Goal: Task Accomplishment & Management: Manage account settings

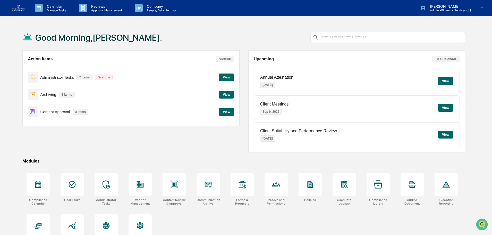
click at [227, 111] on button "View" at bounding box center [226, 112] width 15 height 8
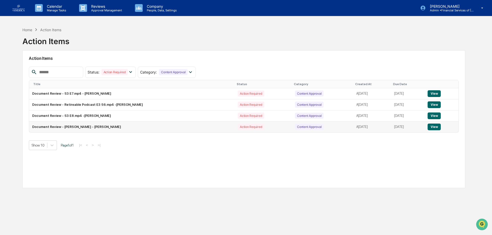
click at [433, 126] on button "View" at bounding box center [434, 126] width 13 height 7
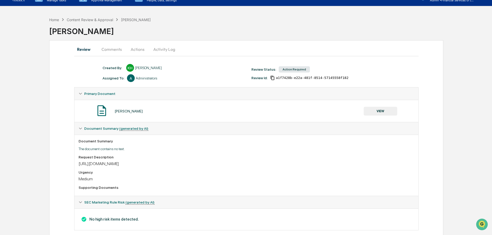
scroll to position [19, 0]
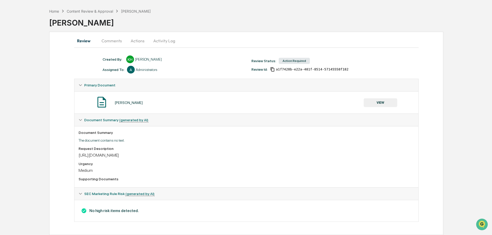
click at [378, 105] on button "VIEW" at bounding box center [381, 102] width 34 height 9
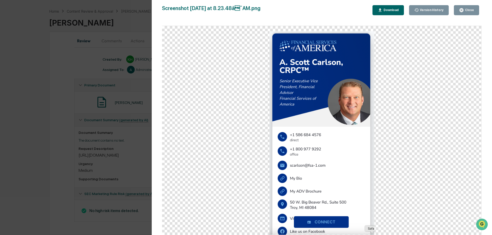
drag, startPoint x: 469, startPoint y: 11, endPoint x: 325, endPoint y: 30, distance: 145.4
click at [468, 11] on div "Close" at bounding box center [469, 10] width 10 height 4
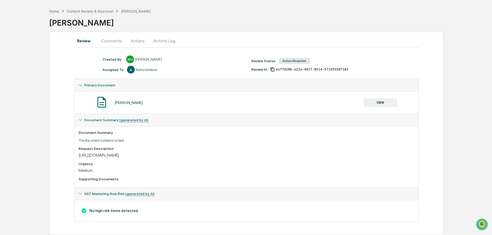
click at [136, 44] on button "Actions" at bounding box center [137, 41] width 23 height 12
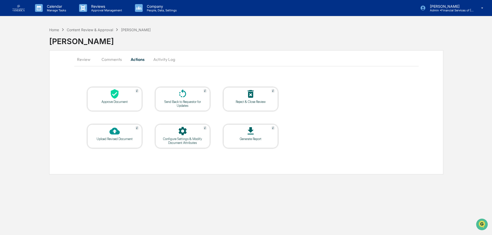
scroll to position [0, 0]
click at [119, 100] on div "Approve Document" at bounding box center [115, 102] width 46 height 4
click at [124, 98] on div at bounding box center [115, 94] width 52 height 11
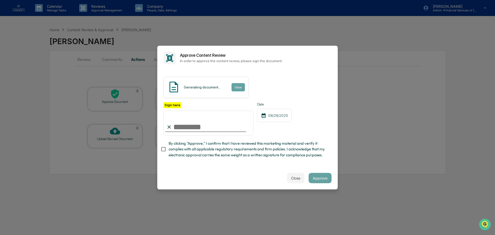
click at [187, 127] on input "Sign here" at bounding box center [208, 123] width 90 height 25
click at [197, 142] on span "By clicking "Approve," I confirm that I have reviewed this marketing material a…" at bounding box center [248, 148] width 159 height 17
click at [188, 123] on input "Sign here" at bounding box center [208, 123] width 90 height 25
type input "**********"
click at [323, 178] on button "Approve" at bounding box center [320, 178] width 23 height 10
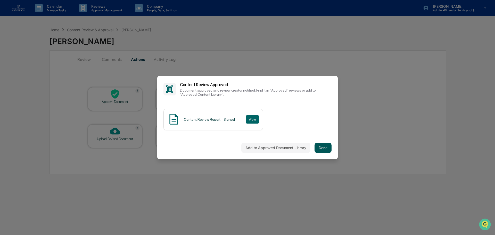
click at [331, 150] on button "Done" at bounding box center [323, 148] width 17 height 10
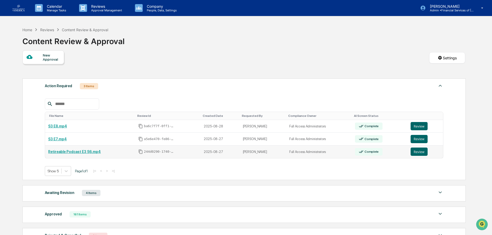
click at [89, 153] on link "Retireable Podcast E3 S6.mp4" at bounding box center [74, 152] width 53 height 4
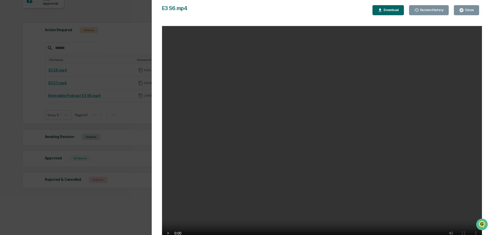
scroll to position [24, 0]
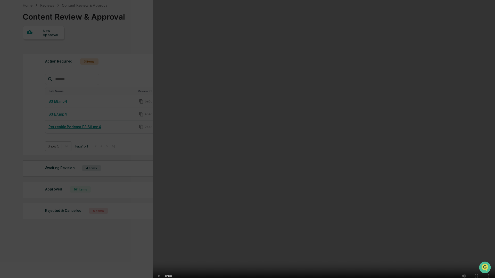
click at [255, 20] on video "Your browser does not support the video tag." at bounding box center [324, 144] width 342 height 289
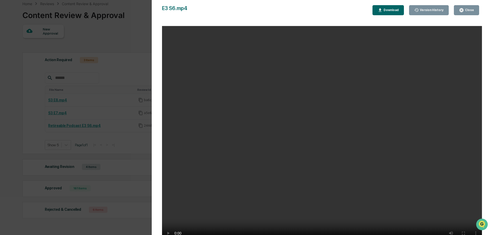
scroll to position [4, 0]
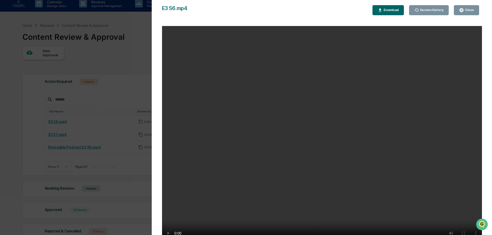
click at [469, 9] on div "Close" at bounding box center [469, 10] width 10 height 4
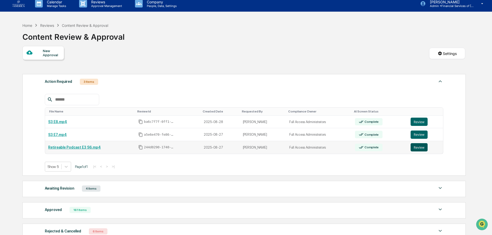
click at [414, 146] on button "Review" at bounding box center [419, 147] width 17 height 8
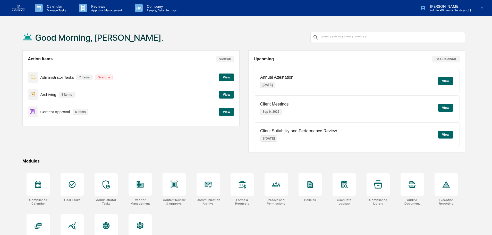
click at [225, 111] on button "View" at bounding box center [226, 112] width 15 height 8
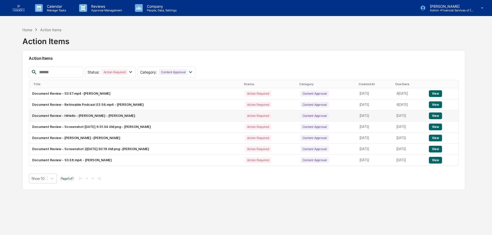
click at [442, 115] on button "View" at bounding box center [435, 115] width 13 height 7
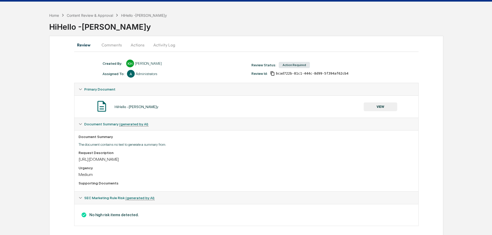
scroll to position [19, 0]
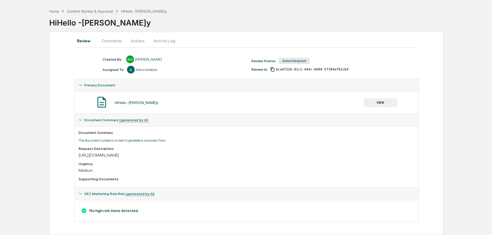
click at [375, 101] on button "VIEW" at bounding box center [381, 102] width 34 height 9
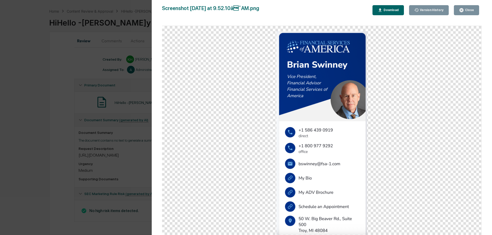
click at [469, 9] on div "Close" at bounding box center [469, 10] width 10 height 4
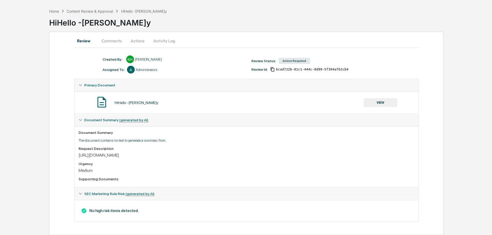
click at [136, 42] on button "Actions" at bounding box center [137, 41] width 23 height 12
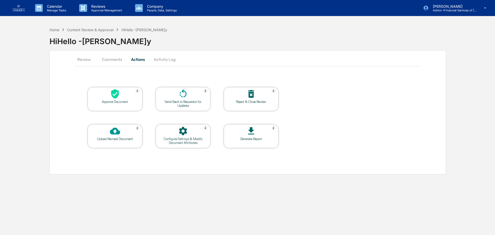
click at [119, 96] on icon at bounding box center [115, 94] width 10 height 10
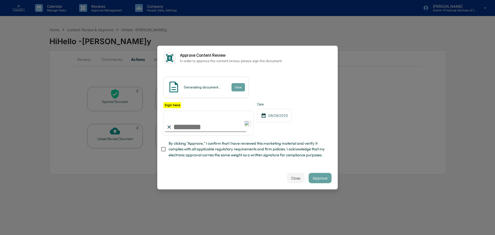
click at [186, 123] on input "Sign here" at bounding box center [208, 123] width 90 height 25
click at [264, 158] on span "By clicking "Approve," I confirm that I have reviewed this marketing material a…" at bounding box center [248, 148] width 159 height 17
click at [189, 127] on input "Sign here" at bounding box center [208, 123] width 90 height 25
click at [197, 127] on input "Sign here" at bounding box center [208, 123] width 90 height 25
type input "**********"
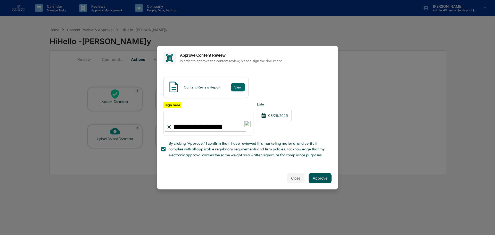
click at [323, 174] on button "Approve" at bounding box center [320, 178] width 23 height 10
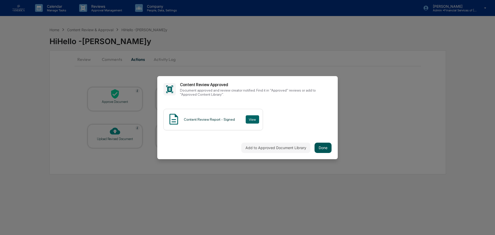
click at [324, 148] on button "Done" at bounding box center [323, 148] width 17 height 10
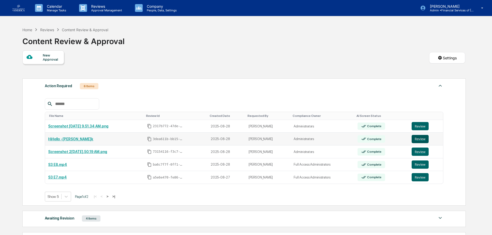
click at [423, 140] on button "Review" at bounding box center [420, 139] width 17 height 8
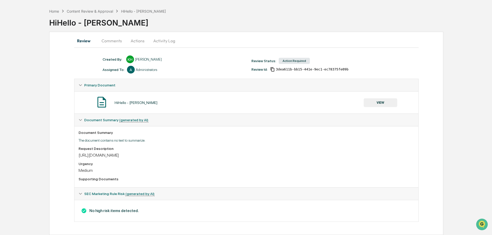
click at [386, 104] on button "VIEW" at bounding box center [381, 102] width 34 height 9
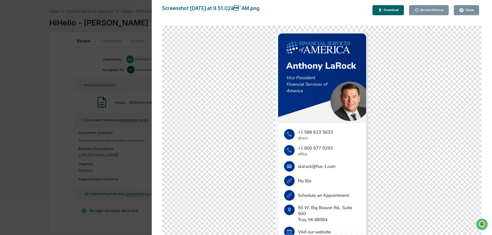
click at [466, 10] on div "Close" at bounding box center [469, 10] width 10 height 4
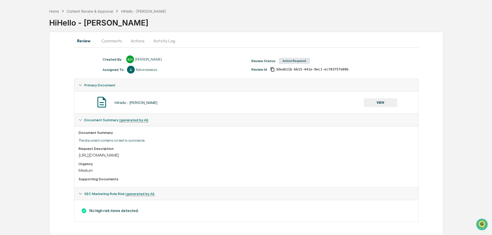
click at [140, 42] on button "Actions" at bounding box center [137, 41] width 23 height 12
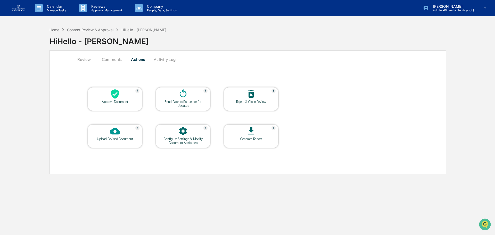
click at [108, 102] on div "Approve Document" at bounding box center [115, 102] width 46 height 4
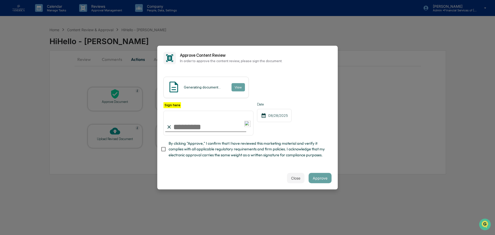
click at [189, 132] on input "Sign here" at bounding box center [208, 123] width 90 height 25
click at [189, 129] on input "Sign here" at bounding box center [208, 123] width 90 height 25
type input "**********"
click at [179, 148] on span "By clicking "Approve," I confirm that I have reviewed this marketing material a…" at bounding box center [248, 148] width 159 height 17
click at [323, 179] on button "Approve" at bounding box center [320, 178] width 23 height 10
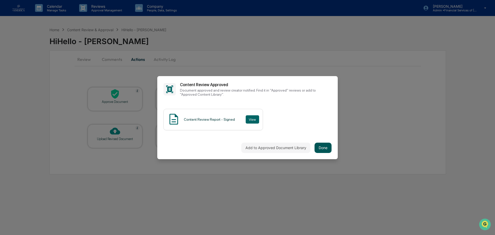
click at [328, 148] on button "Done" at bounding box center [323, 148] width 17 height 10
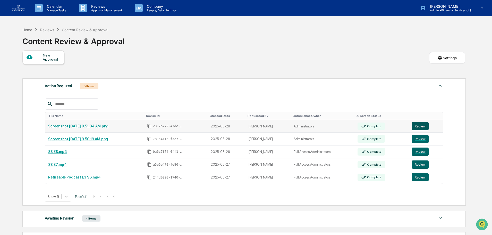
click at [423, 125] on button "Review" at bounding box center [420, 126] width 17 height 8
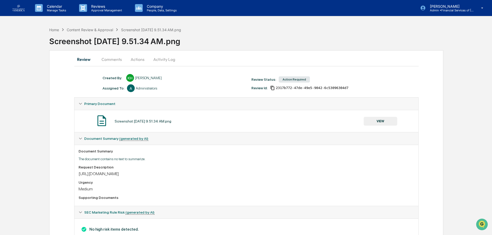
click at [389, 121] on button "VIEW" at bounding box center [381, 121] width 34 height 9
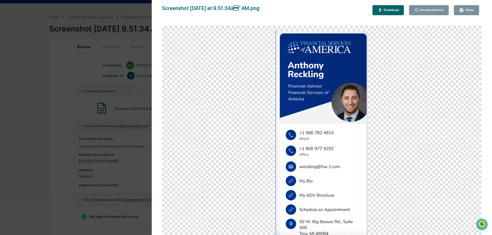
scroll to position [19, 0]
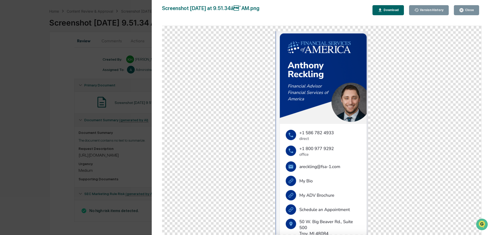
click at [469, 11] on div "Close" at bounding box center [469, 10] width 10 height 4
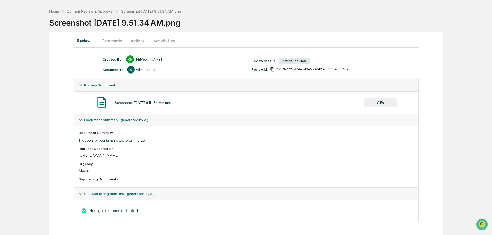
click at [143, 39] on button "Actions" at bounding box center [137, 41] width 23 height 12
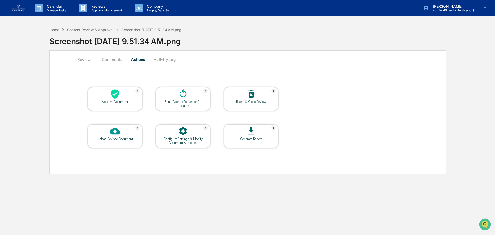
click at [118, 105] on div "Approve Document" at bounding box center [115, 99] width 55 height 24
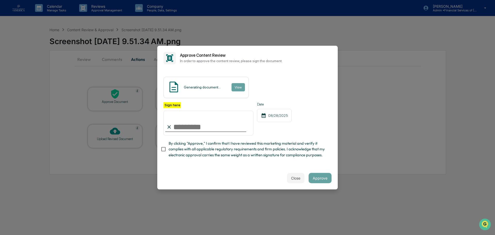
click at [188, 131] on input "Sign here" at bounding box center [208, 123] width 90 height 25
click at [189, 127] on input "Sign here" at bounding box center [208, 123] width 90 height 25
click at [244, 153] on span "By clicking "Approve," I confirm that I have reviewed this marketing material a…" at bounding box center [248, 148] width 159 height 17
click at [205, 129] on input "Sign here" at bounding box center [208, 123] width 90 height 25
type input "**********"
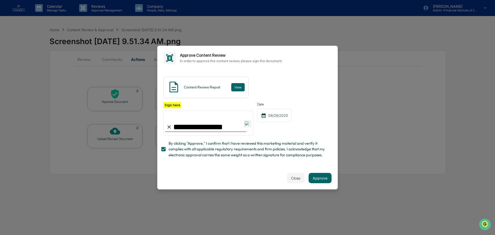
drag, startPoint x: 319, startPoint y: 178, endPoint x: 294, endPoint y: 147, distance: 39.9
click at [319, 178] on button "Approve" at bounding box center [320, 178] width 23 height 10
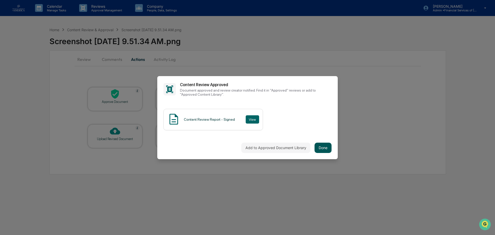
click at [325, 147] on button "Done" at bounding box center [323, 148] width 17 height 10
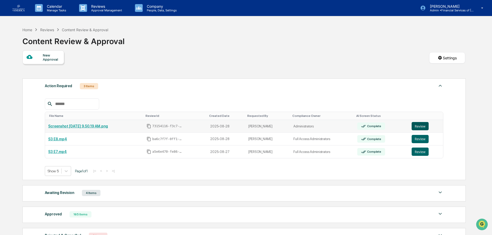
click at [424, 126] on button "Review" at bounding box center [420, 126] width 17 height 8
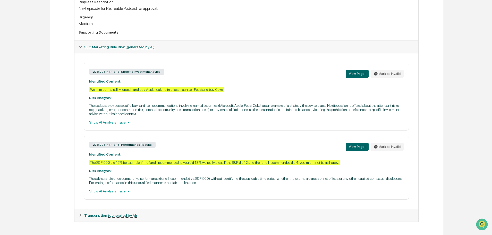
scroll to position [23, 0]
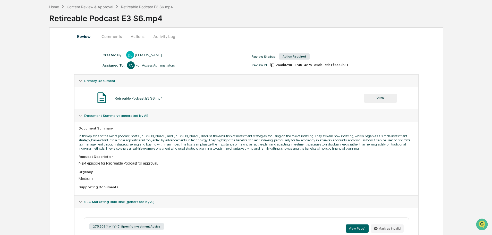
click at [137, 37] on button "Actions" at bounding box center [137, 36] width 23 height 12
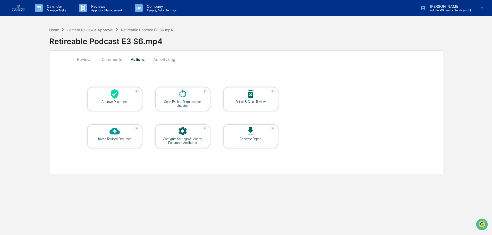
scroll to position [0, 0]
click at [121, 98] on div at bounding box center [115, 94] width 52 height 11
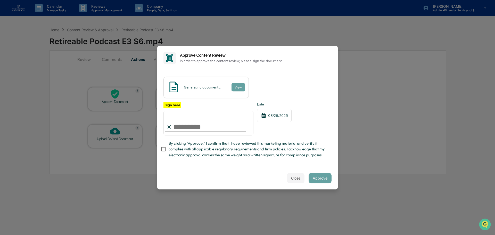
click at [198, 128] on input "Sign here" at bounding box center [208, 123] width 90 height 25
type input "**********"
click at [206, 144] on span "By clicking "Approve," I confirm that I have reviewed this marketing material a…" at bounding box center [248, 148] width 159 height 17
click at [323, 179] on button "Approve" at bounding box center [320, 178] width 23 height 10
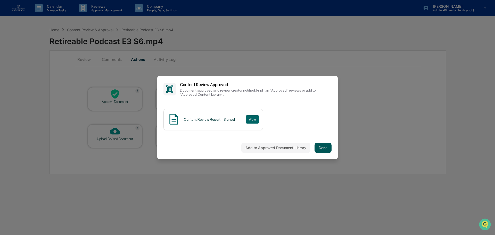
click at [327, 149] on button "Done" at bounding box center [323, 148] width 17 height 10
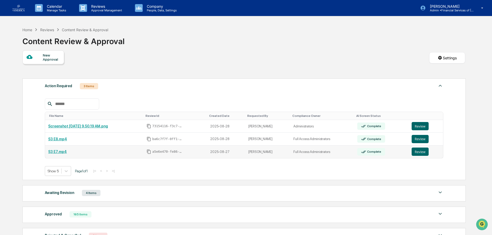
click at [50, 152] on link "S3 E7.mp4" at bounding box center [57, 152] width 19 height 4
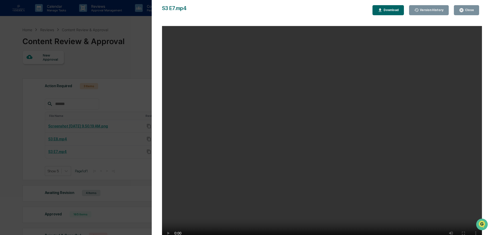
click at [464, 13] on button "Close" at bounding box center [466, 10] width 25 height 10
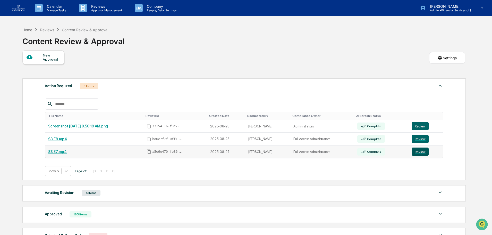
click at [424, 154] on button "Review" at bounding box center [420, 151] width 17 height 8
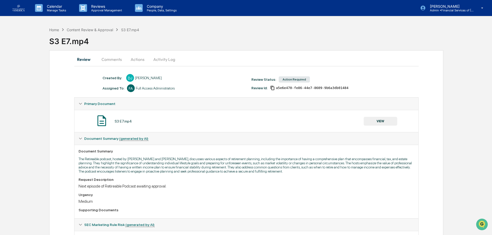
click at [377, 121] on button "VIEW" at bounding box center [381, 121] width 34 height 9
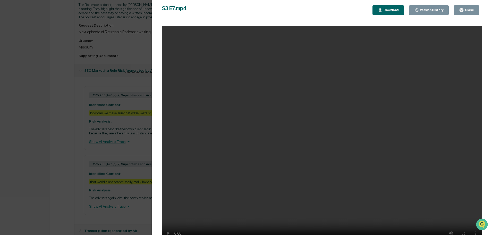
scroll to position [169, 0]
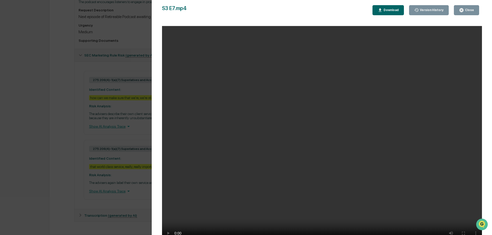
click at [466, 12] on div "Close" at bounding box center [466, 10] width 15 height 5
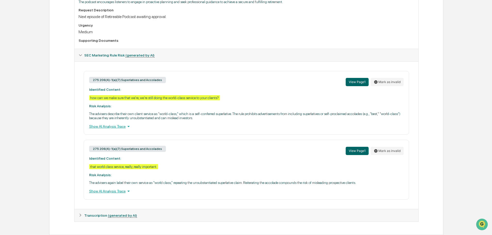
scroll to position [4, 0]
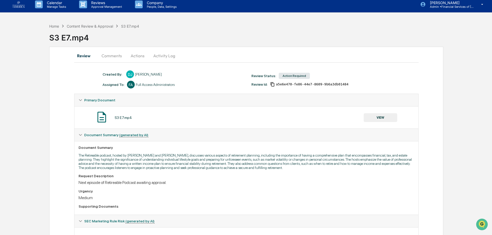
click at [377, 118] on button "VIEW" at bounding box center [381, 117] width 34 height 9
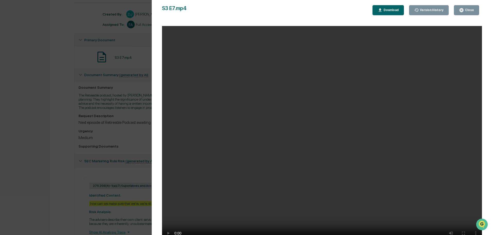
scroll to position [77, 0]
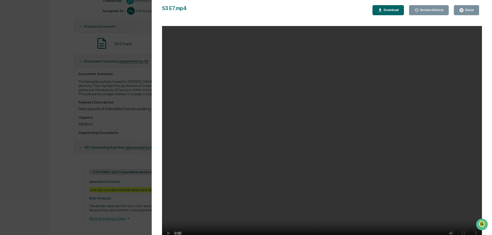
click at [386, 7] on button "Download" at bounding box center [388, 10] width 31 height 10
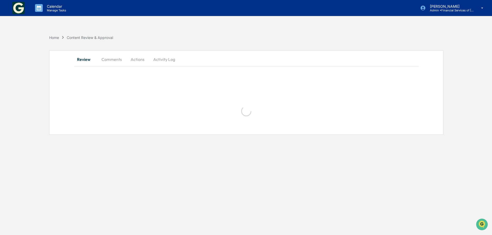
scroll to position [0, 0]
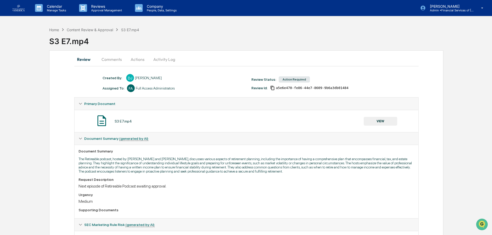
click at [302, 30] on div "Home Content Review & Approval S3 E7.mp4 S3 E7.mp4" at bounding box center [270, 37] width 443 height 21
click at [373, 122] on button "VIEW" at bounding box center [381, 121] width 34 height 9
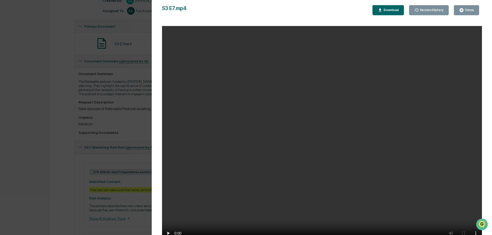
scroll to position [52, 0]
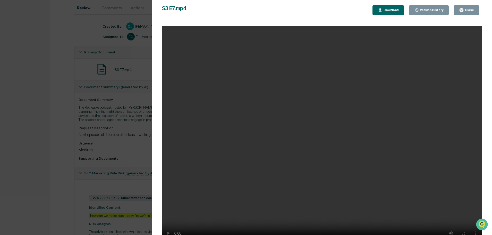
click at [465, 9] on div "Close" at bounding box center [469, 10] width 10 height 4
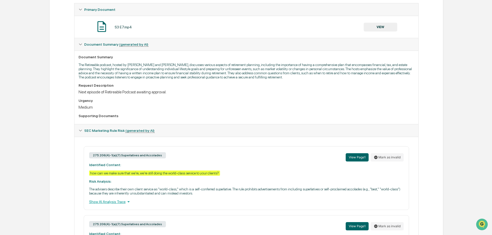
scroll to position [0, 0]
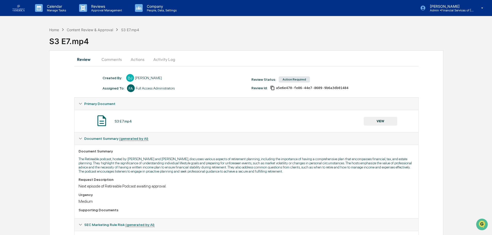
click at [141, 62] on button "Actions" at bounding box center [137, 59] width 23 height 12
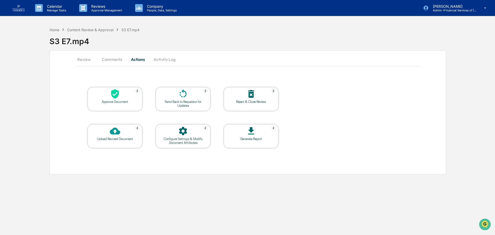
click at [129, 101] on div "Approve Document" at bounding box center [115, 102] width 46 height 4
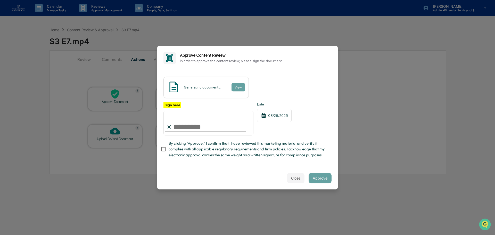
click at [167, 144] on label "By clicking "Approve," I confirm that I have reviewed this marketing material a…" at bounding box center [244, 148] width 167 height 17
click at [180, 127] on input "Sign here" at bounding box center [208, 123] width 90 height 25
type input "**********"
click at [319, 177] on button "Approve" at bounding box center [320, 178] width 23 height 10
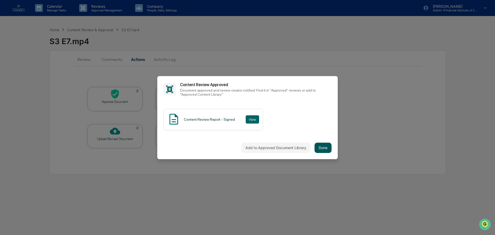
click at [325, 149] on button "Done" at bounding box center [323, 148] width 17 height 10
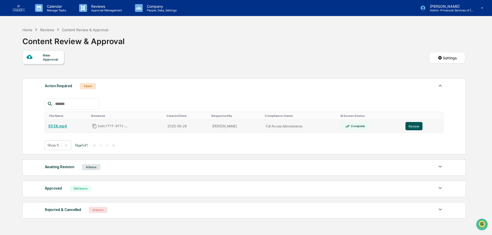
click at [414, 125] on button "Review" at bounding box center [414, 126] width 17 height 8
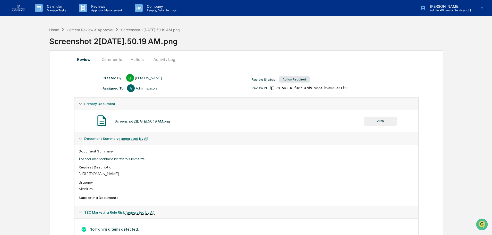
click at [373, 120] on button "VIEW" at bounding box center [381, 121] width 34 height 9
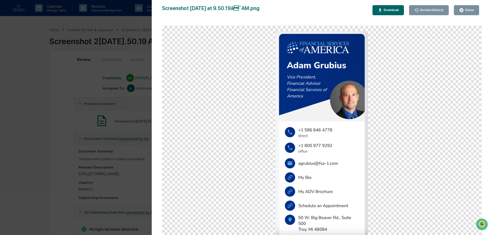
scroll to position [19, 0]
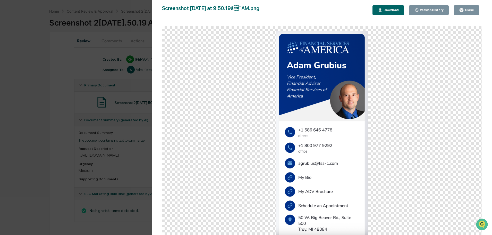
click at [467, 8] on div "Close" at bounding box center [466, 10] width 15 height 5
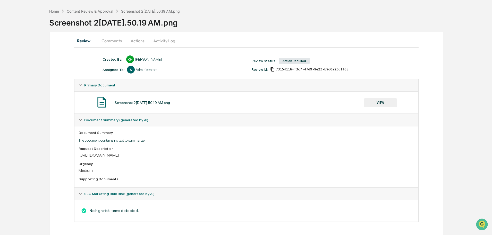
click at [133, 41] on button "Actions" at bounding box center [137, 41] width 23 height 12
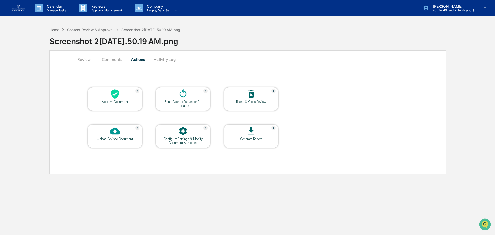
click at [118, 96] on icon at bounding box center [115, 94] width 8 height 10
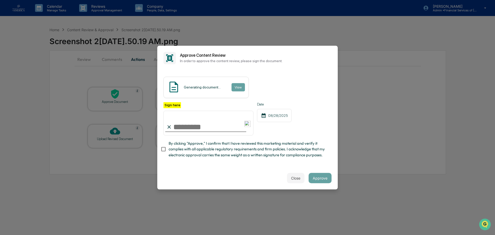
click at [177, 129] on input "Sign here" at bounding box center [208, 123] width 90 height 25
click at [249, 151] on span "By clicking "Approve," I confirm that I have reviewed this marketing material a…" at bounding box center [248, 148] width 159 height 17
click at [200, 132] on div at bounding box center [205, 131] width 81 height 1
click at [196, 128] on input "Sign here" at bounding box center [208, 123] width 90 height 25
type input "**********"
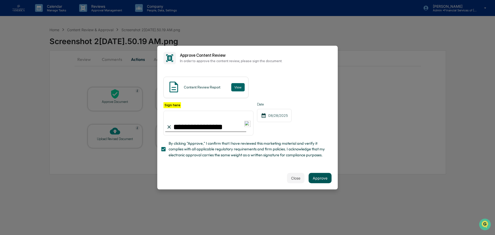
click at [318, 176] on button "Approve" at bounding box center [320, 178] width 23 height 10
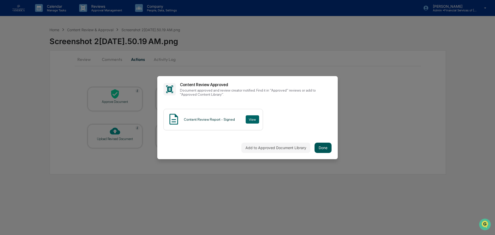
click at [325, 145] on button "Done" at bounding box center [323, 148] width 17 height 10
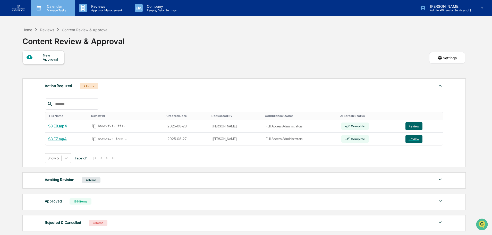
click at [58, 7] on p "Calendar" at bounding box center [56, 6] width 26 height 4
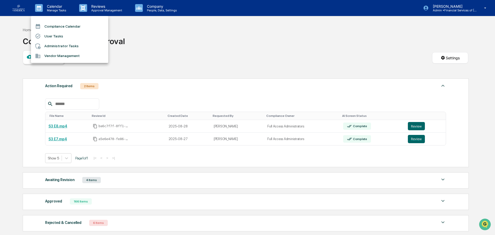
click at [53, 46] on li "Administrator Tasks" at bounding box center [69, 46] width 77 height 10
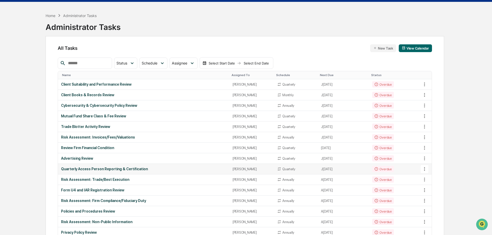
scroll to position [26, 0]
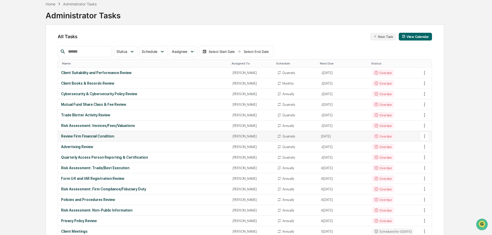
click at [86, 136] on div "Review Firm Financial Condition" at bounding box center [143, 136] width 165 height 4
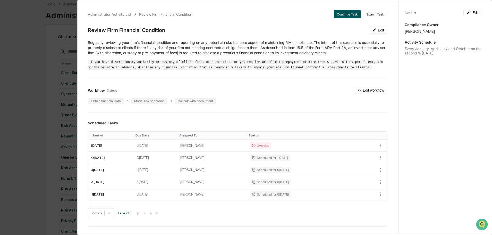
click at [340, 13] on button "Continue Task" at bounding box center [347, 14] width 27 height 8
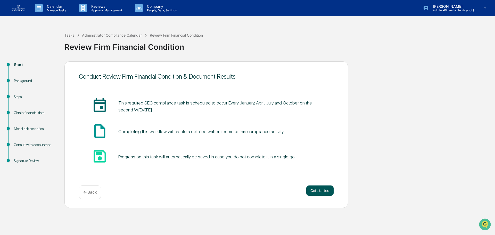
click at [319, 190] on button "Get started" at bounding box center [319, 190] width 27 height 10
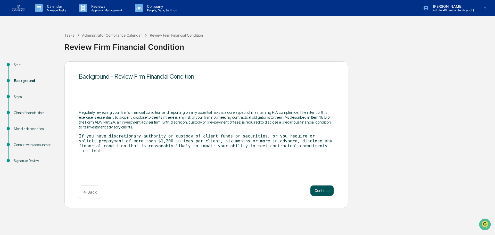
click at [328, 189] on button "Continue" at bounding box center [321, 190] width 23 height 10
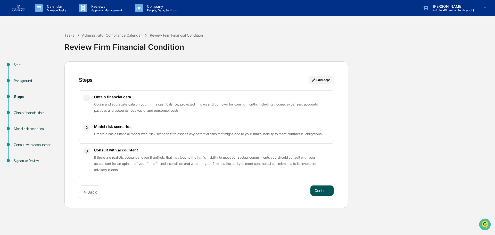
click at [324, 193] on button "Continue" at bounding box center [321, 190] width 23 height 10
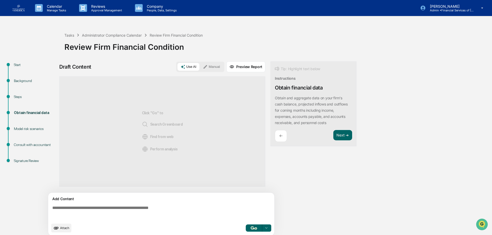
click at [126, 209] on textarea at bounding box center [162, 212] width 224 height 19
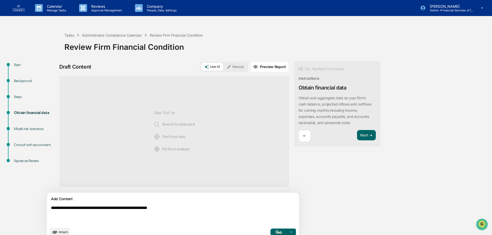
type textarea "**********"
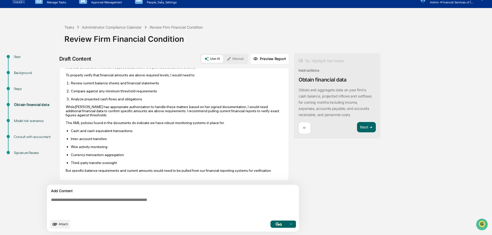
scroll to position [63, 0]
click at [224, 60] on button "Manual" at bounding box center [235, 59] width 23 height 8
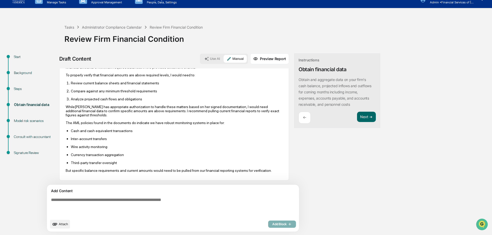
click at [201, 59] on button "Use AI" at bounding box center [212, 59] width 22 height 8
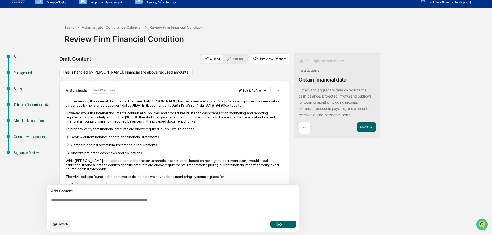
scroll to position [0, 0]
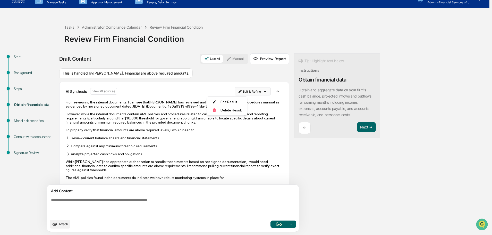
click at [237, 93] on html "Calendar Manage Tasks Reviews Approval Management Company People, Data, Setting…" at bounding box center [246, 109] width 492 height 235
click at [233, 115] on div "Edit Result Delete Result" at bounding box center [227, 105] width 40 height 19
click at [232, 110] on div "Delete Result" at bounding box center [227, 110] width 38 height 8
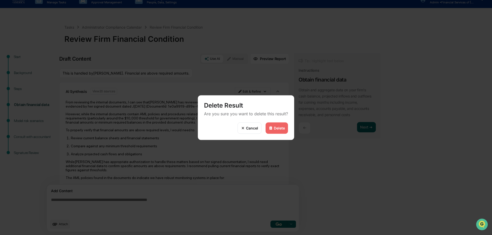
drag, startPoint x: 281, startPoint y: 128, endPoint x: 275, endPoint y: 119, distance: 10.5
click at [280, 127] on div "Delete" at bounding box center [279, 128] width 11 height 4
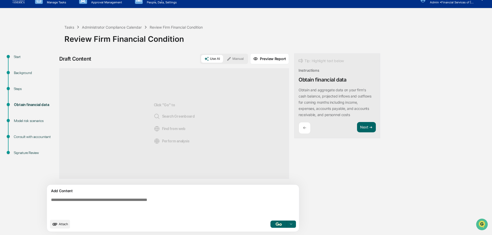
click at [224, 58] on button "Manual" at bounding box center [235, 59] width 23 height 8
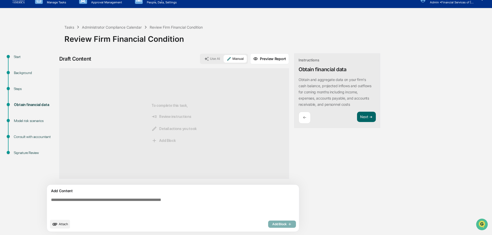
click at [105, 201] on textarea at bounding box center [161, 206] width 224 height 23
type textarea "*"
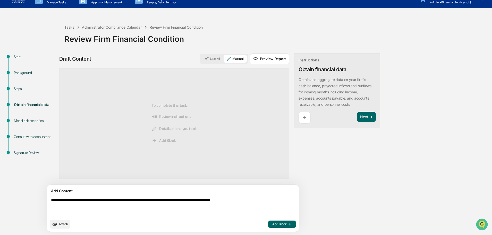
type textarea "**********"
click at [272, 222] on span "Add Block" at bounding box center [282, 224] width 20 height 4
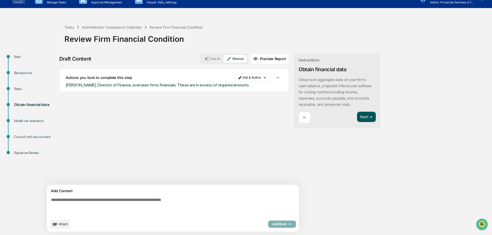
click at [357, 115] on button "Next ➔" at bounding box center [366, 117] width 19 height 11
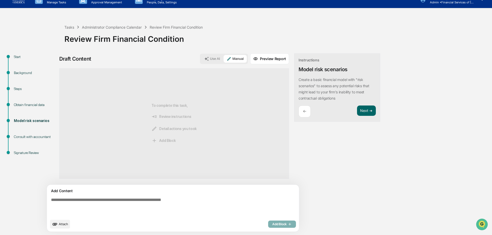
click at [94, 205] on textarea at bounding box center [161, 206] width 224 height 23
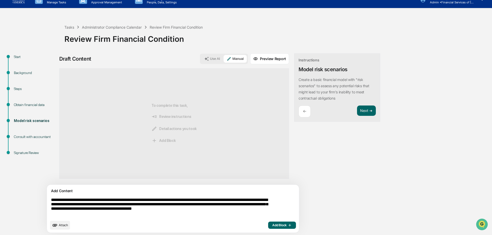
type textarea "**********"
click at [272, 224] on span "Add Block" at bounding box center [282, 225] width 20 height 4
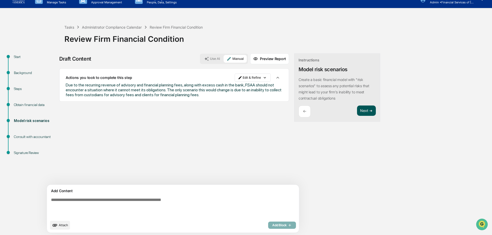
click at [357, 109] on button "Next ➔" at bounding box center [366, 110] width 19 height 11
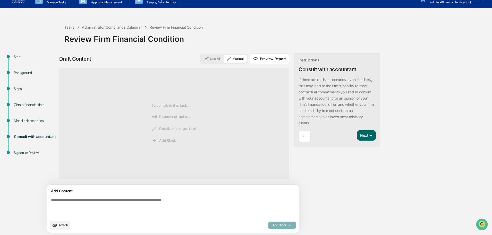
click at [107, 203] on textarea at bounding box center [161, 207] width 224 height 24
type textarea "**********"
click at [272, 223] on span "Add Block" at bounding box center [282, 224] width 20 height 4
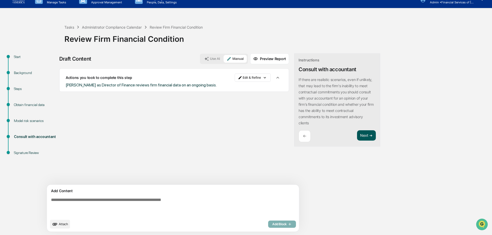
click at [357, 137] on button "Next ➔" at bounding box center [366, 135] width 19 height 11
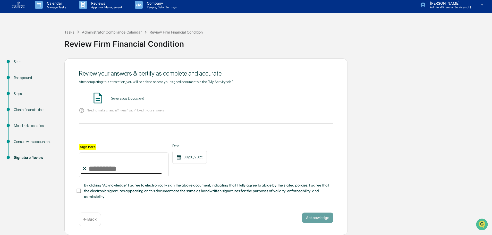
scroll to position [5, 0]
click at [134, 166] on input "Sign here" at bounding box center [124, 164] width 90 height 25
type input "**********"
click at [117, 188] on span "By clicking "Acknowledge" I agree to electronically sign the above document, in…" at bounding box center [206, 190] width 245 height 17
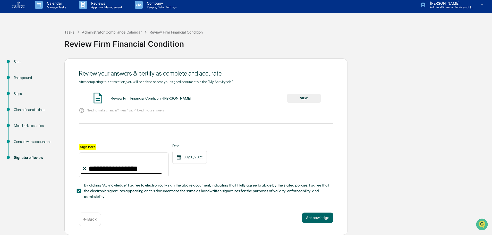
click at [292, 94] on button "VIEW" at bounding box center [304, 98] width 34 height 9
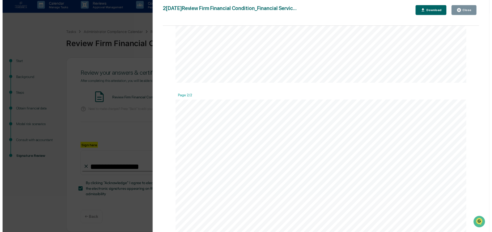
scroll to position [361, 0]
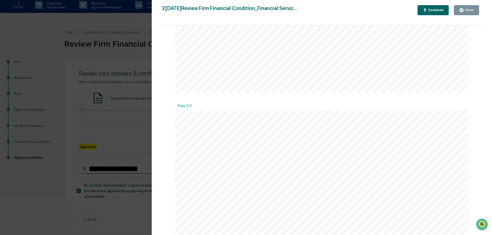
click at [464, 12] on icon "button" at bounding box center [461, 10] width 5 height 5
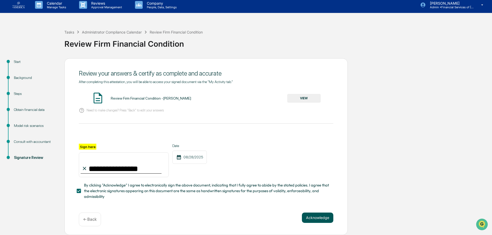
click at [319, 218] on button "Acknowledge" at bounding box center [317, 217] width 31 height 10
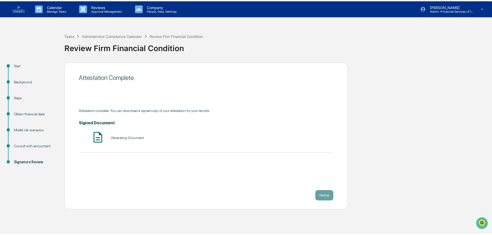
scroll to position [0, 0]
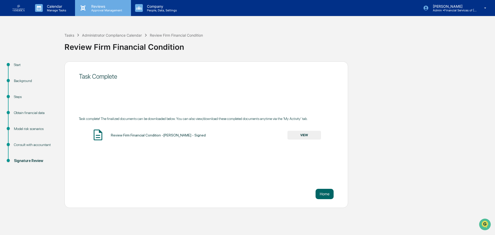
click at [107, 5] on p "Reviews" at bounding box center [106, 6] width 38 height 4
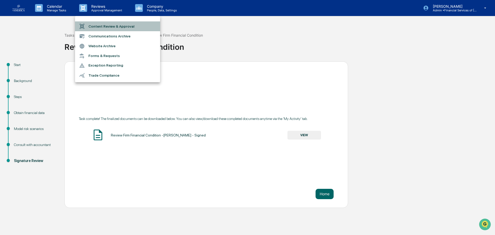
click at [106, 29] on li "Content Review & Approval" at bounding box center [117, 26] width 85 height 10
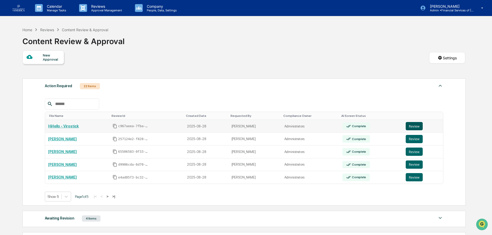
click at [412, 127] on button "Review" at bounding box center [414, 126] width 17 height 8
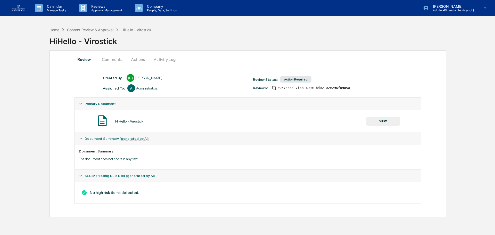
click at [383, 120] on button "VIEW" at bounding box center [383, 121] width 34 height 9
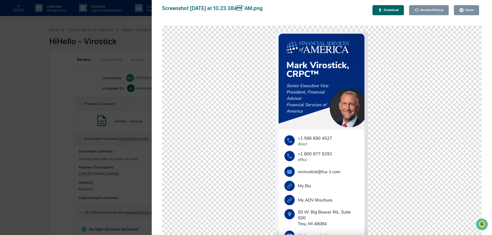
click at [468, 8] on div "Close" at bounding box center [466, 10] width 15 height 5
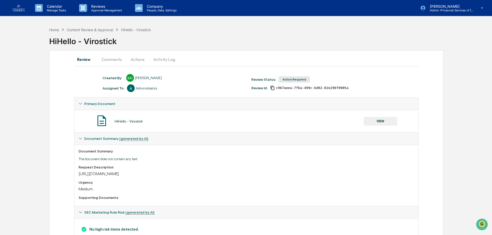
click at [135, 61] on button "Actions" at bounding box center [137, 59] width 23 height 12
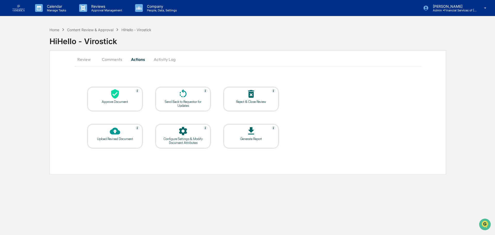
click at [129, 102] on div "Approve Document" at bounding box center [115, 102] width 46 height 4
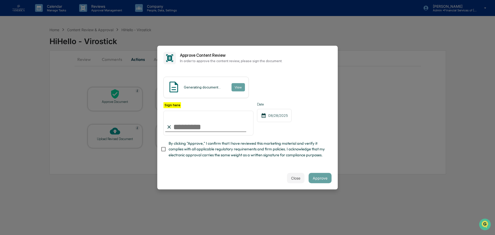
click at [213, 123] on input "Sign here" at bounding box center [208, 123] width 90 height 25
type input "**********"
click at [233, 149] on span "By clicking "Approve," I confirm that I have reviewed this marketing material a…" at bounding box center [248, 148] width 159 height 17
click at [323, 178] on button "Approve" at bounding box center [320, 178] width 23 height 10
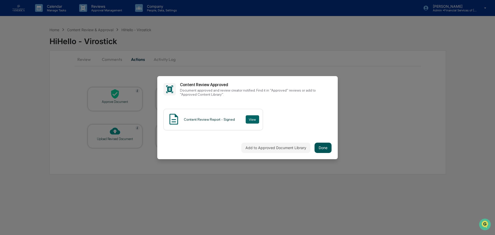
click at [324, 147] on button "Done" at bounding box center [323, 148] width 17 height 10
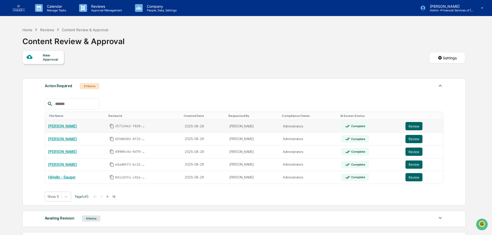
click at [415, 122] on td "Review" at bounding box center [423, 126] width 41 height 13
click at [416, 123] on button "Review" at bounding box center [414, 126] width 17 height 8
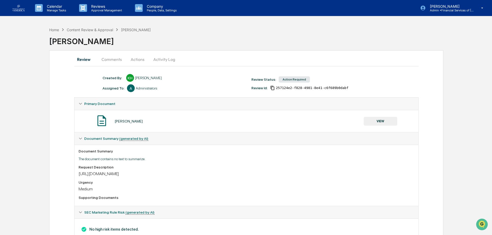
click at [384, 124] on button "VIEW" at bounding box center [381, 121] width 34 height 9
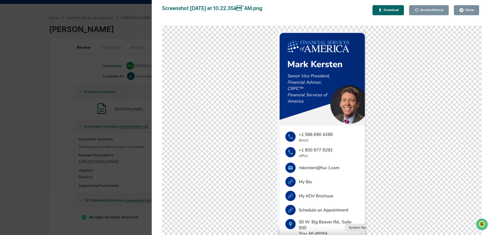
scroll to position [19, 0]
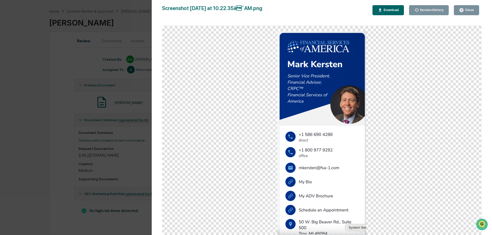
click at [467, 11] on div "Close" at bounding box center [469, 10] width 10 height 4
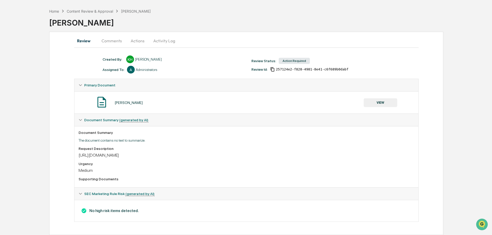
click at [135, 42] on button "Actions" at bounding box center [137, 41] width 23 height 12
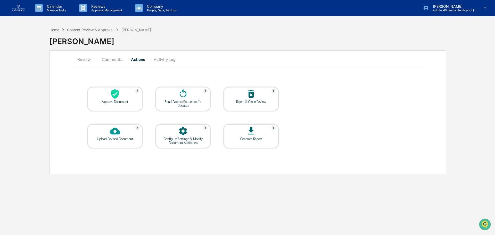
click at [135, 100] on div at bounding box center [115, 94] width 52 height 11
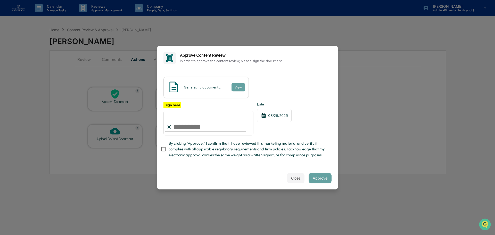
click at [199, 127] on input "Sign here" at bounding box center [208, 123] width 90 height 25
click at [251, 148] on span "By clicking "Approve," I confirm that I have reviewed this marketing material a…" at bounding box center [248, 148] width 159 height 17
click at [206, 129] on input "Sign here" at bounding box center [208, 123] width 90 height 25
type input "**********"
click at [317, 180] on button "Approve" at bounding box center [320, 178] width 23 height 10
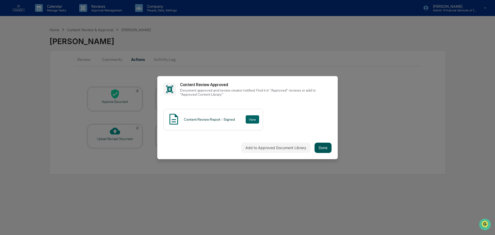
click at [329, 144] on button "Done" at bounding box center [323, 148] width 17 height 10
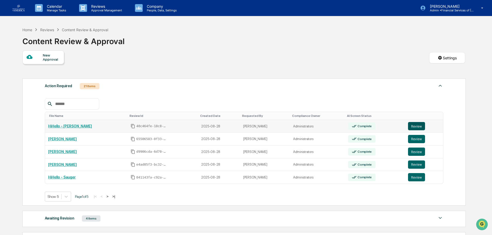
click at [417, 127] on button "Review" at bounding box center [416, 126] width 17 height 8
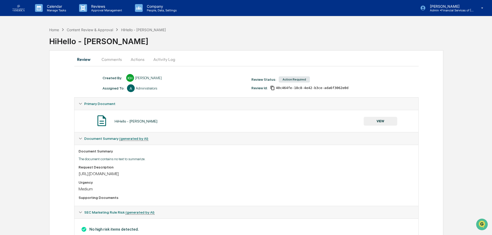
click at [386, 117] on button "VIEW" at bounding box center [381, 121] width 34 height 9
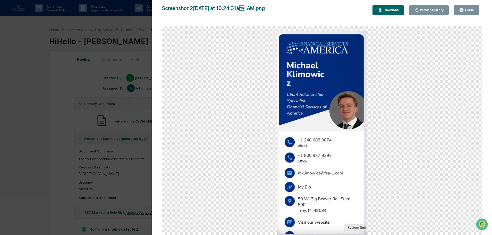
scroll to position [19, 0]
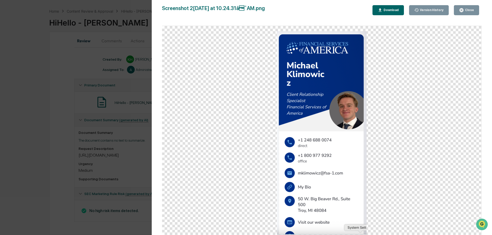
click at [464, 10] on icon "button" at bounding box center [461, 10] width 5 height 5
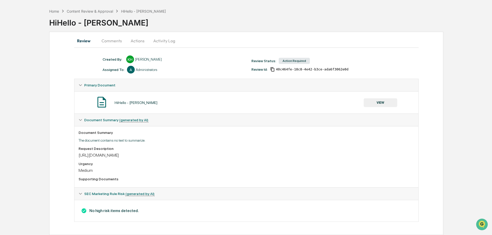
click at [140, 43] on button "Actions" at bounding box center [137, 41] width 23 height 12
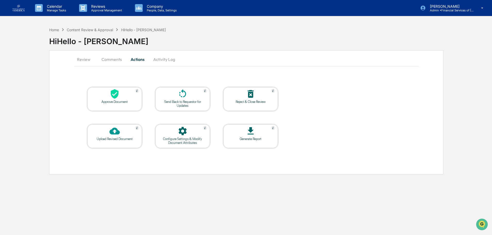
scroll to position [0, 0]
click at [182, 94] on icon at bounding box center [183, 94] width 10 height 10
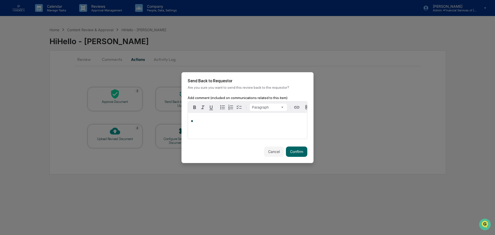
click at [222, 129] on div "*" at bounding box center [247, 126] width 119 height 26
click at [299, 150] on button "Confirm" at bounding box center [296, 151] width 21 height 10
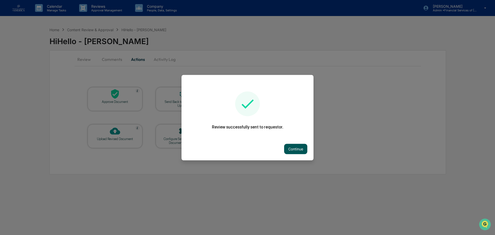
click at [299, 148] on button "Continue" at bounding box center [295, 149] width 23 height 10
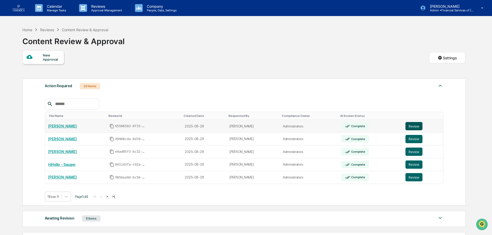
click at [413, 124] on button "Review" at bounding box center [414, 126] width 17 height 8
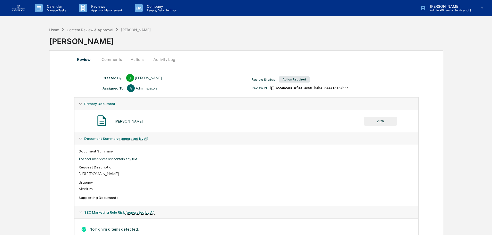
click at [378, 123] on button "VIEW" at bounding box center [381, 121] width 34 height 9
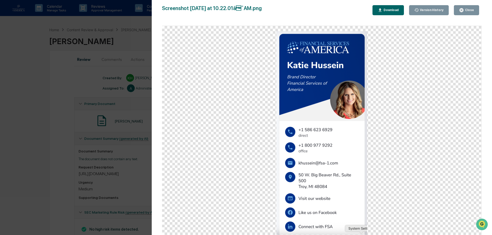
click at [468, 10] on div "Close" at bounding box center [469, 10] width 10 height 4
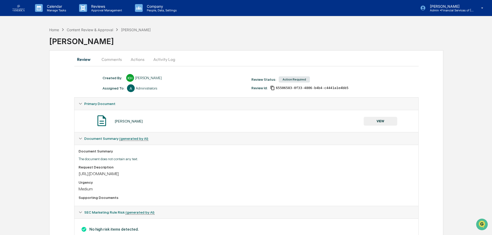
click at [139, 60] on button "Actions" at bounding box center [137, 59] width 23 height 12
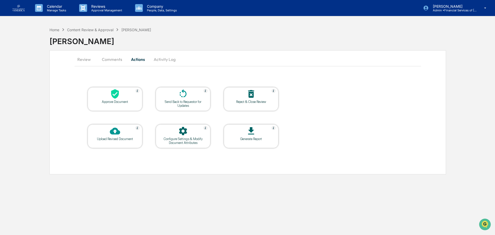
click at [125, 98] on div at bounding box center [115, 94] width 52 height 11
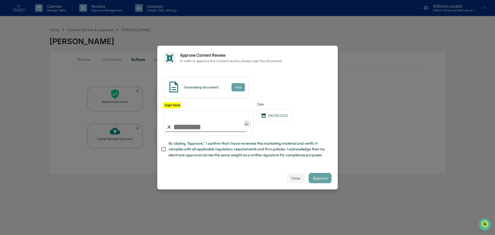
click at [211, 131] on input "Sign here" at bounding box center [208, 123] width 90 height 25
click at [198, 124] on input "Sign here" at bounding box center [208, 123] width 90 height 25
type input "**********"
click at [208, 146] on span "By clicking "Approve," I confirm that I have reviewed this marketing material a…" at bounding box center [248, 148] width 159 height 17
click at [324, 180] on button "Approve" at bounding box center [320, 178] width 23 height 10
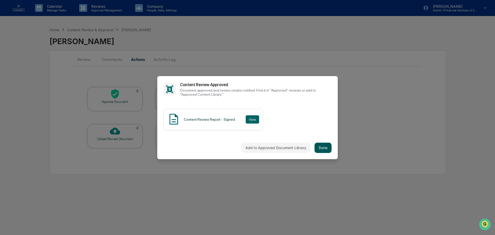
click at [326, 150] on button "Done" at bounding box center [323, 148] width 17 height 10
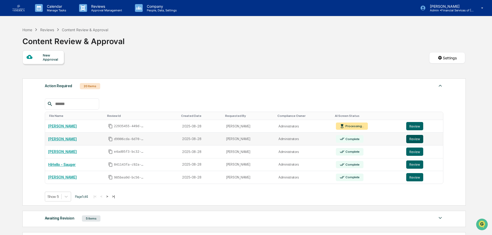
click at [411, 135] on button "Review" at bounding box center [415, 139] width 17 height 8
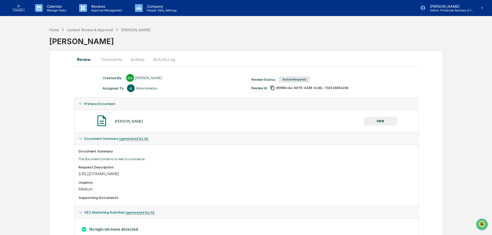
click at [387, 121] on button "VIEW" at bounding box center [381, 121] width 34 height 9
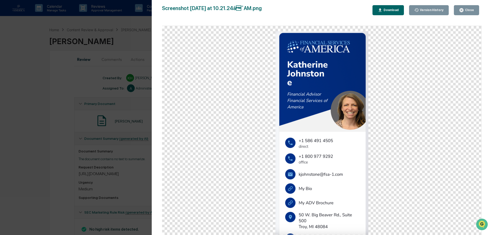
click at [465, 12] on div "Close" at bounding box center [469, 10] width 10 height 4
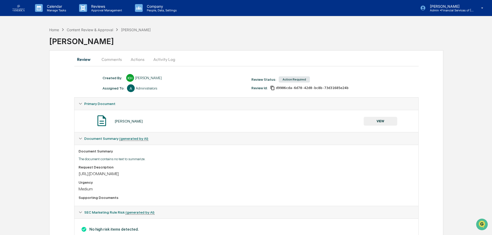
click at [137, 60] on button "Actions" at bounding box center [137, 59] width 23 height 12
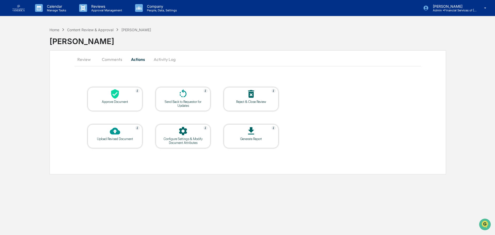
click at [170, 94] on div at bounding box center [183, 94] width 52 height 11
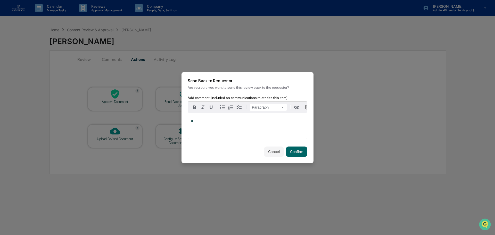
click at [201, 127] on div "*" at bounding box center [247, 126] width 119 height 26
click at [299, 153] on button "Confirm" at bounding box center [296, 151] width 21 height 10
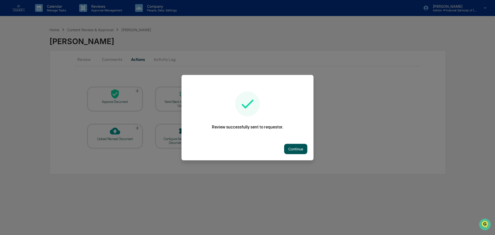
click at [301, 151] on button "Continue" at bounding box center [295, 149] width 23 height 10
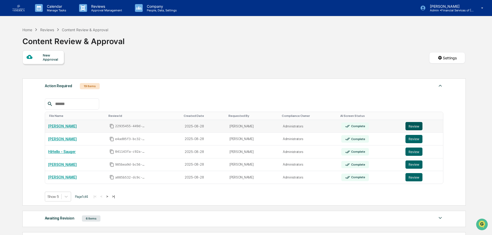
click at [413, 123] on button "Review" at bounding box center [414, 126] width 17 height 8
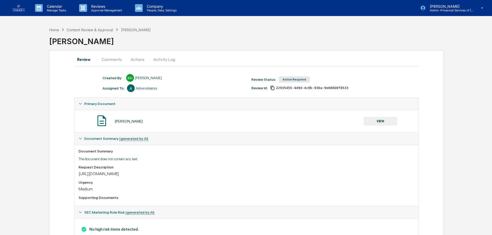
click at [384, 119] on button "VIEW" at bounding box center [381, 121] width 34 height 9
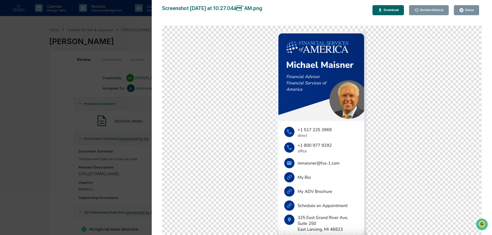
click at [469, 8] on div "Close" at bounding box center [469, 10] width 10 height 4
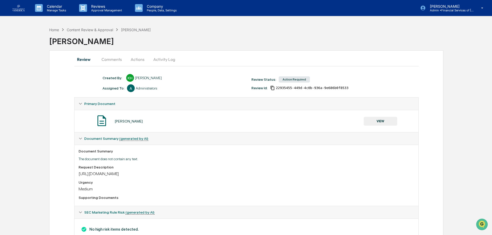
click at [382, 121] on button "VIEW" at bounding box center [381, 121] width 34 height 9
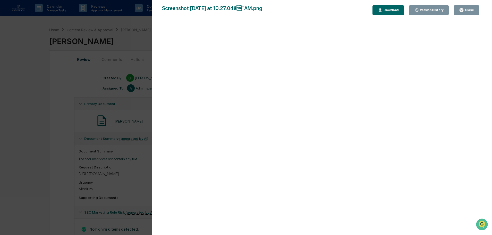
click at [467, 6] on button "Close" at bounding box center [466, 10] width 25 height 10
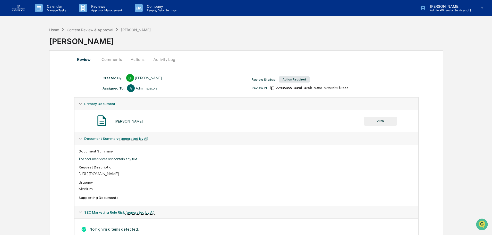
click at [144, 58] on button "Actions" at bounding box center [137, 59] width 23 height 12
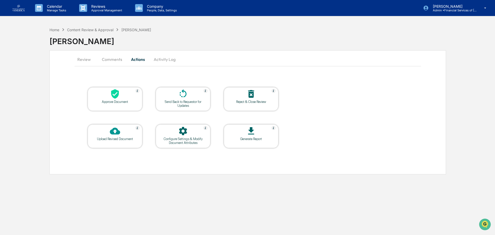
click at [120, 106] on div "Approve Document" at bounding box center [115, 99] width 55 height 24
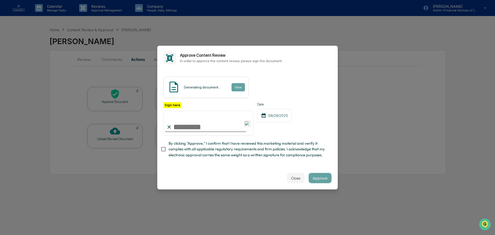
click at [189, 125] on input "Sign here" at bounding box center [208, 123] width 90 height 25
click at [249, 150] on span "By clicking "Approve," I confirm that I have reviewed this marketing material a…" at bounding box center [248, 148] width 159 height 17
click at [214, 126] on input "Sign here" at bounding box center [208, 123] width 90 height 25
type input "**********"
click at [315, 175] on button "Approve" at bounding box center [320, 178] width 23 height 10
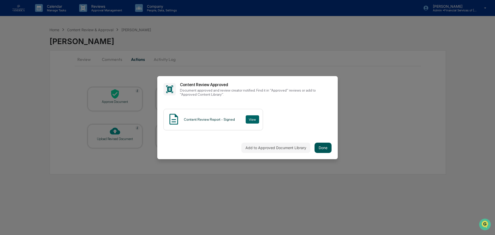
click at [328, 147] on button "Done" at bounding box center [323, 148] width 17 height 10
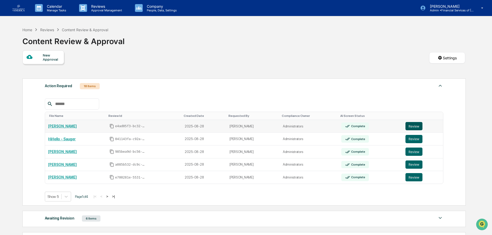
click at [418, 127] on button "Review" at bounding box center [414, 126] width 17 height 8
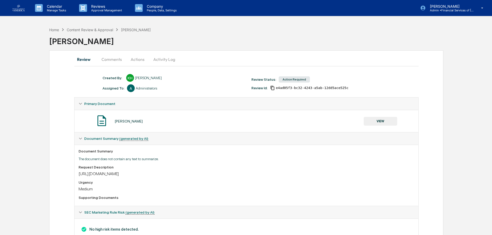
click at [384, 120] on button "VIEW" at bounding box center [381, 121] width 34 height 9
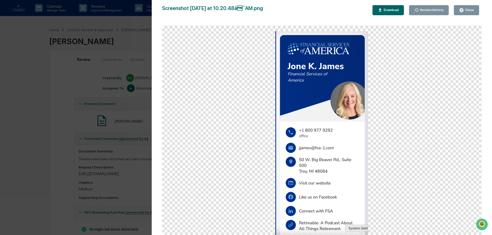
click at [468, 8] on div "Close" at bounding box center [469, 10] width 10 height 4
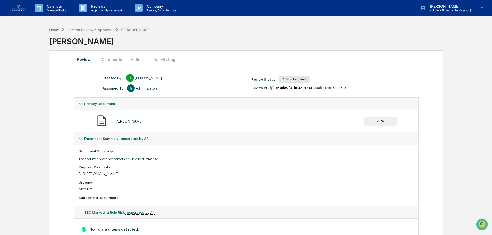
click at [140, 60] on button "Actions" at bounding box center [137, 59] width 23 height 12
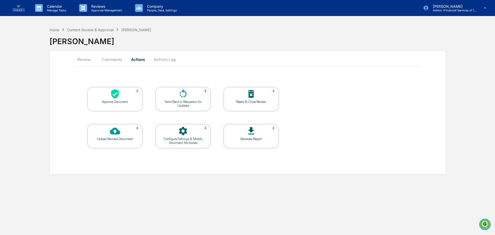
click at [129, 98] on div at bounding box center [115, 94] width 52 height 11
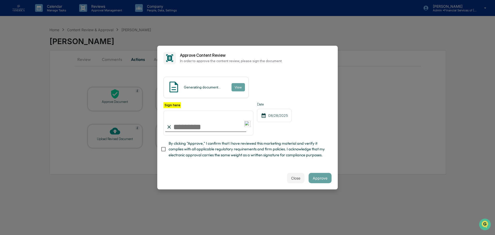
click at [204, 128] on input "Sign here" at bounding box center [208, 123] width 90 height 25
click at [253, 144] on span "By clicking "Approve," I confirm that I have reviewed this marketing material a…" at bounding box center [248, 148] width 159 height 17
click at [247, 150] on span "By clicking "Approve," I confirm that I have reviewed this marketing material a…" at bounding box center [248, 148] width 159 height 17
click at [231, 132] on div at bounding box center [205, 131] width 81 height 1
click at [224, 151] on span "By clicking "Approve," I confirm that I have reviewed this marketing material a…" at bounding box center [248, 148] width 159 height 17
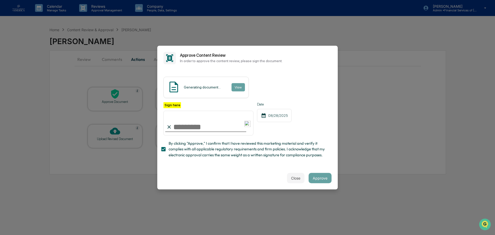
click at [215, 127] on input "Sign here" at bounding box center [208, 123] width 90 height 25
click at [196, 121] on input "Sign here" at bounding box center [208, 123] width 90 height 25
type input "**********"
click at [321, 179] on button "Approve" at bounding box center [320, 178] width 23 height 10
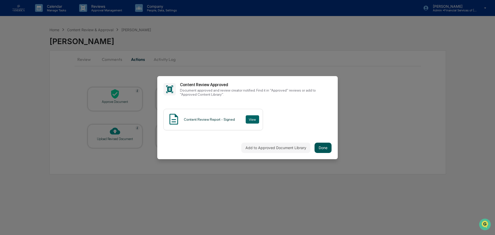
click at [327, 145] on button "Done" at bounding box center [323, 148] width 17 height 10
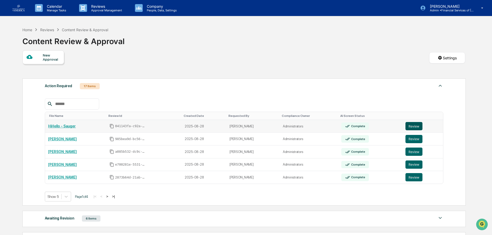
click at [411, 126] on button "Review" at bounding box center [414, 126] width 17 height 8
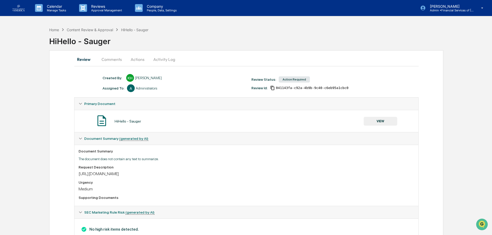
click at [383, 120] on button "VIEW" at bounding box center [381, 121] width 34 height 9
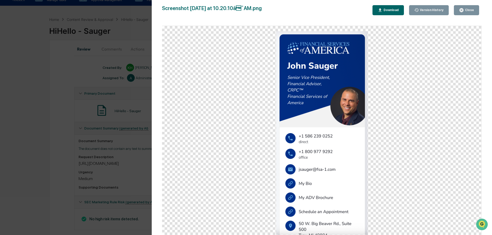
scroll to position [19, 0]
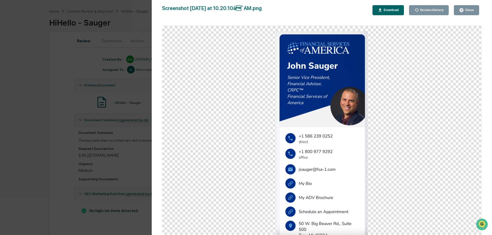
click at [468, 13] on button "Close" at bounding box center [466, 10] width 25 height 10
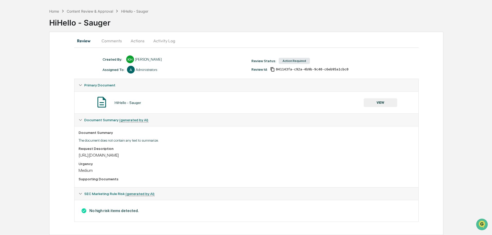
click at [137, 34] on div "Review Comments Actions Activity Log Created By: ‎ ‎ KH[PERSON_NAME] Assigned T…" at bounding box center [246, 133] width 394 height 203
click at [137, 39] on button "Actions" at bounding box center [137, 41] width 23 height 12
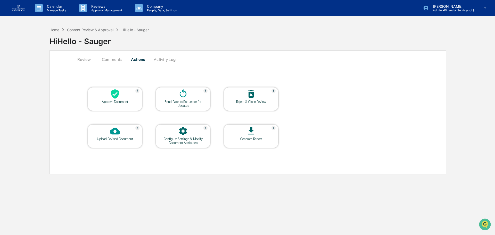
click at [178, 91] on icon at bounding box center [183, 94] width 10 height 10
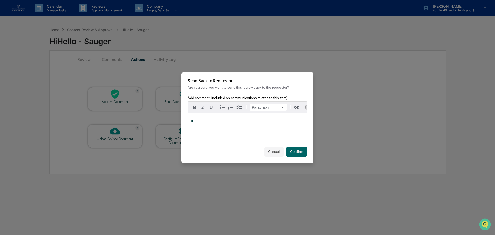
click at [212, 122] on p "*" at bounding box center [247, 121] width 113 height 4
click at [298, 150] on button "Confirm" at bounding box center [296, 151] width 21 height 10
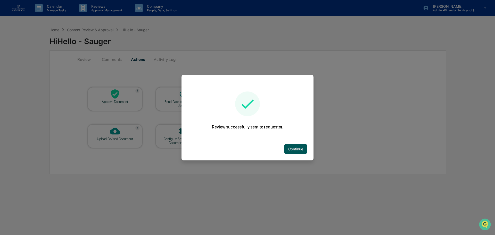
click at [301, 154] on button "Continue" at bounding box center [295, 149] width 23 height 10
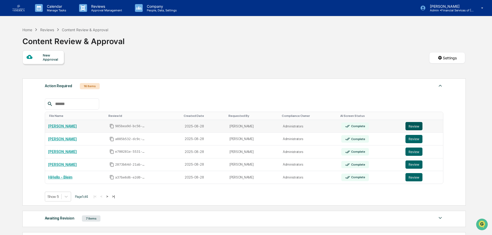
click at [413, 126] on button "Review" at bounding box center [414, 126] width 17 height 8
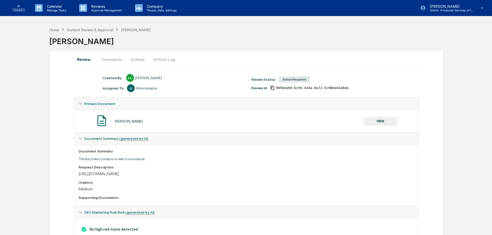
click at [380, 121] on button "VIEW" at bounding box center [381, 121] width 34 height 9
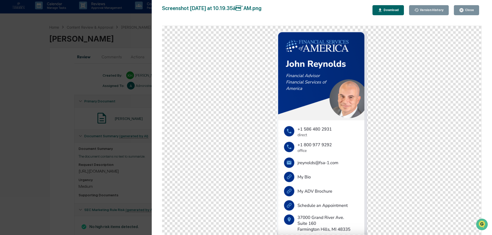
scroll to position [19, 0]
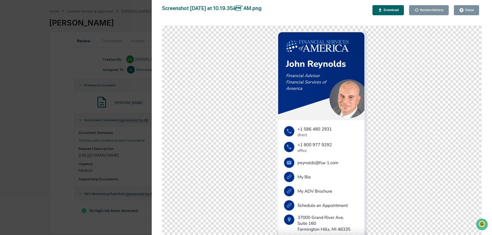
click at [468, 10] on div "Close" at bounding box center [469, 10] width 10 height 4
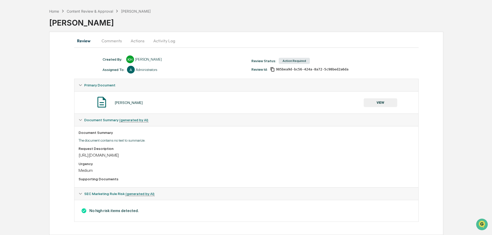
click at [138, 42] on button "Actions" at bounding box center [137, 41] width 23 height 12
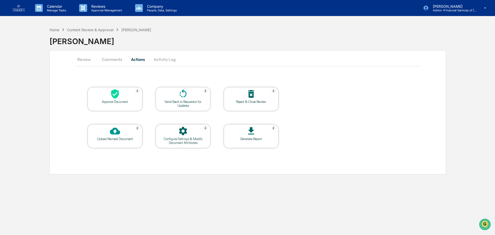
click at [116, 96] on icon at bounding box center [115, 94] width 8 height 10
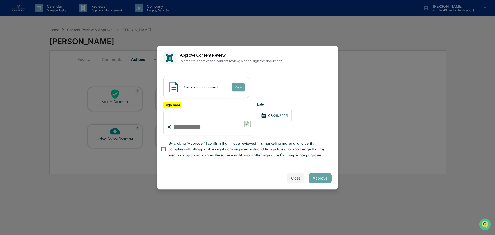
click at [196, 128] on input "Sign here" at bounding box center [208, 123] width 90 height 25
click at [248, 145] on span "By clicking "Approve," I confirm that I have reviewed this marketing material a…" at bounding box center [248, 148] width 159 height 17
click at [208, 126] on input "Sign here" at bounding box center [208, 123] width 90 height 25
type input "**********"
click at [319, 177] on button "Approve" at bounding box center [320, 178] width 23 height 10
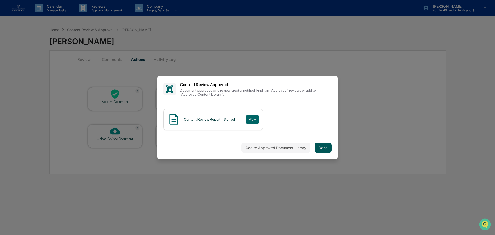
click at [320, 148] on button "Done" at bounding box center [323, 148] width 17 height 10
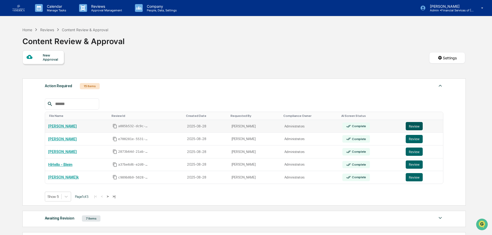
click at [417, 124] on button "Review" at bounding box center [414, 126] width 17 height 8
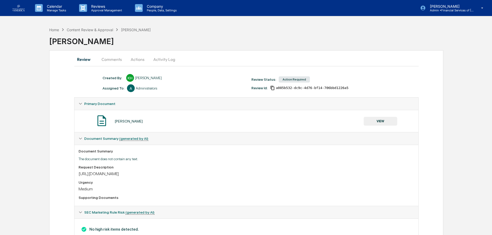
click at [388, 125] on button "VIEW" at bounding box center [381, 121] width 34 height 9
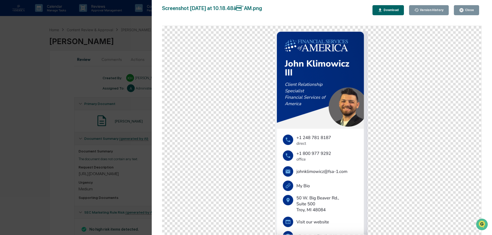
click at [475, 11] on button "Close" at bounding box center [466, 10] width 25 height 10
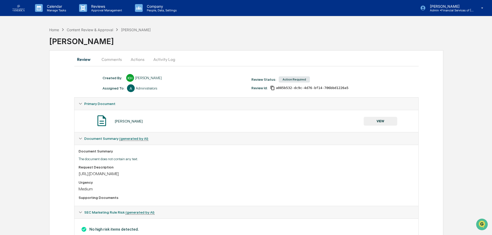
click at [138, 57] on button "Actions" at bounding box center [137, 59] width 23 height 12
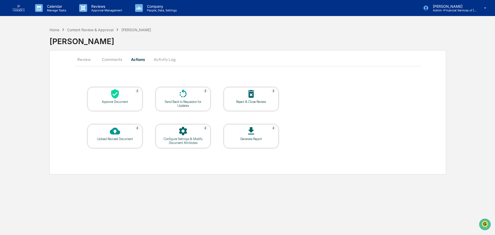
click at [122, 97] on div at bounding box center [115, 94] width 52 height 11
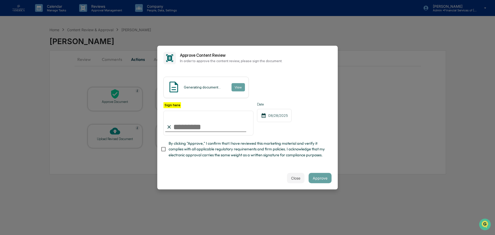
click at [191, 126] on input "Sign here" at bounding box center [208, 123] width 90 height 25
type input "**********"
click at [216, 151] on span "By clicking "Approve," I confirm that I have reviewed this marketing material a…" at bounding box center [248, 148] width 159 height 17
click at [319, 181] on button "Approve" at bounding box center [320, 178] width 23 height 10
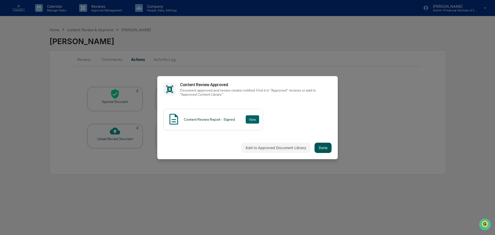
click at [324, 148] on button "Done" at bounding box center [323, 148] width 17 height 10
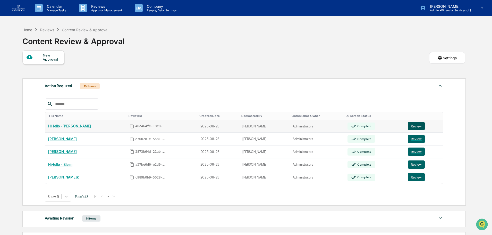
click at [410, 124] on button "Review" at bounding box center [416, 126] width 17 height 8
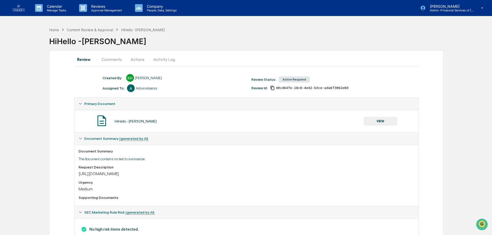
click at [373, 122] on button "VIEW" at bounding box center [381, 121] width 34 height 9
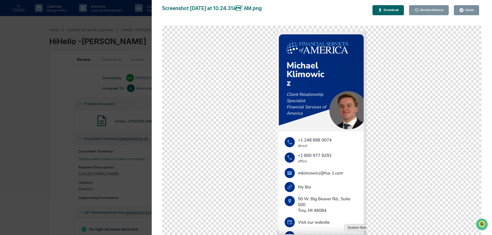
click at [466, 9] on div "Close" at bounding box center [469, 10] width 10 height 4
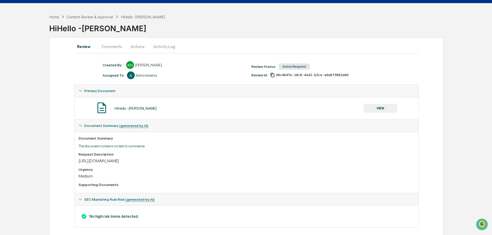
scroll to position [19, 0]
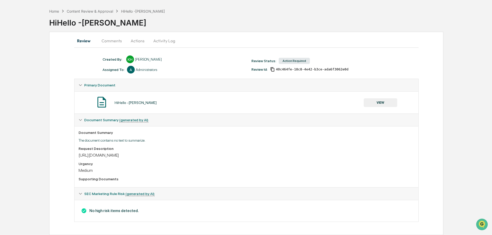
click at [116, 42] on button "Comments" at bounding box center [111, 41] width 29 height 12
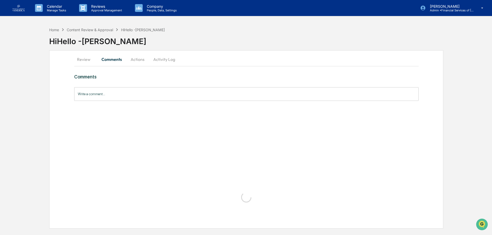
scroll to position [0, 0]
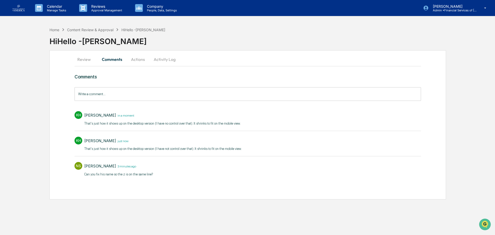
click at [132, 60] on button "Actions" at bounding box center [137, 59] width 23 height 12
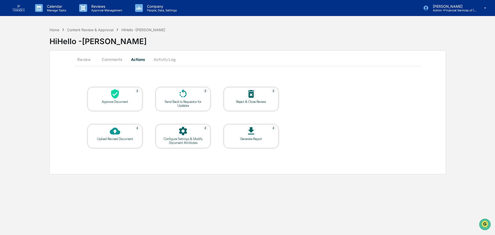
click at [122, 101] on div "Approve Document" at bounding box center [115, 102] width 46 height 4
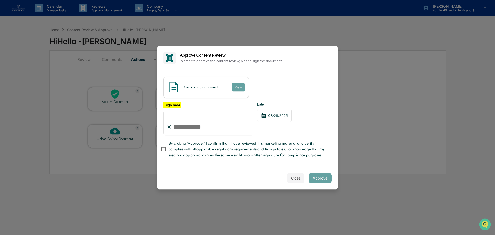
click at [200, 129] on input "Sign here" at bounding box center [208, 123] width 90 height 25
type input "**********"
click at [213, 147] on span "By clicking "Approve," I confirm that I have reviewed this marketing material a…" at bounding box center [248, 148] width 159 height 17
click at [326, 178] on button "Approve" at bounding box center [320, 178] width 23 height 10
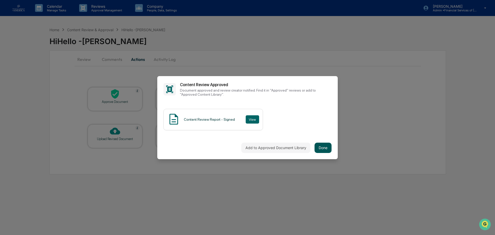
click at [316, 146] on button "Done" at bounding box center [323, 148] width 17 height 10
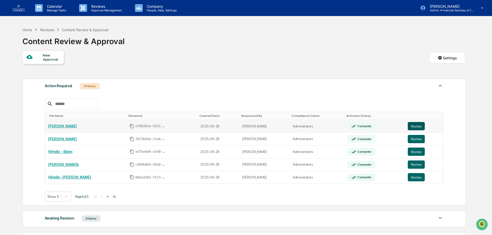
click at [417, 127] on button "Review" at bounding box center [416, 126] width 17 height 8
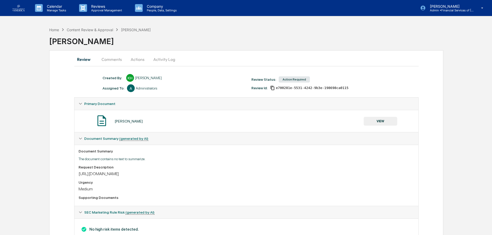
click at [379, 121] on button "VIEW" at bounding box center [381, 121] width 34 height 9
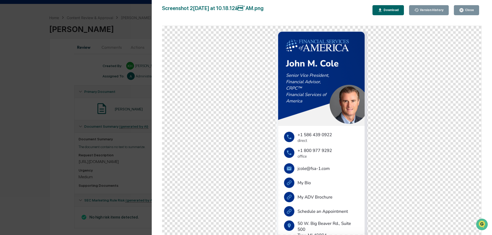
scroll to position [19, 0]
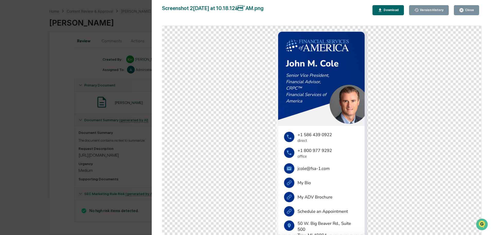
click at [469, 12] on div "Close" at bounding box center [469, 10] width 10 height 4
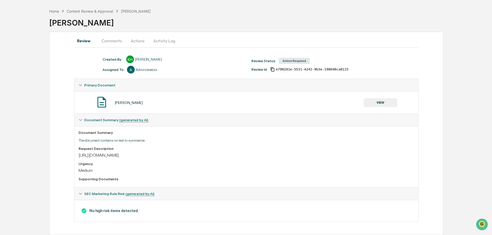
click at [134, 39] on button "Actions" at bounding box center [137, 41] width 23 height 12
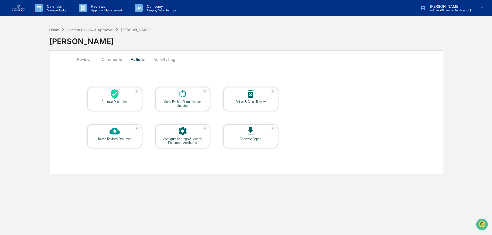
scroll to position [0, 0]
click at [177, 101] on div "Send Back to Requestor for Updates" at bounding box center [183, 104] width 46 height 8
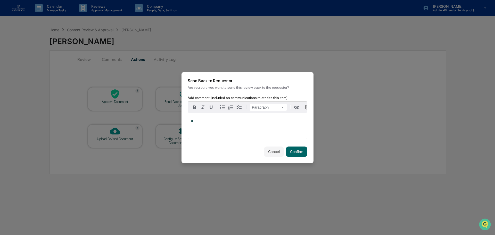
click at [217, 126] on div "*" at bounding box center [247, 126] width 119 height 26
click at [296, 153] on button "Confirm" at bounding box center [296, 151] width 21 height 10
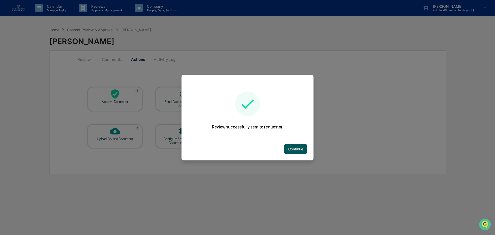
click at [299, 153] on button "Continue" at bounding box center [295, 149] width 23 height 10
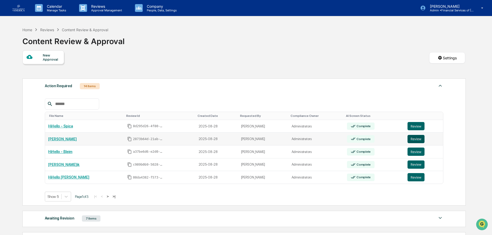
click at [414, 141] on button "Review" at bounding box center [416, 139] width 17 height 8
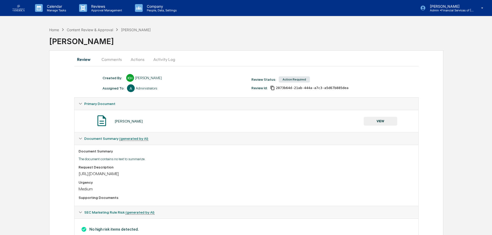
click at [382, 119] on button "VIEW" at bounding box center [381, 121] width 34 height 9
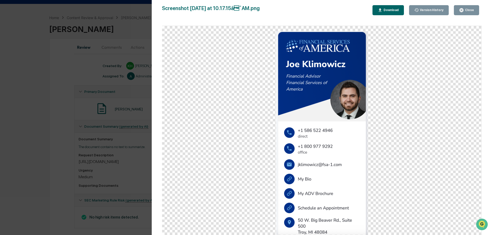
scroll to position [19, 0]
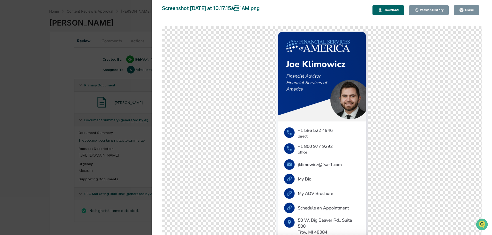
click at [464, 7] on button "Close" at bounding box center [466, 10] width 25 height 10
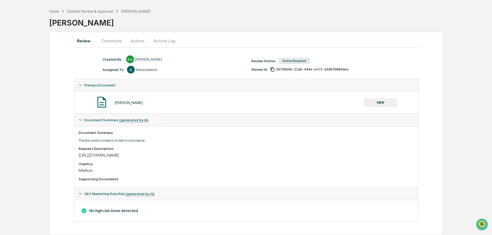
click at [141, 43] on button "Actions" at bounding box center [137, 41] width 23 height 12
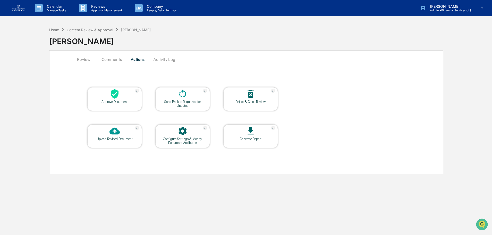
scroll to position [0, 0]
click at [118, 92] on icon at bounding box center [115, 94] width 8 height 10
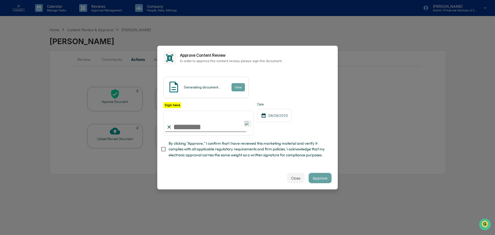
click at [188, 150] on span "By clicking "Approve," I confirm that I have reviewed this marketing material a…" at bounding box center [248, 148] width 159 height 17
click at [191, 130] on input "Sign here" at bounding box center [208, 123] width 90 height 25
click at [210, 130] on input "Sign here" at bounding box center [208, 123] width 90 height 25
type input "**********"
click at [326, 178] on button "Approve" at bounding box center [320, 178] width 23 height 10
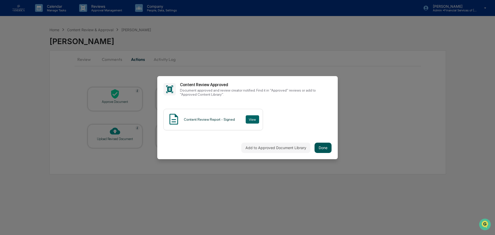
click at [325, 146] on button "Done" at bounding box center [323, 148] width 17 height 10
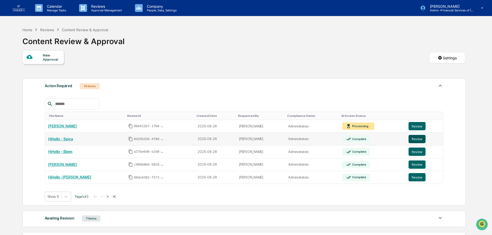
click at [409, 136] on button "Review" at bounding box center [417, 139] width 17 height 8
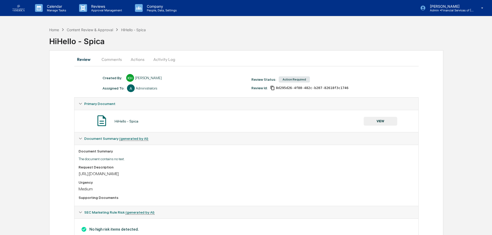
click at [388, 120] on button "VIEW" at bounding box center [381, 121] width 34 height 9
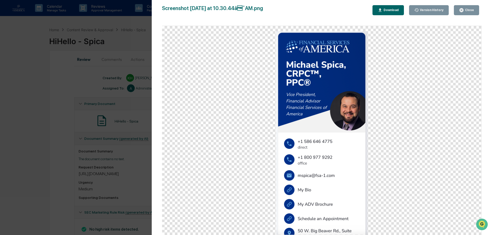
scroll to position [19, 0]
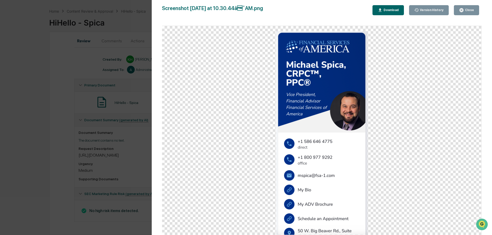
click at [471, 11] on div "Close" at bounding box center [469, 10] width 10 height 4
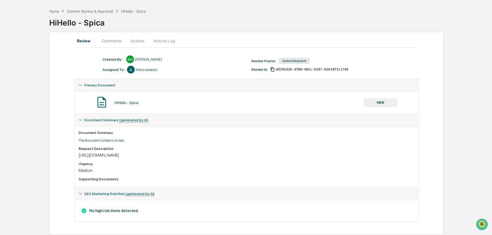
click at [140, 40] on button "Actions" at bounding box center [137, 41] width 23 height 12
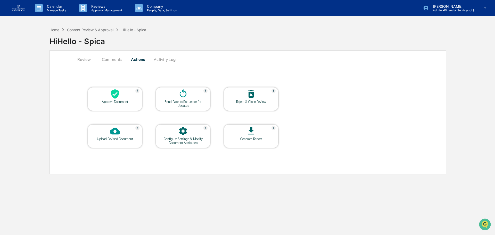
click at [121, 98] on div at bounding box center [115, 94] width 52 height 11
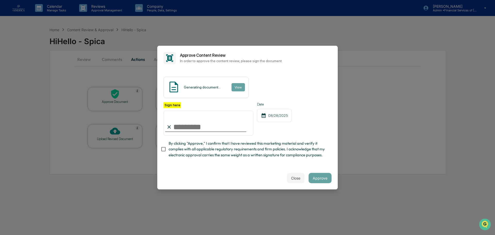
click at [207, 125] on input "Sign here" at bounding box center [208, 123] width 90 height 25
click at [250, 152] on span "By clicking "Approve," I confirm that I have reviewed this marketing material a…" at bounding box center [248, 148] width 159 height 17
click at [222, 130] on input "Sign here" at bounding box center [208, 123] width 90 height 25
type input "**********"
click at [321, 180] on button "Approve" at bounding box center [320, 178] width 23 height 10
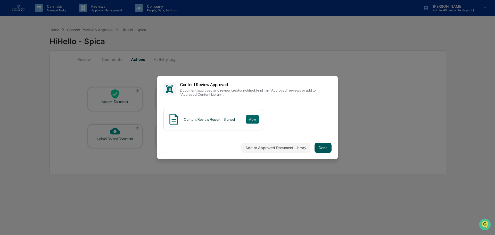
click at [321, 144] on button "Done" at bounding box center [323, 148] width 17 height 10
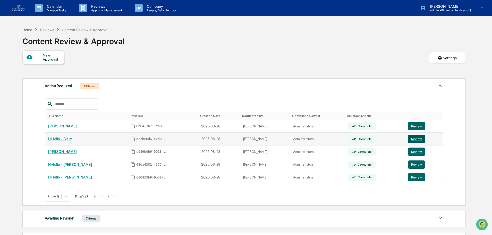
click at [419, 138] on button "Review" at bounding box center [416, 139] width 17 height 8
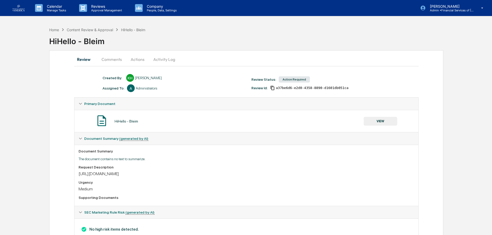
click at [379, 120] on button "VIEW" at bounding box center [381, 121] width 34 height 9
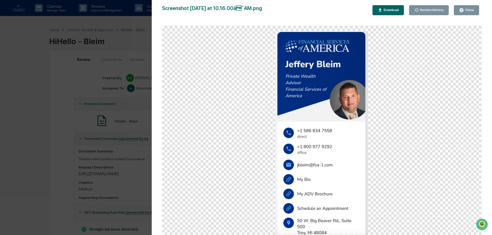
click at [468, 10] on div "Close" at bounding box center [469, 10] width 10 height 4
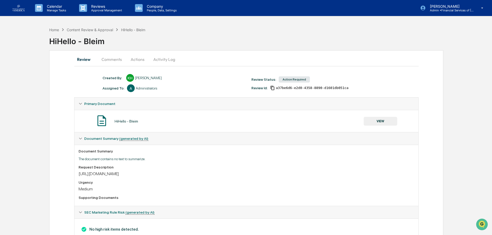
click at [114, 63] on button "Comments" at bounding box center [111, 59] width 29 height 12
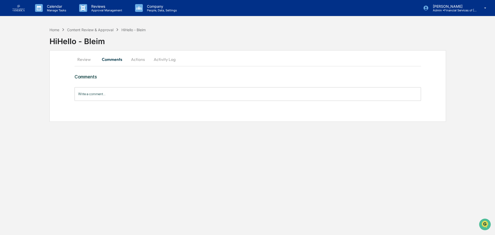
click at [133, 59] on button "Actions" at bounding box center [137, 59] width 23 height 12
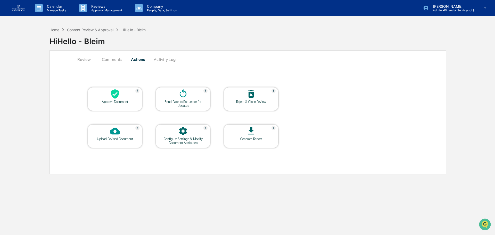
click at [110, 99] on icon at bounding box center [115, 94] width 10 height 10
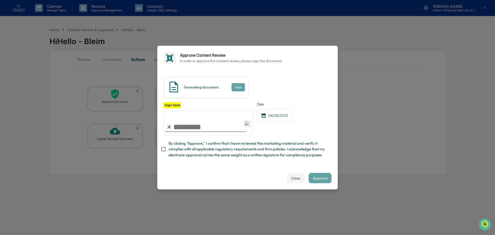
click at [203, 149] on span "By clicking "Approve," I confirm that I have reviewed this marketing material a…" at bounding box center [248, 148] width 159 height 17
click at [205, 129] on input "Sign here" at bounding box center [208, 123] width 90 height 25
click at [212, 128] on input "Sign here" at bounding box center [208, 123] width 90 height 25
type input "**********"
click at [317, 179] on button "Approve" at bounding box center [320, 178] width 23 height 10
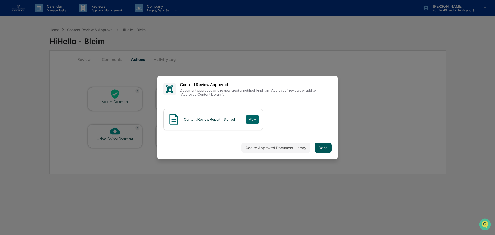
click at [325, 146] on button "Done" at bounding box center [323, 148] width 17 height 10
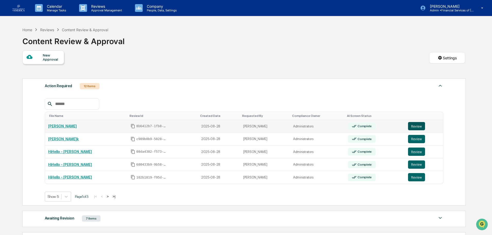
click at [408, 126] on button "Review" at bounding box center [416, 126] width 17 height 8
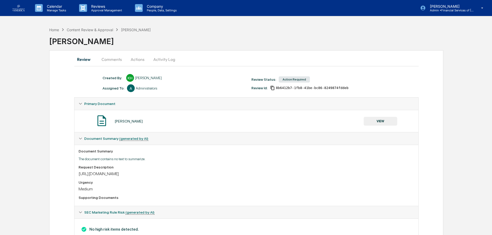
click at [380, 119] on button "VIEW" at bounding box center [381, 121] width 34 height 9
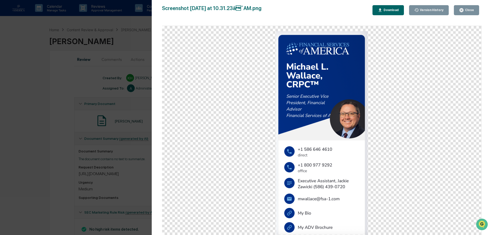
click at [465, 13] on button "Close" at bounding box center [466, 10] width 25 height 10
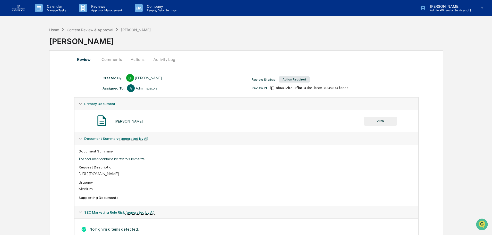
click at [145, 60] on button "Actions" at bounding box center [137, 59] width 23 height 12
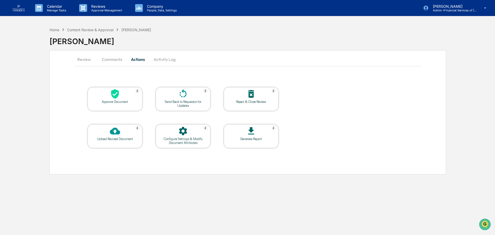
click at [130, 99] on div at bounding box center [115, 94] width 52 height 11
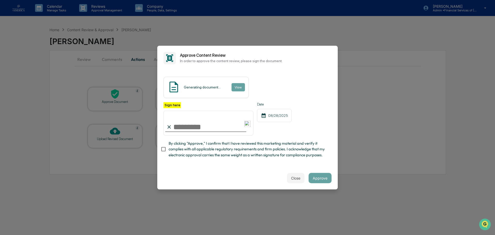
click at [197, 149] on span "By clicking "Approve," I confirm that I have reviewed this marketing material a…" at bounding box center [248, 148] width 159 height 17
click at [200, 129] on input "Sign here" at bounding box center [208, 123] width 90 height 25
click at [220, 126] on input "Sign here" at bounding box center [208, 123] width 90 height 25
type input "**********"
click at [326, 181] on button "Approve" at bounding box center [320, 178] width 23 height 10
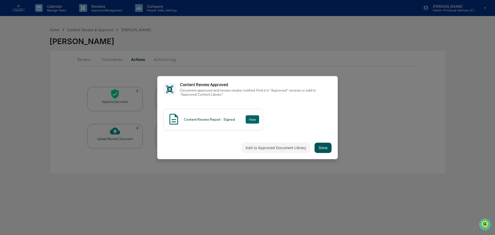
click at [320, 146] on button "Done" at bounding box center [323, 148] width 17 height 10
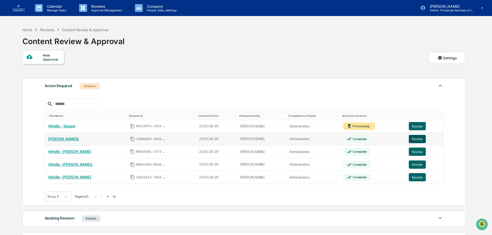
click at [415, 138] on button "Review" at bounding box center [417, 139] width 17 height 8
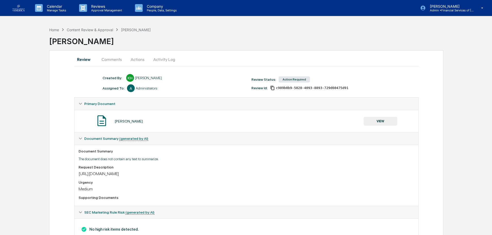
click at [380, 121] on button "VIEW" at bounding box center [381, 121] width 34 height 9
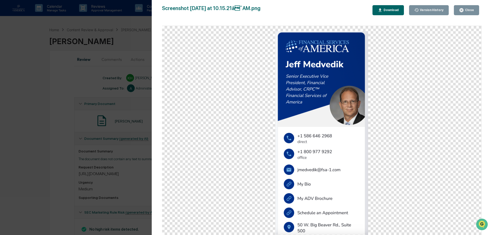
click at [466, 12] on div "Close" at bounding box center [469, 10] width 10 height 4
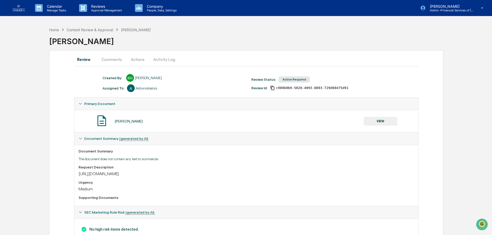
click at [144, 60] on button "Actions" at bounding box center [137, 59] width 23 height 12
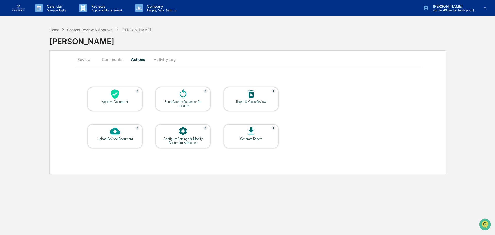
click at [175, 102] on div "Send Back to Requestor for Updates" at bounding box center [183, 104] width 46 height 8
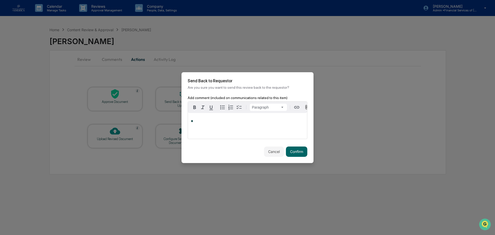
click at [203, 134] on div "*" at bounding box center [247, 126] width 119 height 26
drag, startPoint x: 294, startPoint y: 152, endPoint x: 197, endPoint y: 134, distance: 97.9
click at [195, 138] on div "**********" at bounding box center [247, 117] width 132 height 91
click at [193, 123] on span "**********" at bounding box center [208, 120] width 34 height 3
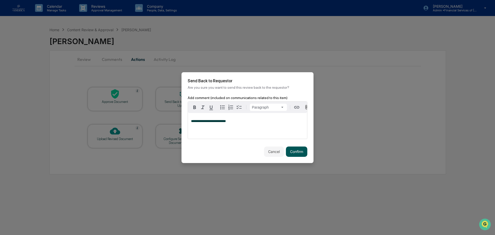
click at [293, 151] on button "Confirm" at bounding box center [296, 151] width 21 height 10
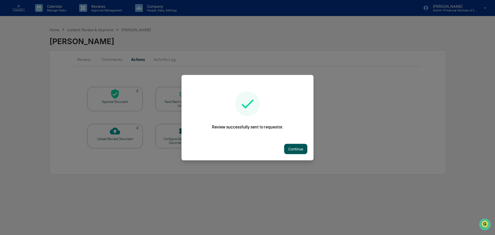
click at [302, 147] on button "Continue" at bounding box center [295, 149] width 23 height 10
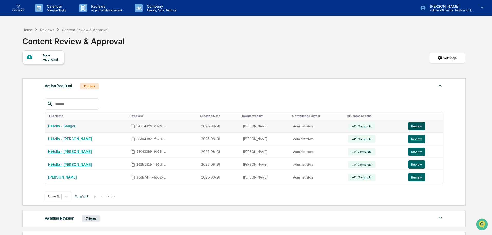
click at [416, 125] on button "Review" at bounding box center [416, 126] width 17 height 8
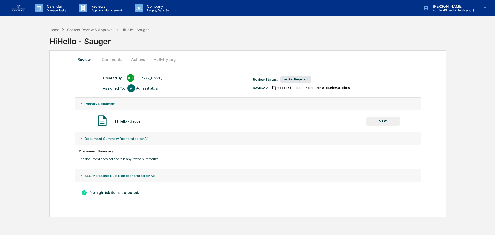
click at [381, 117] on button "VIEW" at bounding box center [383, 121] width 34 height 9
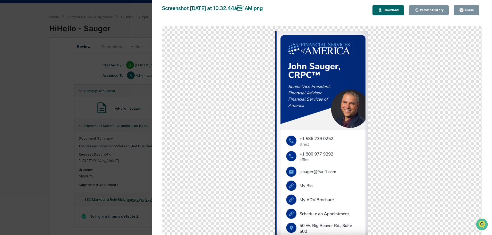
scroll to position [19, 0]
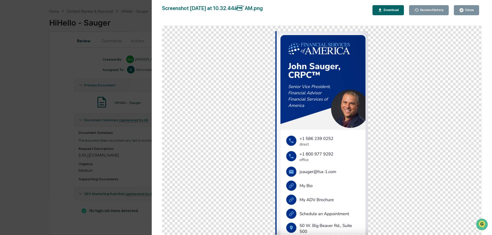
click at [467, 12] on div "Close" at bounding box center [466, 10] width 15 height 5
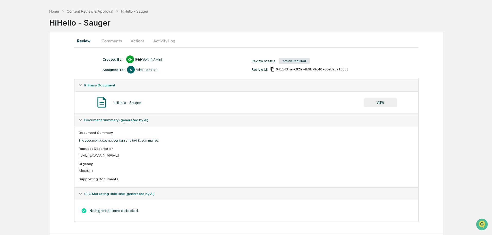
click at [115, 44] on button "Comments" at bounding box center [111, 41] width 29 height 12
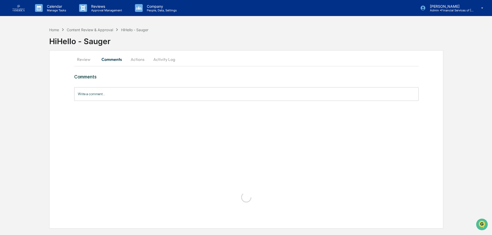
scroll to position [0, 0]
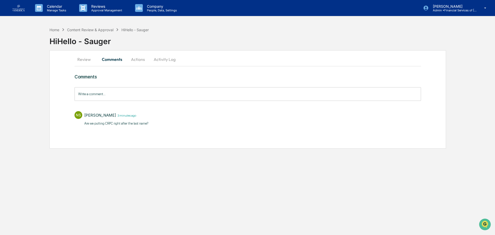
click at [135, 62] on button "Actions" at bounding box center [137, 59] width 23 height 12
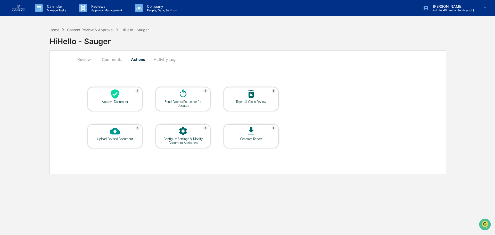
click at [117, 96] on icon at bounding box center [115, 94] width 8 height 10
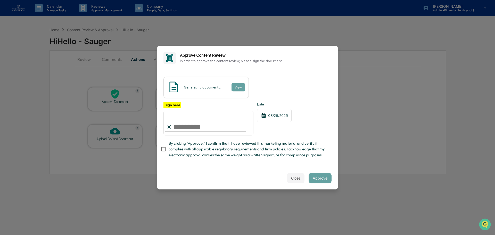
click at [179, 148] on span "By clicking "Approve," I confirm that I have reviewed this marketing material a…" at bounding box center [248, 148] width 159 height 17
click at [184, 131] on input "Sign here" at bounding box center [208, 123] width 90 height 25
type input "**********"
click at [324, 179] on button "Approve" at bounding box center [320, 178] width 23 height 10
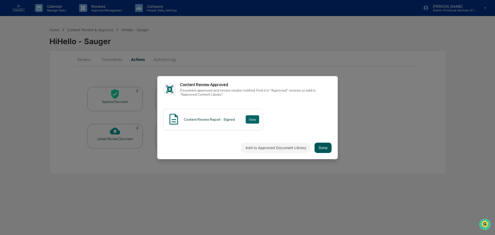
click at [324, 148] on button "Done" at bounding box center [323, 148] width 17 height 10
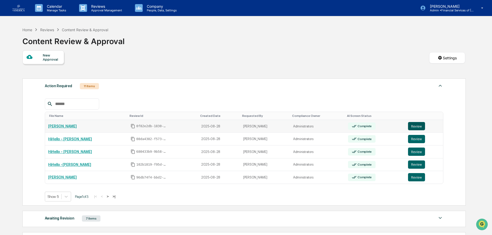
click at [417, 126] on button "Review" at bounding box center [416, 126] width 17 height 8
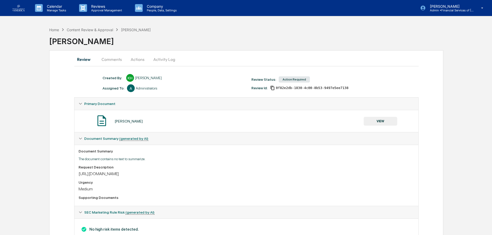
click at [379, 120] on button "VIEW" at bounding box center [381, 121] width 34 height 9
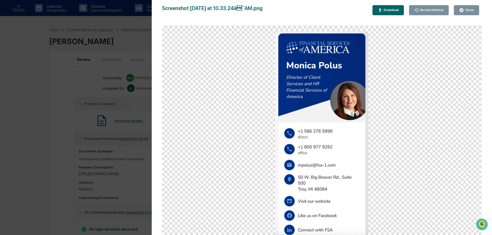
click at [466, 10] on div "Close" at bounding box center [469, 10] width 10 height 4
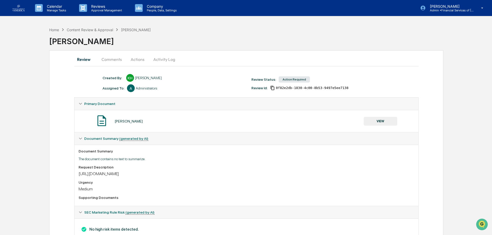
click at [140, 60] on button "Actions" at bounding box center [137, 59] width 23 height 12
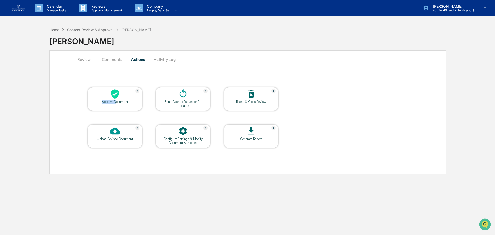
click at [116, 100] on div "Approve Document" at bounding box center [115, 99] width 55 height 24
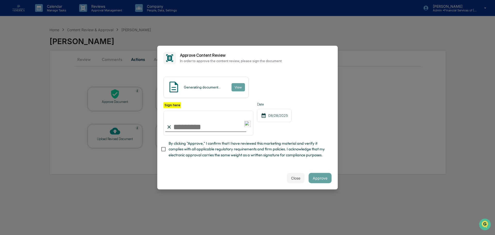
click at [188, 150] on span "By clicking "Approve," I confirm that I have reviewed this marketing material a…" at bounding box center [248, 148] width 159 height 17
click at [193, 126] on input "Sign here" at bounding box center [208, 123] width 90 height 25
click at [213, 130] on input "Sign here" at bounding box center [208, 123] width 90 height 25
type input "**********"
click at [320, 179] on button "Approve" at bounding box center [320, 178] width 23 height 10
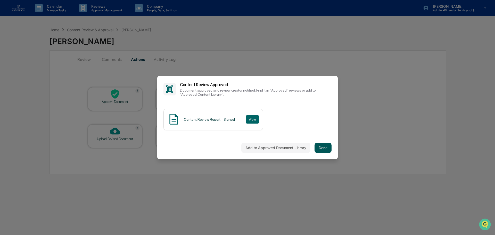
click at [319, 146] on button "Done" at bounding box center [323, 148] width 17 height 10
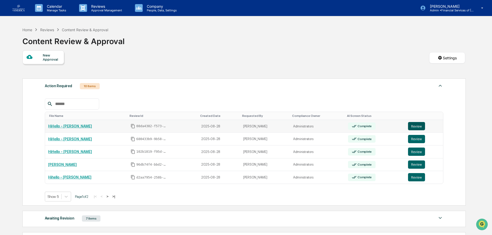
click at [411, 125] on button "Review" at bounding box center [416, 126] width 17 height 8
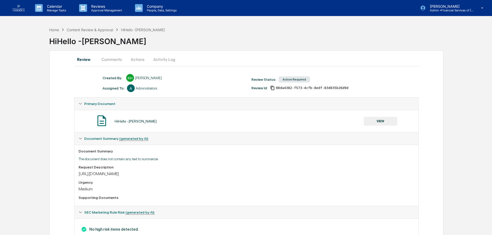
click at [390, 121] on button "VIEW" at bounding box center [381, 121] width 34 height 9
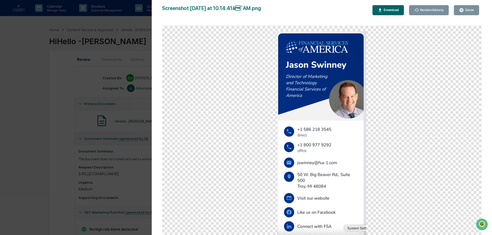
click at [467, 12] on div "Close" at bounding box center [466, 10] width 15 height 5
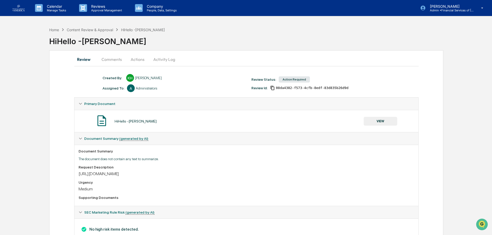
click at [130, 60] on button "Actions" at bounding box center [137, 59] width 23 height 12
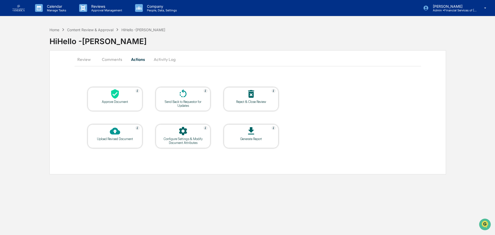
click at [126, 94] on div at bounding box center [115, 94] width 52 height 11
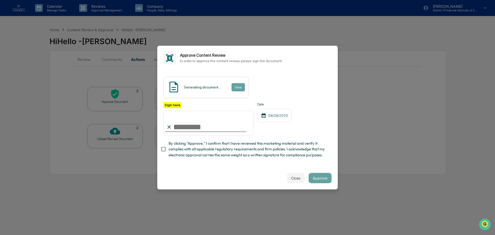
click at [199, 149] on span "By clicking "Approve," I confirm that I have reviewed this marketing material a…" at bounding box center [248, 148] width 159 height 17
click at [199, 128] on input "Sign here" at bounding box center [208, 123] width 90 height 25
click at [212, 130] on input "Sign here" at bounding box center [208, 123] width 90 height 25
type input "**********"
click at [321, 180] on button "Approve" at bounding box center [320, 178] width 23 height 10
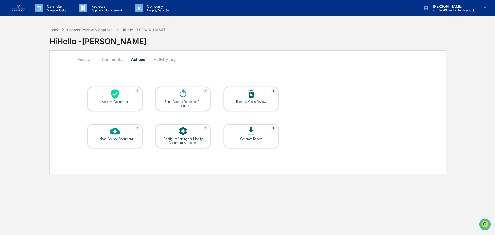
click at [115, 94] on icon at bounding box center [115, 94] width 10 height 10
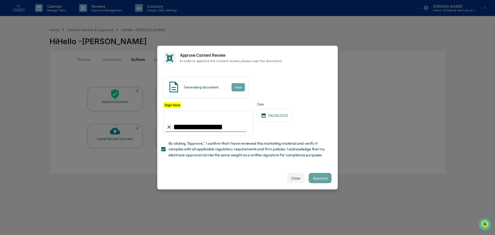
click at [312, 154] on span "By clicking "Approve," I confirm that I have reviewed this marketing material a…" at bounding box center [248, 148] width 159 height 17
click at [274, 158] on span "By clicking "Approve," I confirm that I have reviewed this marketing material a…" at bounding box center [248, 148] width 159 height 17
click at [320, 177] on button "Approve" at bounding box center [320, 178] width 23 height 10
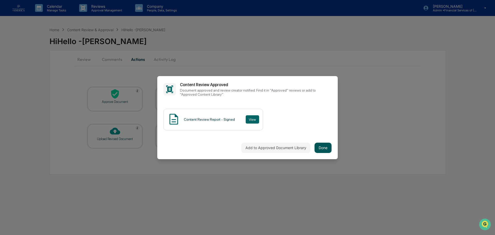
click at [322, 146] on button "Done" at bounding box center [323, 148] width 17 height 10
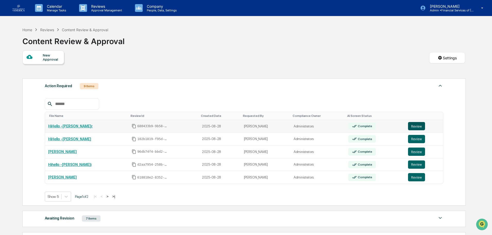
click at [414, 125] on button "Review" at bounding box center [416, 126] width 17 height 8
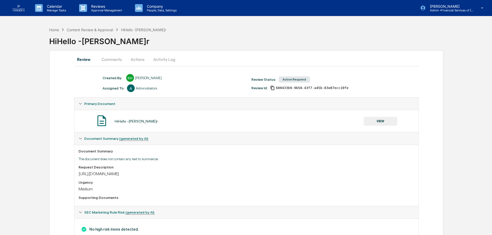
click at [371, 119] on button "VIEW" at bounding box center [381, 121] width 34 height 9
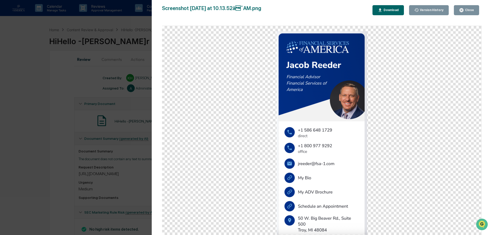
click at [474, 11] on div "Close" at bounding box center [469, 10] width 10 height 4
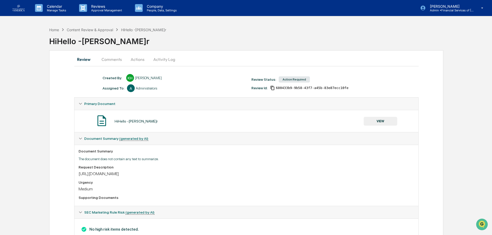
click at [131, 60] on button "Actions" at bounding box center [137, 59] width 23 height 12
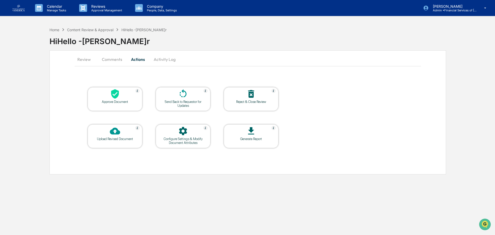
click at [119, 102] on div "Approve Document" at bounding box center [115, 102] width 46 height 4
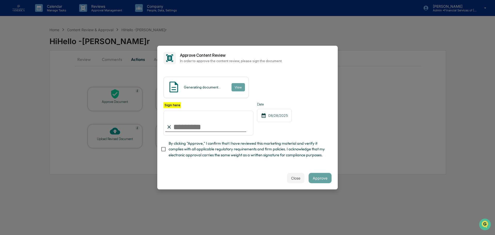
click at [187, 149] on span "By clicking "Approve," I confirm that I have reviewed this marketing material a…" at bounding box center [248, 148] width 159 height 17
click at [188, 129] on input "Sign here" at bounding box center [208, 123] width 90 height 25
click at [212, 124] on input "Sign here" at bounding box center [208, 123] width 90 height 25
type input "**********"
click at [319, 180] on button "Approve" at bounding box center [320, 178] width 23 height 10
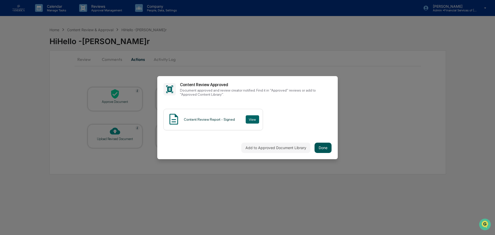
drag, startPoint x: 321, startPoint y: 150, endPoint x: 323, endPoint y: 148, distance: 2.7
click at [323, 148] on button "Done" at bounding box center [323, 148] width 17 height 10
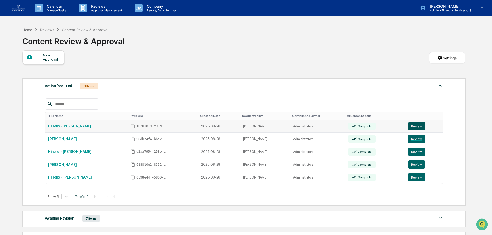
click at [411, 127] on button "Review" at bounding box center [416, 126] width 17 height 8
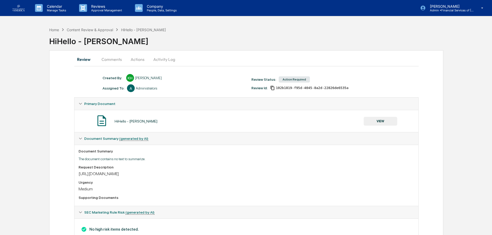
click at [381, 117] on button "VIEW" at bounding box center [381, 121] width 34 height 9
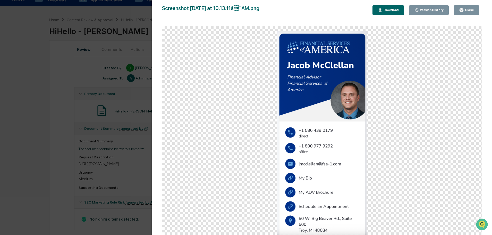
scroll to position [19, 0]
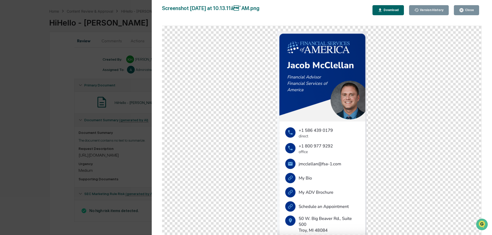
click at [466, 11] on div "Close" at bounding box center [469, 10] width 10 height 4
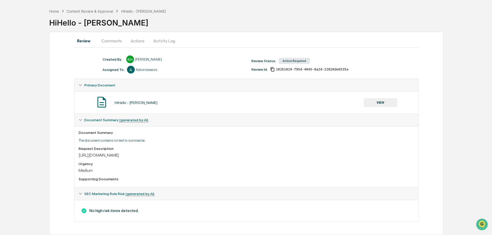
click at [139, 40] on button "Actions" at bounding box center [137, 41] width 23 height 12
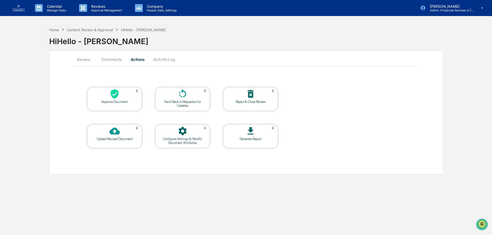
scroll to position [0, 0]
click at [123, 98] on div at bounding box center [115, 94] width 52 height 11
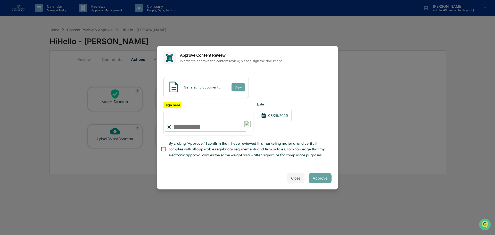
click at [181, 148] on span "By clicking "Approve," I confirm that I have reviewed this marketing material a…" at bounding box center [248, 148] width 159 height 17
click at [185, 128] on input "Sign here" at bounding box center [208, 123] width 90 height 25
click at [209, 127] on input "Sign here" at bounding box center [208, 123] width 90 height 25
type input "**********"
click at [324, 179] on button "Approve" at bounding box center [320, 178] width 23 height 10
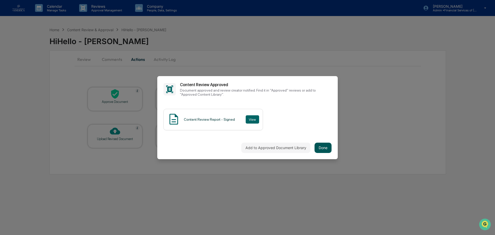
click at [318, 147] on button "Done" at bounding box center [323, 148] width 17 height 10
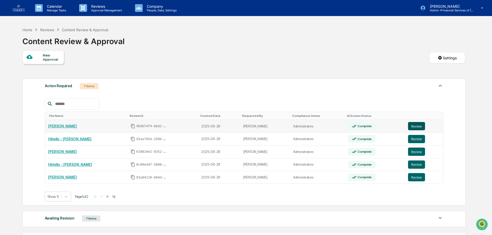
click at [415, 125] on button "Review" at bounding box center [416, 126] width 17 height 8
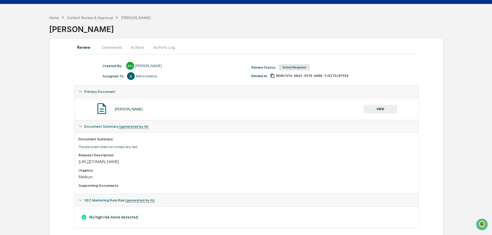
scroll to position [19, 0]
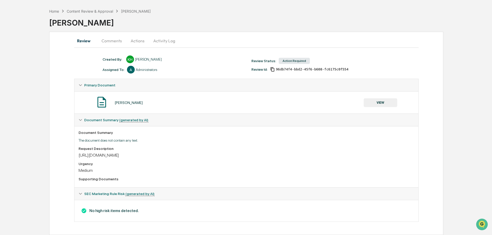
click at [384, 100] on button "VIEW" at bounding box center [381, 102] width 34 height 9
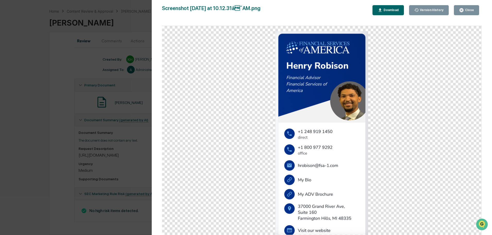
click at [467, 11] on div "Close" at bounding box center [469, 10] width 10 height 4
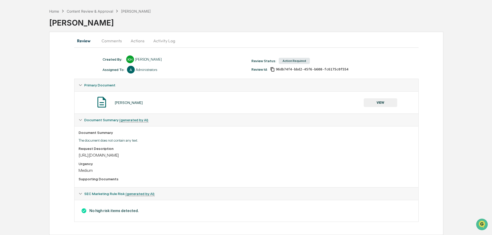
click at [138, 41] on button "Actions" at bounding box center [137, 41] width 23 height 12
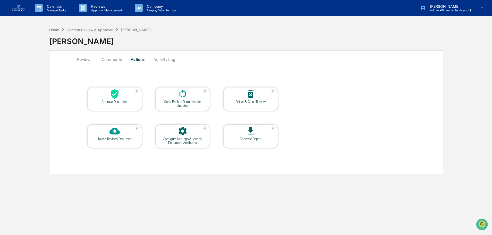
scroll to position [0, 0]
click at [114, 96] on icon at bounding box center [115, 94] width 8 height 10
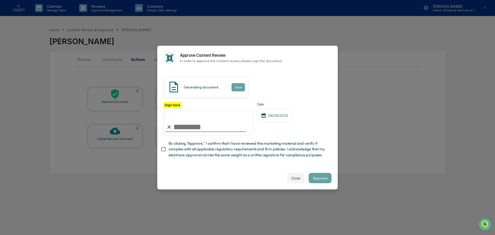
click at [189, 148] on span "By clicking "Approve," I confirm that I have reviewed this marketing material a…" at bounding box center [248, 148] width 159 height 17
click at [190, 129] on input "Sign here" at bounding box center [208, 123] width 90 height 25
click at [193, 129] on input "Sign here" at bounding box center [208, 123] width 90 height 25
type input "**********"
click at [325, 177] on button "Approve" at bounding box center [320, 178] width 23 height 10
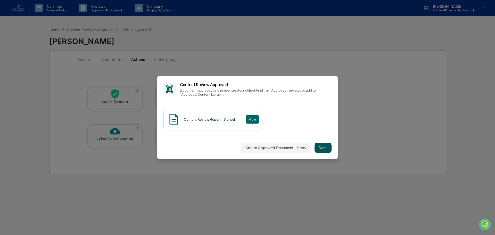
click at [327, 149] on button "Done" at bounding box center [323, 148] width 17 height 10
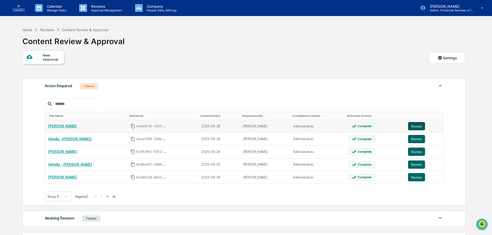
click at [411, 125] on button "Review" at bounding box center [416, 126] width 17 height 8
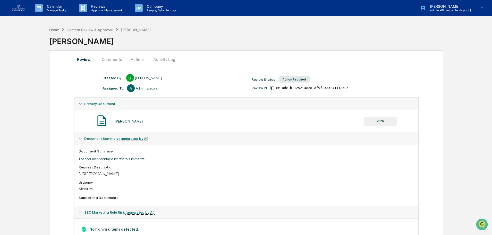
click at [386, 120] on button "VIEW" at bounding box center [381, 121] width 34 height 9
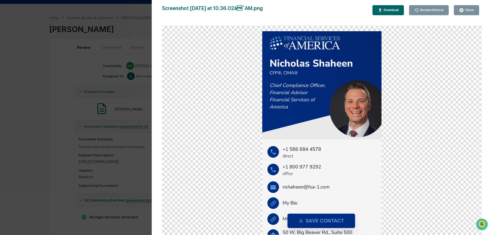
scroll to position [19, 0]
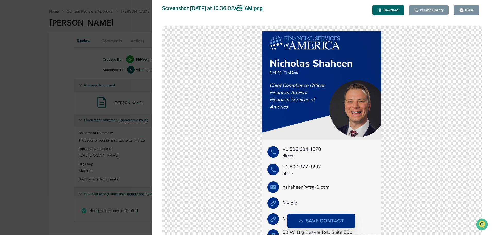
click at [466, 10] on div "Close" at bounding box center [469, 10] width 10 height 4
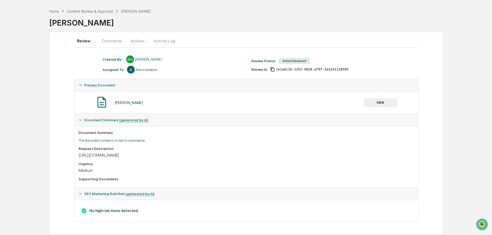
click at [142, 43] on button "Actions" at bounding box center [137, 41] width 23 height 12
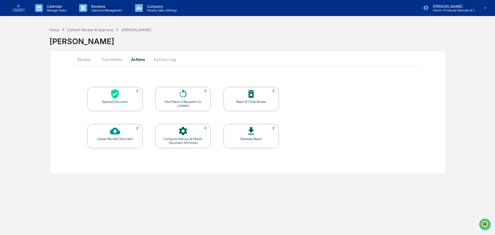
click at [127, 100] on div "Approve Document" at bounding box center [115, 102] width 46 height 4
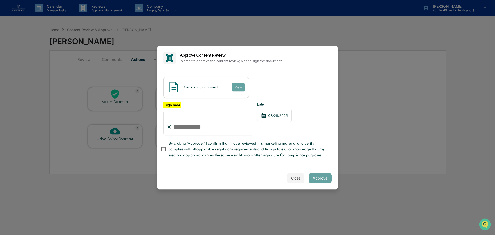
click at [194, 148] on span "By clicking "Approve," I confirm that I have reviewed this marketing material a…" at bounding box center [248, 148] width 159 height 17
click at [193, 124] on input "Sign here" at bounding box center [208, 123] width 90 height 25
click at [203, 129] on input "Sign here" at bounding box center [208, 123] width 90 height 25
type input "**********"
click at [323, 179] on button "Approve" at bounding box center [320, 178] width 23 height 10
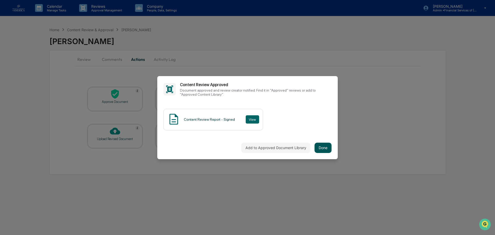
click at [327, 146] on button "Done" at bounding box center [323, 148] width 17 height 10
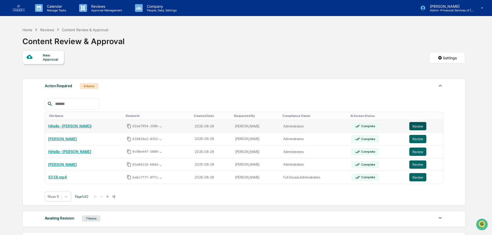
click at [413, 126] on button "Review" at bounding box center [418, 126] width 17 height 8
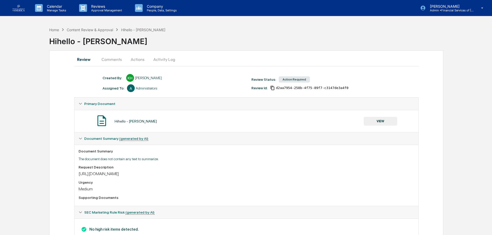
click at [392, 122] on button "VIEW" at bounding box center [381, 121] width 34 height 9
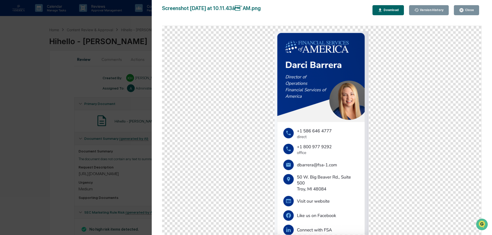
click at [463, 7] on button "Close" at bounding box center [466, 10] width 25 height 10
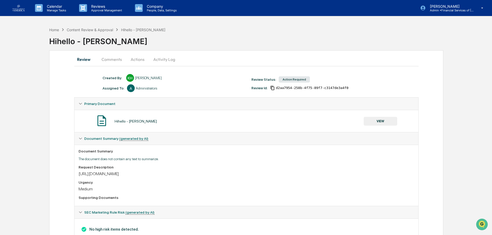
click at [136, 62] on button "Actions" at bounding box center [137, 59] width 23 height 12
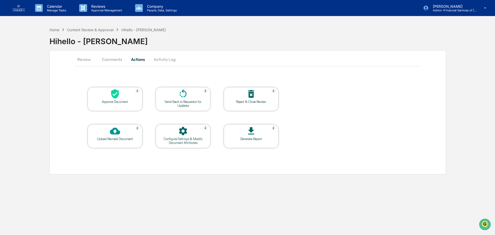
click at [117, 93] on icon at bounding box center [115, 94] width 8 height 10
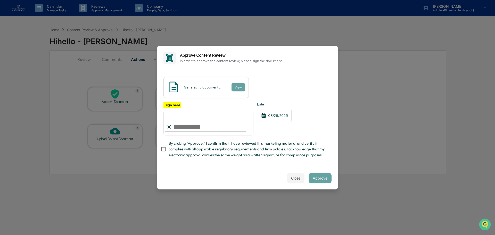
click at [199, 148] on span "By clicking "Approve," I confirm that I have reviewed this marketing material a…" at bounding box center [248, 148] width 159 height 17
click at [196, 128] on input "Sign here" at bounding box center [208, 123] width 90 height 25
click at [199, 128] on input "Sign here" at bounding box center [208, 123] width 90 height 25
type input "**********"
click at [322, 180] on button "Approve" at bounding box center [320, 178] width 23 height 10
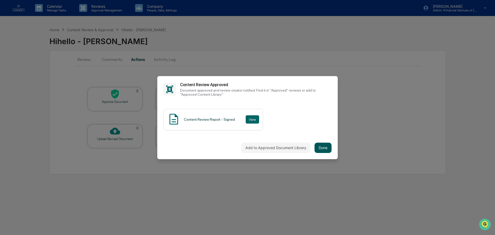
click at [321, 147] on button "Done" at bounding box center [323, 148] width 17 height 10
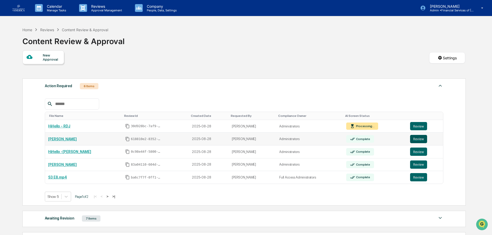
click at [417, 141] on button "Review" at bounding box center [418, 139] width 17 height 8
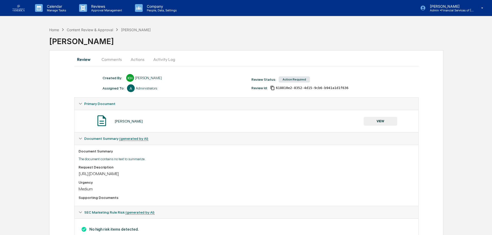
click at [383, 118] on button "VIEW" at bounding box center [381, 121] width 34 height 9
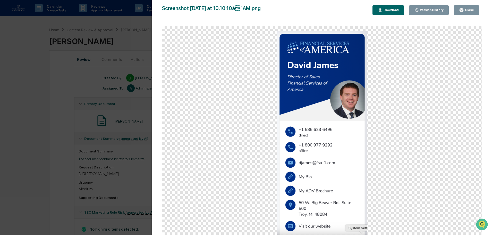
drag, startPoint x: 462, startPoint y: 9, endPoint x: 293, endPoint y: 26, distance: 169.8
click at [462, 9] on icon "button" at bounding box center [462, 10] width 4 height 4
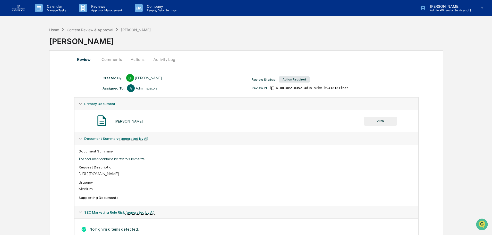
click at [137, 61] on button "Actions" at bounding box center [137, 59] width 23 height 12
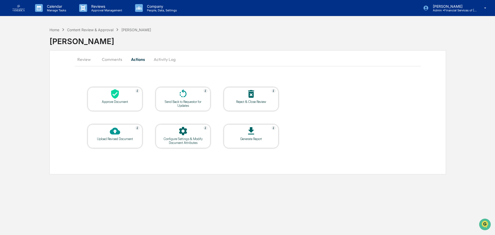
click at [188, 103] on div "Send Back to Requestor for Updates" at bounding box center [183, 104] width 46 height 8
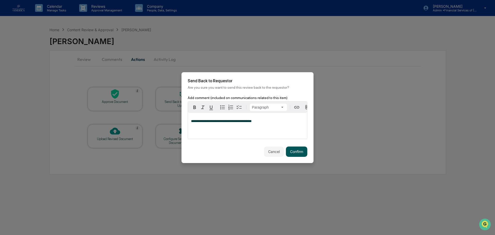
click at [290, 152] on button "Confirm" at bounding box center [296, 151] width 21 height 10
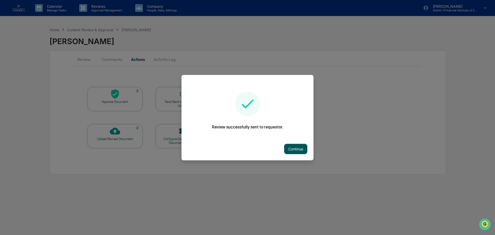
click at [294, 149] on button "Continue" at bounding box center [295, 149] width 23 height 10
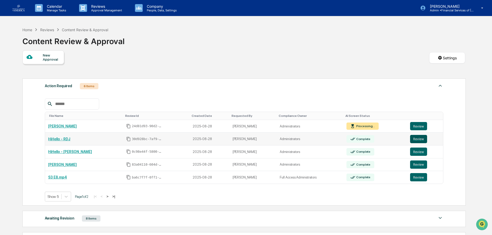
click at [417, 137] on button "Review" at bounding box center [418, 139] width 17 height 8
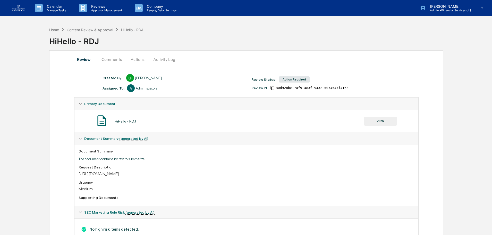
click at [382, 126] on div "HiHello - RDJ VIEW" at bounding box center [247, 121] width 336 height 14
click at [382, 121] on button "VIEW" at bounding box center [381, 121] width 34 height 9
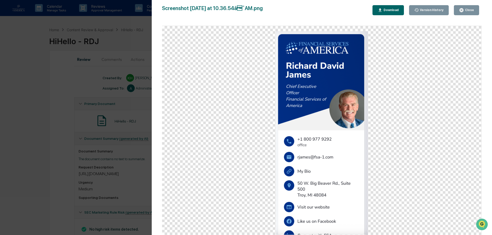
scroll to position [19, 0]
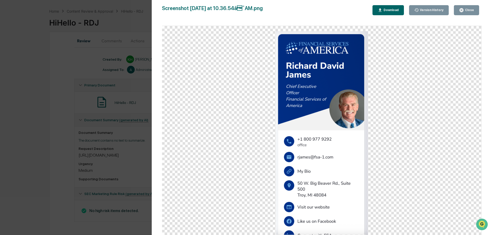
click at [469, 10] on div "Close" at bounding box center [469, 10] width 10 height 4
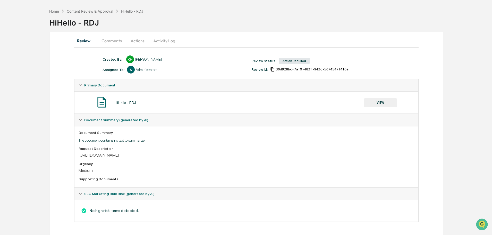
click at [141, 40] on button "Actions" at bounding box center [137, 41] width 23 height 12
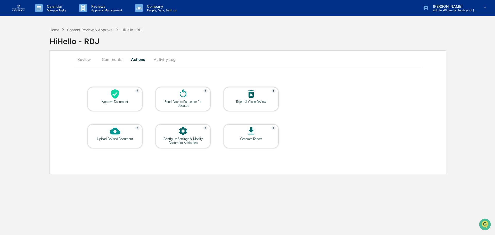
click at [113, 101] on div "Approve Document" at bounding box center [115, 102] width 46 height 4
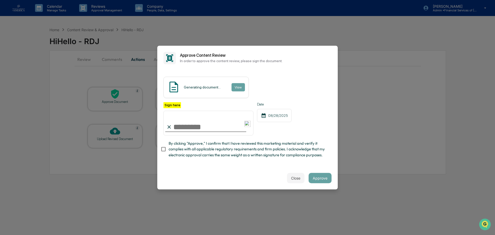
click at [182, 150] on span "By clicking "Approve," I confirm that I have reviewed this marketing material a…" at bounding box center [248, 148] width 159 height 17
click at [193, 126] on input "Sign here" at bounding box center [208, 123] width 90 height 25
click at [197, 128] on input "Sign here" at bounding box center [208, 123] width 90 height 25
type input "**********"
click at [320, 180] on button "Approve" at bounding box center [320, 178] width 23 height 10
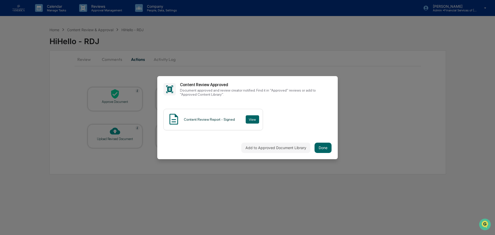
click at [322, 154] on div "Add to Approved Document Library Done" at bounding box center [247, 147] width 180 height 23
click at [322, 148] on button "Done" at bounding box center [323, 148] width 17 height 10
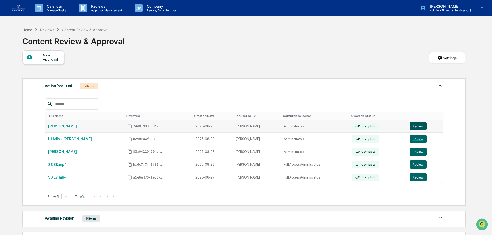
click at [416, 127] on button "Review" at bounding box center [418, 126] width 17 height 8
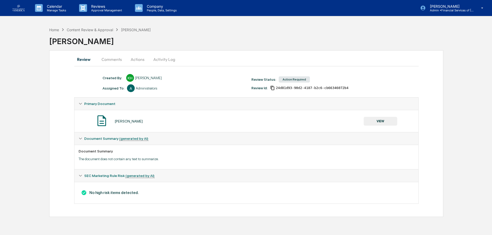
click at [387, 119] on button "VIEW" at bounding box center [381, 121] width 34 height 9
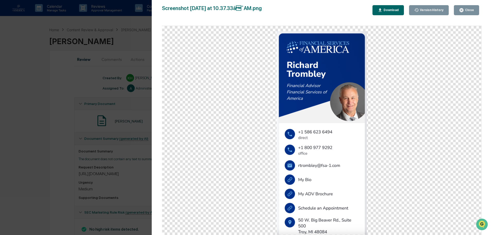
scroll to position [19, 0]
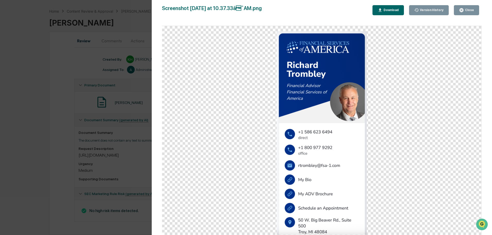
click at [468, 10] on div "Close" at bounding box center [469, 10] width 10 height 4
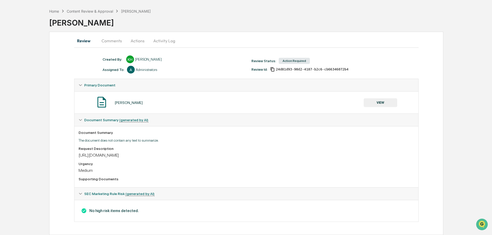
click at [134, 42] on button "Actions" at bounding box center [137, 41] width 23 height 12
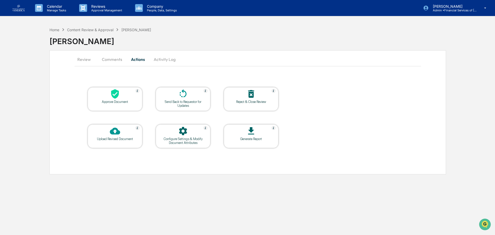
click at [124, 104] on div "Approve Document" at bounding box center [115, 99] width 55 height 24
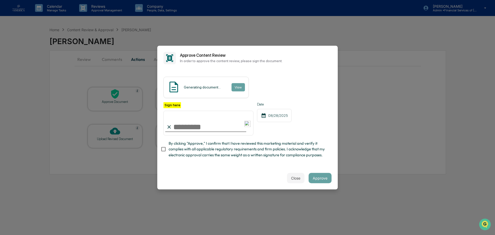
drag, startPoint x: 194, startPoint y: 146, endPoint x: 195, endPoint y: 134, distance: 11.9
click at [194, 146] on span "By clicking "Approve," I confirm that I have reviewed this marketing material a…" at bounding box center [248, 148] width 159 height 17
click at [195, 126] on input "Sign here" at bounding box center [208, 123] width 90 height 25
click at [205, 126] on input "Sign here" at bounding box center [208, 123] width 90 height 25
type input "**********"
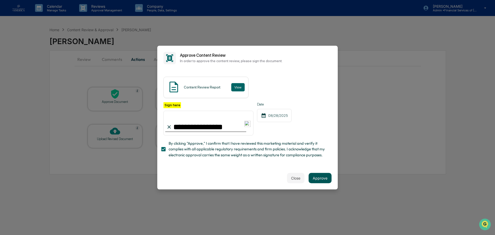
click at [321, 180] on button "Approve" at bounding box center [320, 178] width 23 height 10
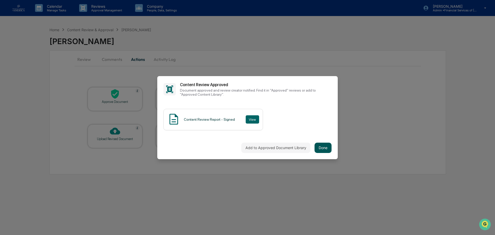
click at [322, 147] on button "Done" at bounding box center [323, 148] width 17 height 10
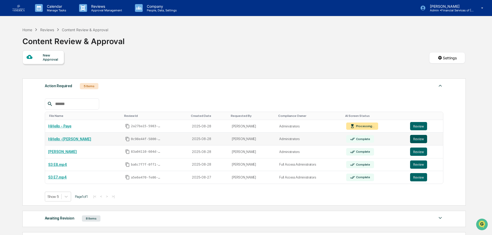
drag, startPoint x: 415, startPoint y: 141, endPoint x: 410, endPoint y: 141, distance: 5.2
click at [415, 141] on button "Review" at bounding box center [418, 139] width 17 height 8
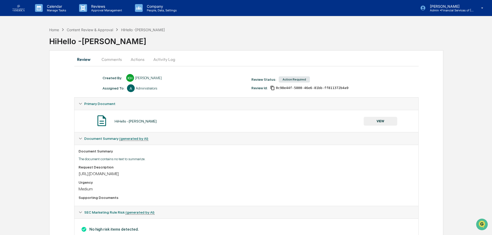
click at [380, 119] on button "VIEW" at bounding box center [381, 121] width 34 height 9
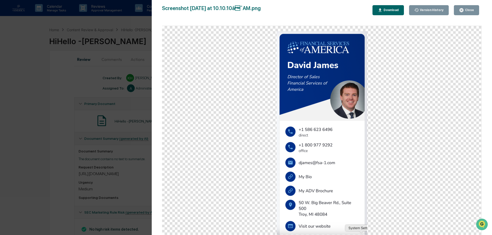
click at [469, 5] on button "Close" at bounding box center [466, 10] width 25 height 10
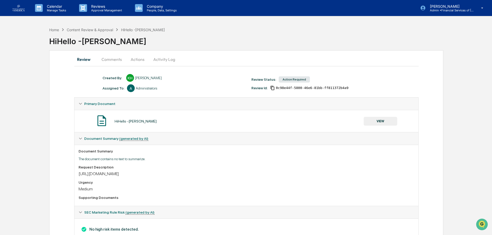
click at [110, 58] on button "Comments" at bounding box center [111, 59] width 29 height 12
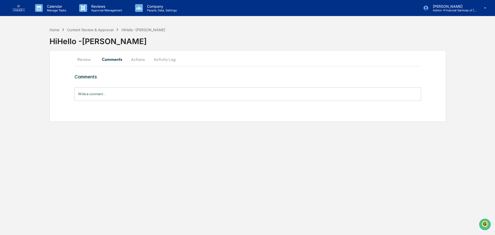
click at [142, 60] on button "Actions" at bounding box center [137, 59] width 23 height 12
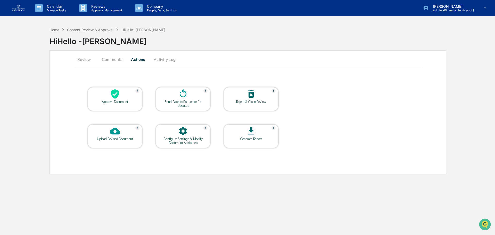
click at [193, 97] on div at bounding box center [183, 94] width 52 height 11
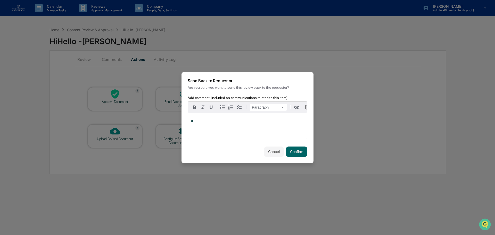
click at [233, 121] on p "*" at bounding box center [247, 121] width 113 height 4
click at [229, 129] on div "*" at bounding box center [247, 126] width 119 height 26
click at [305, 148] on button "Confirm" at bounding box center [296, 151] width 21 height 10
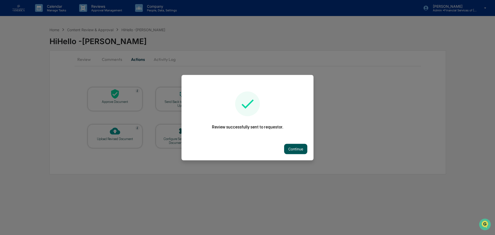
click at [295, 148] on button "Continue" at bounding box center [295, 149] width 23 height 10
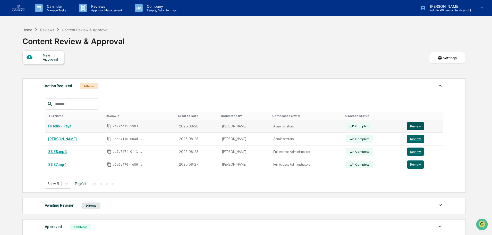
click at [420, 125] on button "Review" at bounding box center [415, 126] width 17 height 8
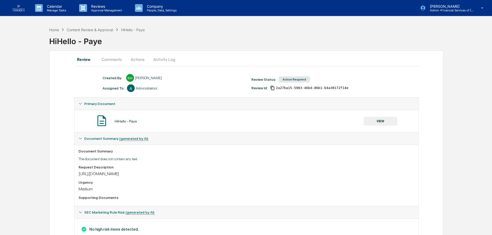
click at [374, 120] on button "VIEW" at bounding box center [381, 121] width 34 height 9
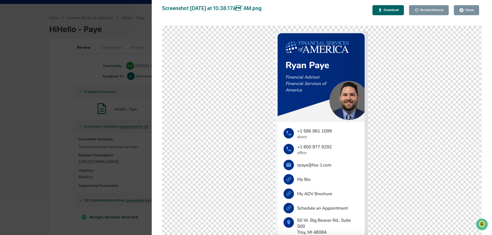
scroll to position [19, 0]
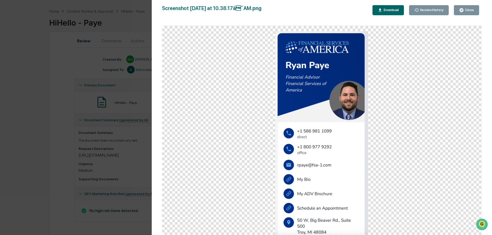
click at [468, 9] on div "Close" at bounding box center [469, 10] width 10 height 4
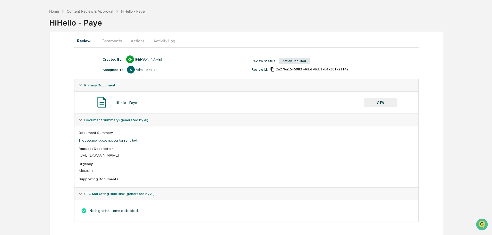
click at [133, 44] on button "Actions" at bounding box center [137, 41] width 23 height 12
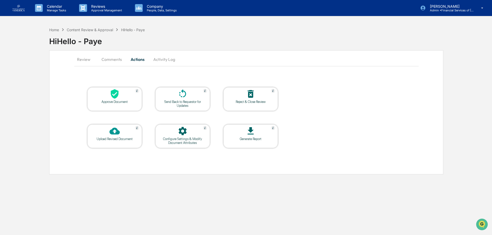
scroll to position [0, 0]
click at [179, 102] on div "Send Back to Requestor for Updates" at bounding box center [183, 104] width 46 height 8
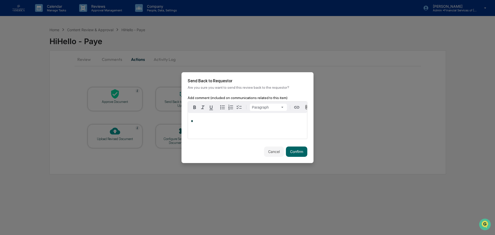
click at [212, 131] on div "*" at bounding box center [247, 126] width 119 height 26
click at [302, 157] on button "Confirm" at bounding box center [296, 151] width 21 height 10
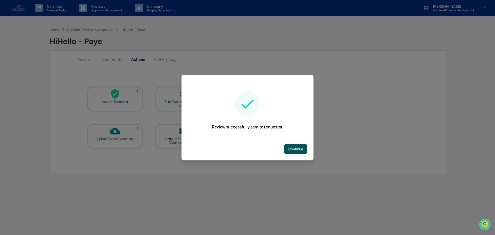
drag, startPoint x: 280, startPoint y: 149, endPoint x: 288, endPoint y: 148, distance: 8.5
click at [280, 149] on div "Continue" at bounding box center [247, 148] width 132 height 23
click at [288, 148] on button "Continue" at bounding box center [295, 149] width 23 height 10
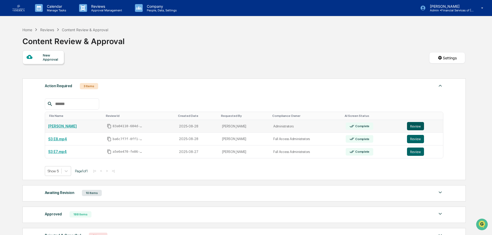
click at [419, 127] on button "Review" at bounding box center [415, 126] width 17 height 8
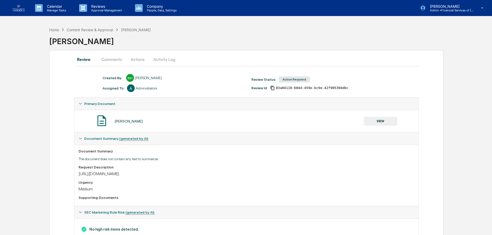
click at [384, 119] on button "VIEW" at bounding box center [381, 121] width 34 height 9
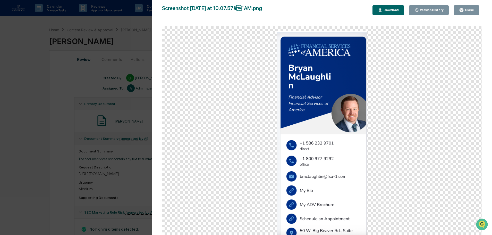
click at [469, 10] on div "Close" at bounding box center [469, 10] width 10 height 4
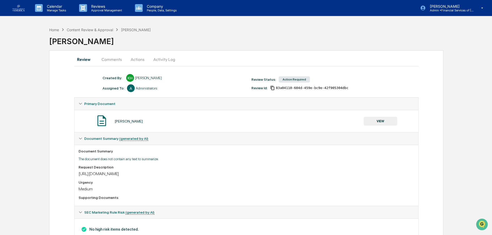
click at [139, 60] on button "Actions" at bounding box center [137, 59] width 23 height 12
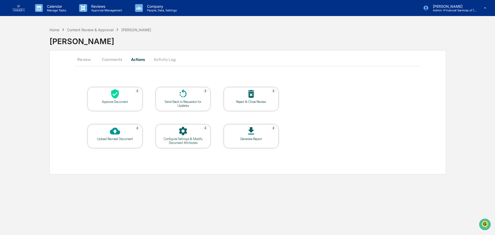
click at [115, 96] on icon at bounding box center [115, 94] width 8 height 10
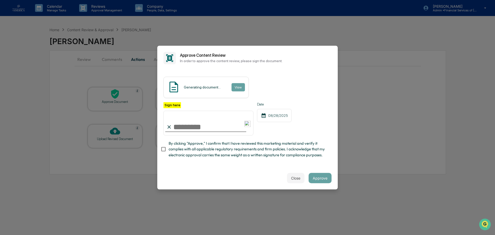
click at [183, 147] on span "By clicking "Approve," I confirm that I have reviewed this marketing material a…" at bounding box center [248, 148] width 159 height 17
click at [184, 131] on input "Sign here" at bounding box center [208, 123] width 90 height 25
click at [185, 126] on input "Sign here" at bounding box center [208, 123] width 90 height 25
click at [216, 125] on input "Sign here" at bounding box center [208, 123] width 90 height 25
type input "**********"
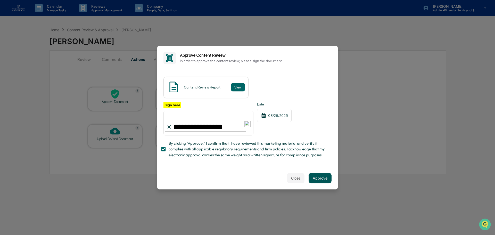
click at [320, 180] on button "Approve" at bounding box center [320, 178] width 23 height 10
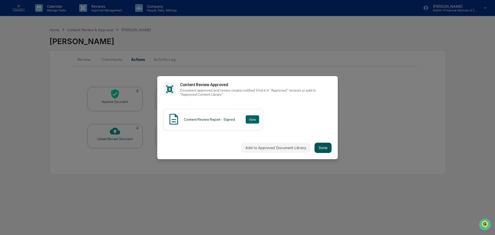
click at [323, 146] on button "Done" at bounding box center [323, 148] width 17 height 10
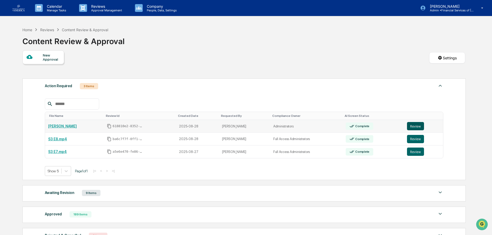
click at [413, 127] on button "Review" at bounding box center [415, 126] width 17 height 8
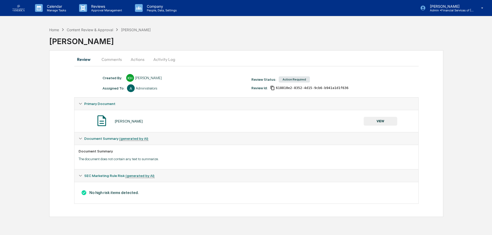
click at [110, 62] on button "Comments" at bounding box center [111, 59] width 29 height 12
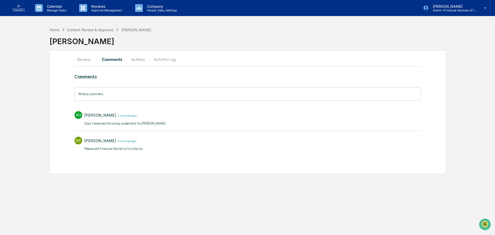
click at [136, 59] on button "Actions" at bounding box center [137, 59] width 23 height 12
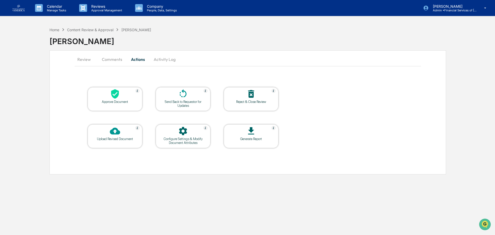
click at [89, 58] on button "Review" at bounding box center [86, 59] width 23 height 12
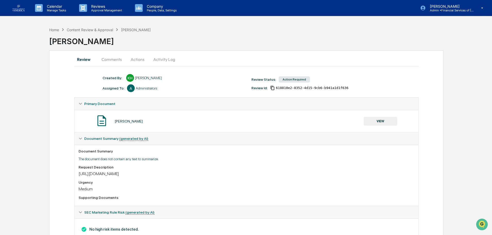
click at [395, 122] on button "VIEW" at bounding box center [381, 121] width 34 height 9
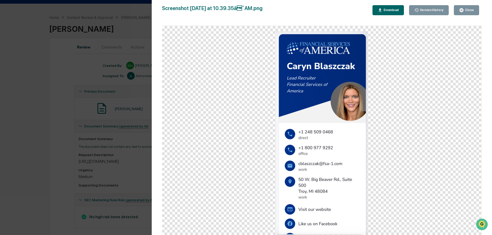
scroll to position [19, 0]
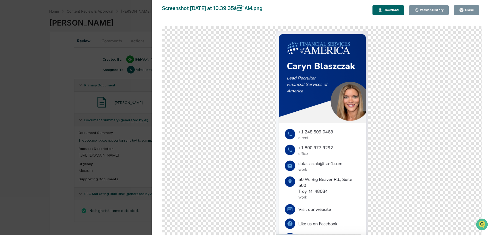
click at [464, 10] on icon "button" at bounding box center [462, 10] width 4 height 4
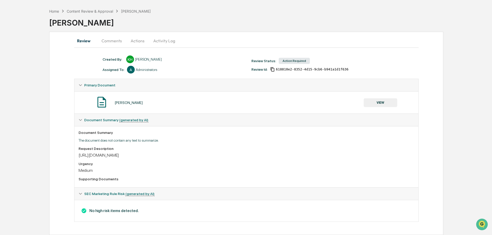
click at [137, 44] on button "Actions" at bounding box center [137, 41] width 23 height 12
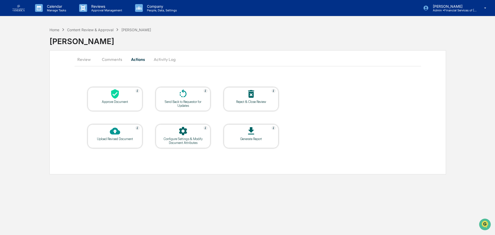
click at [121, 102] on div "Approve Document" at bounding box center [115, 102] width 46 height 4
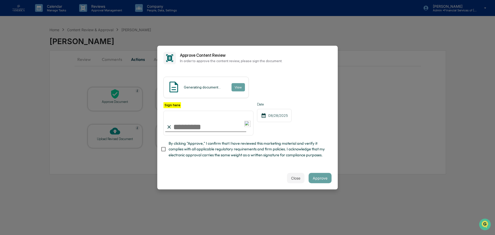
drag, startPoint x: 180, startPoint y: 148, endPoint x: 180, endPoint y: 144, distance: 4.1
click at [180, 148] on span "By clicking "Approve," I confirm that I have reviewed this marketing material a…" at bounding box center [248, 148] width 159 height 17
click at [183, 127] on input "Sign here" at bounding box center [208, 123] width 90 height 25
click at [188, 127] on input "Sign here" at bounding box center [208, 123] width 90 height 25
click at [188, 128] on input "Sign here" at bounding box center [208, 123] width 90 height 25
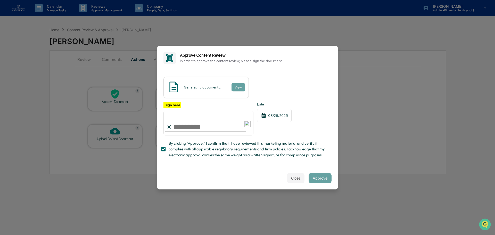
type input "**********"
click at [319, 179] on button "Approve" at bounding box center [320, 178] width 23 height 10
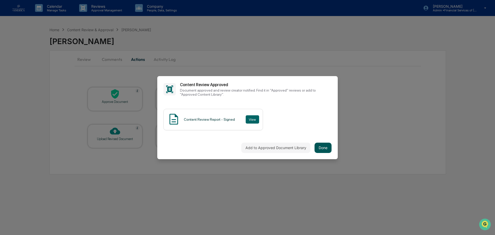
click at [320, 145] on button "Done" at bounding box center [323, 148] width 17 height 10
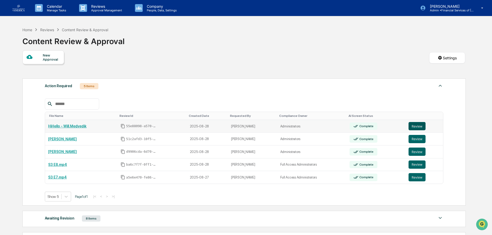
click at [411, 127] on button "Review" at bounding box center [417, 126] width 17 height 8
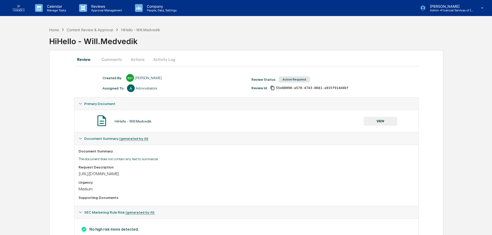
click at [387, 120] on button "VIEW" at bounding box center [381, 121] width 34 height 9
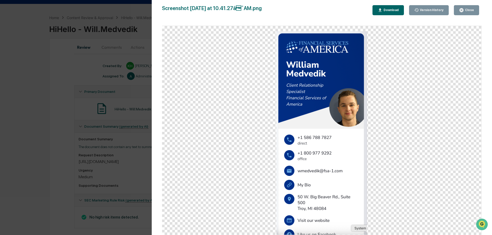
scroll to position [19, 0]
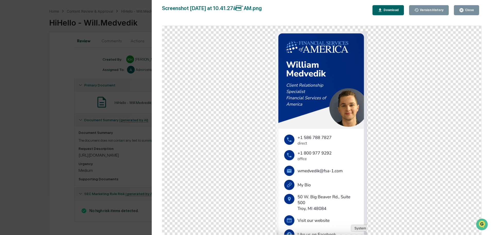
click at [469, 11] on div "Close" at bounding box center [469, 10] width 10 height 4
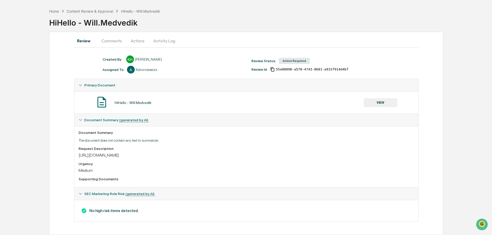
click at [136, 43] on button "Actions" at bounding box center [137, 41] width 23 height 12
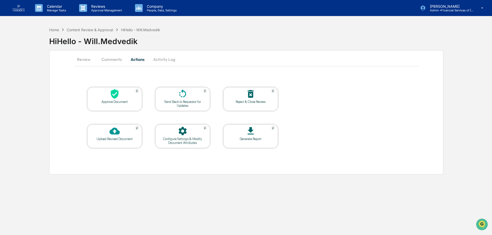
scroll to position [0, 0]
click at [120, 95] on div at bounding box center [115, 94] width 52 height 11
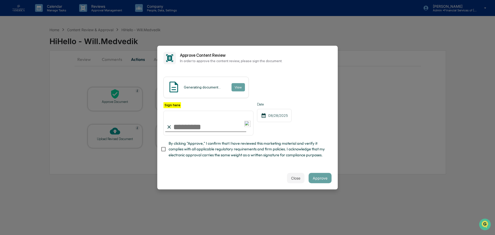
click at [185, 148] on span "By clicking "Approve," I confirm that I have reviewed this marketing material a…" at bounding box center [248, 148] width 159 height 17
click at [186, 130] on input "Sign here" at bounding box center [208, 123] width 90 height 25
click at [188, 128] on input "Sign here" at bounding box center [208, 123] width 90 height 25
click at [188, 127] on input "Sign here" at bounding box center [208, 123] width 90 height 25
type input "**********"
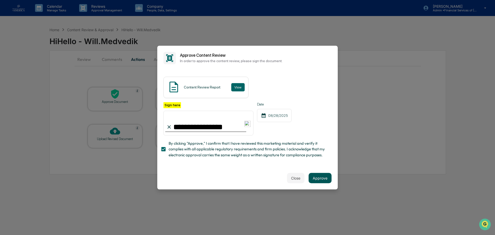
click at [320, 179] on button "Approve" at bounding box center [320, 178] width 23 height 10
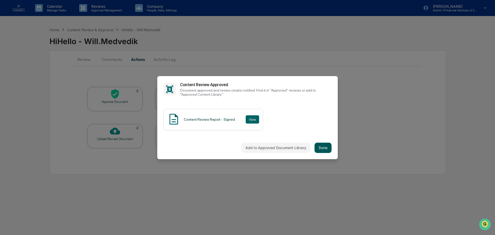
click at [326, 147] on button "Done" at bounding box center [323, 148] width 17 height 10
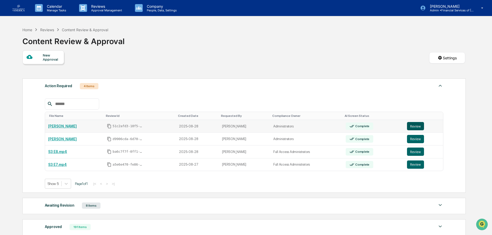
drag, startPoint x: 421, startPoint y: 127, endPoint x: 415, endPoint y: 127, distance: 5.7
click at [421, 127] on button "Review" at bounding box center [415, 126] width 17 height 8
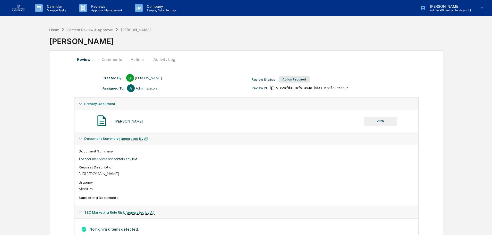
click at [382, 120] on button "VIEW" at bounding box center [381, 121] width 34 height 9
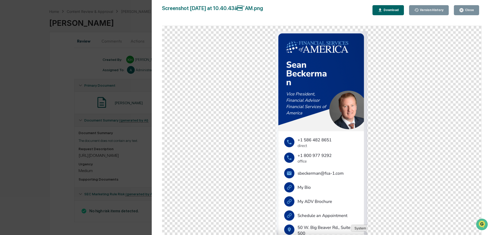
scroll to position [19, 0]
click at [469, 10] on div "Close" at bounding box center [469, 10] width 10 height 4
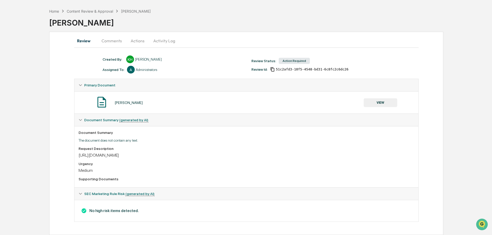
click at [138, 42] on button "Actions" at bounding box center [137, 41] width 23 height 12
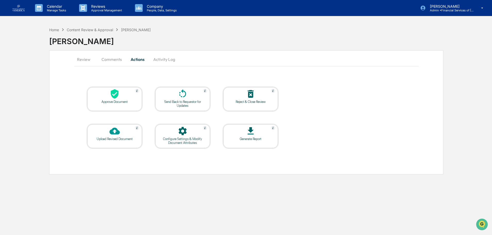
scroll to position [0, 0]
click at [118, 97] on icon at bounding box center [115, 94] width 10 height 10
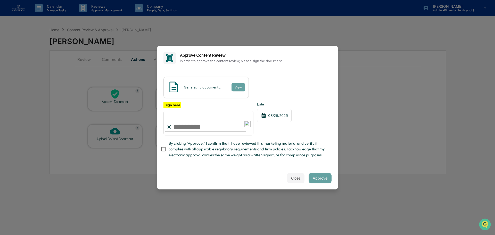
click at [217, 127] on input "Sign here" at bounding box center [208, 123] width 90 height 25
click at [219, 130] on input "Sign here" at bounding box center [208, 123] width 90 height 25
type input "**********"
click at [229, 147] on span "By clicking "Approve," I confirm that I have reviewed this marketing material a…" at bounding box center [248, 148] width 159 height 17
click at [319, 178] on button "Approve" at bounding box center [320, 178] width 23 height 10
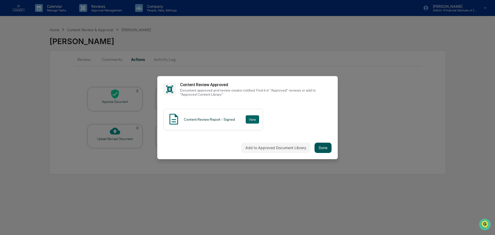
click at [326, 149] on button "Done" at bounding box center [323, 148] width 17 height 10
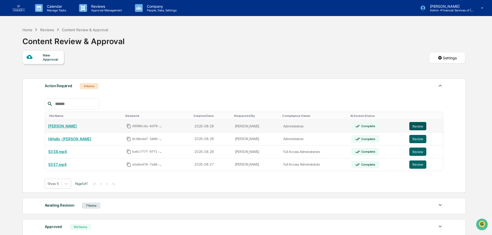
click at [412, 126] on button "Review" at bounding box center [418, 126] width 17 height 8
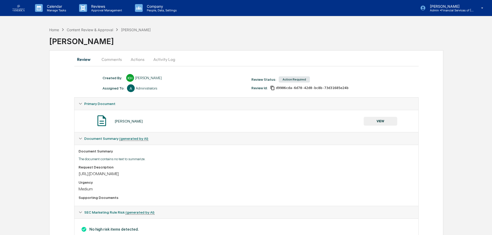
click at [383, 121] on button "VIEW" at bounding box center [381, 121] width 34 height 9
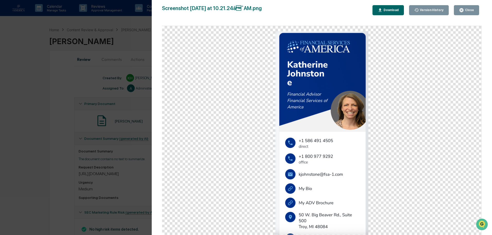
click at [470, 11] on div "Close" at bounding box center [469, 10] width 10 height 4
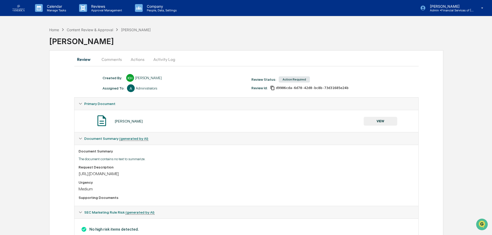
click at [104, 63] on button "Comments" at bounding box center [111, 59] width 29 height 12
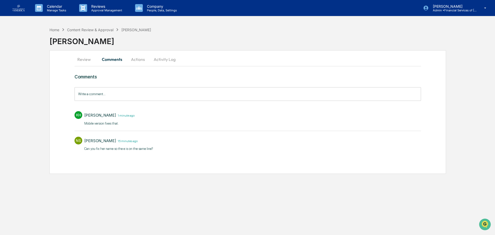
click at [139, 59] on button "Actions" at bounding box center [137, 59] width 23 height 12
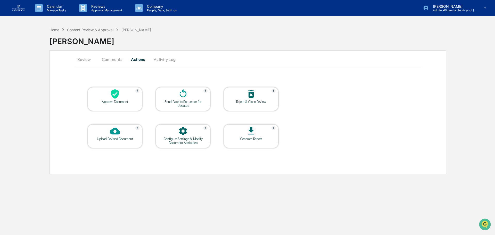
click at [121, 95] on div at bounding box center [115, 94] width 52 height 11
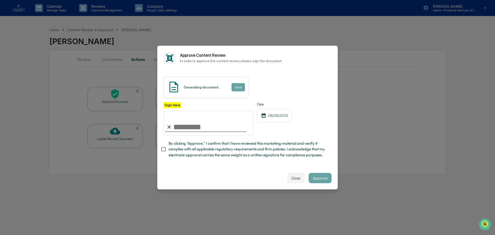
drag, startPoint x: 175, startPoint y: 153, endPoint x: 177, endPoint y: 142, distance: 11.2
click at [175, 153] on span "By clicking "Approve," I confirm that I have reviewed this marketing material a…" at bounding box center [248, 148] width 159 height 17
click at [183, 124] on input "Sign here" at bounding box center [208, 123] width 90 height 25
type input "**********"
click at [325, 179] on button "Approve" at bounding box center [320, 178] width 23 height 10
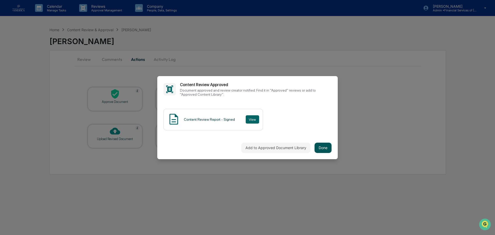
click at [327, 144] on button "Done" at bounding box center [323, 148] width 17 height 10
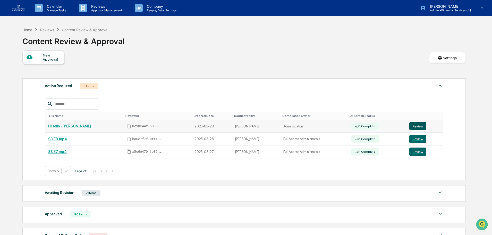
click at [417, 125] on button "Review" at bounding box center [418, 126] width 17 height 8
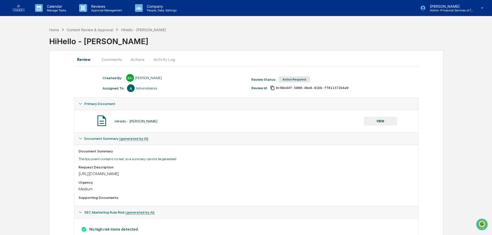
click at [110, 59] on button "Comments" at bounding box center [111, 59] width 29 height 12
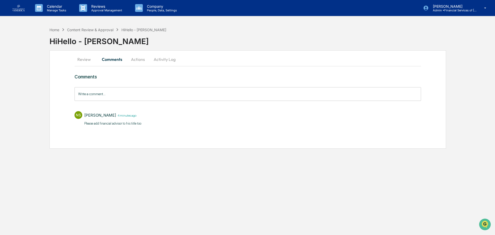
click at [137, 60] on button "Actions" at bounding box center [137, 59] width 23 height 12
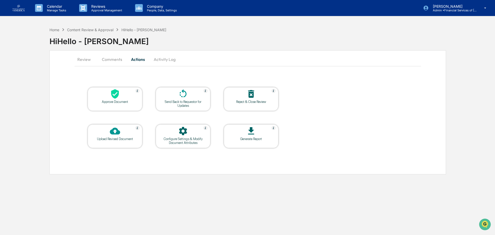
click at [88, 64] on button "Review" at bounding box center [86, 59] width 23 height 12
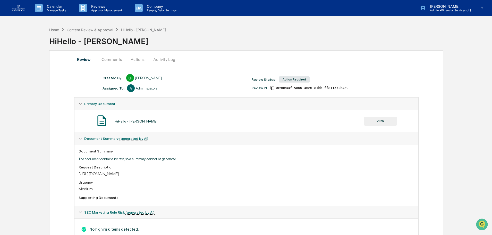
click at [381, 129] on div "HiHello - [PERSON_NAME] VIEW" at bounding box center [247, 121] width 344 height 22
click at [381, 123] on button "VIEW" at bounding box center [381, 121] width 34 height 9
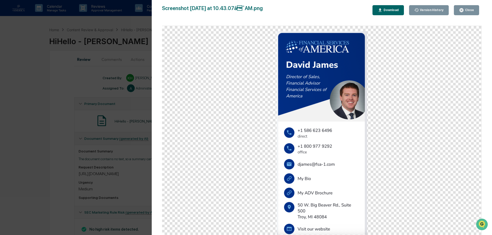
click at [468, 10] on div "Close" at bounding box center [469, 10] width 10 height 4
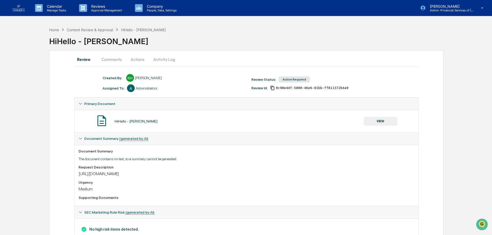
click at [131, 62] on button "Actions" at bounding box center [137, 59] width 23 height 12
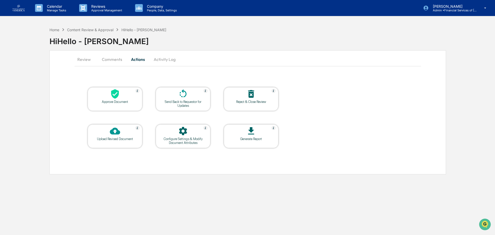
click at [113, 100] on div "Approve Document" at bounding box center [115, 102] width 46 height 4
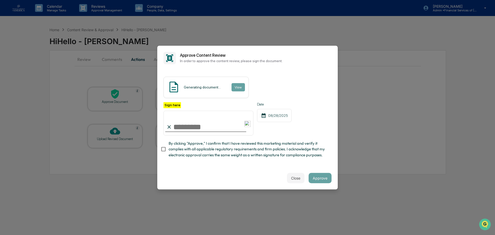
click at [188, 148] on span "By clicking "Approve," I confirm that I have reviewed this marketing material a…" at bounding box center [248, 148] width 159 height 17
click at [187, 126] on input "Sign here" at bounding box center [208, 123] width 90 height 25
type input "**********"
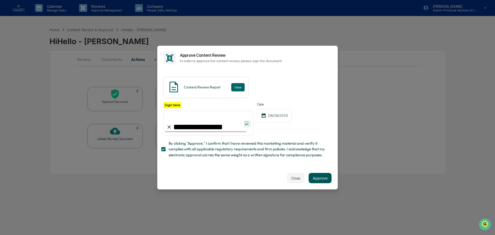
click at [324, 177] on button "Approve" at bounding box center [320, 178] width 23 height 10
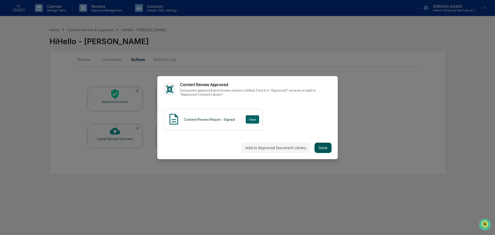
click at [328, 149] on button "Done" at bounding box center [323, 148] width 17 height 10
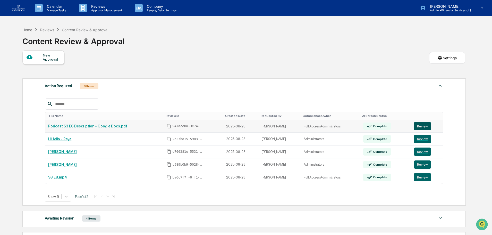
click at [423, 126] on button "Review" at bounding box center [422, 126] width 17 height 8
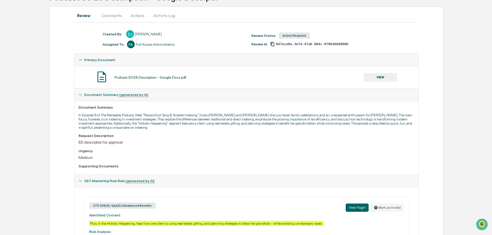
scroll to position [40, 0]
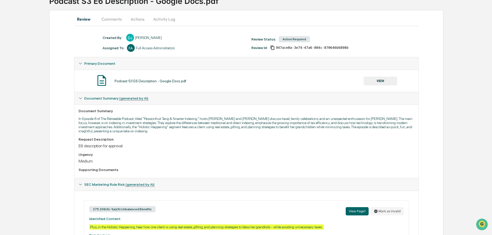
click at [370, 87] on div "Podcast S3 E6 Description - Google Docs.pdf VIEW" at bounding box center [247, 81] width 336 height 14
click at [370, 83] on button "VIEW" at bounding box center [381, 81] width 34 height 9
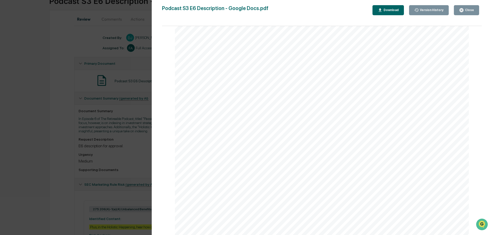
scroll to position [52, 0]
click at [464, 8] on icon "button" at bounding box center [461, 10] width 5 height 5
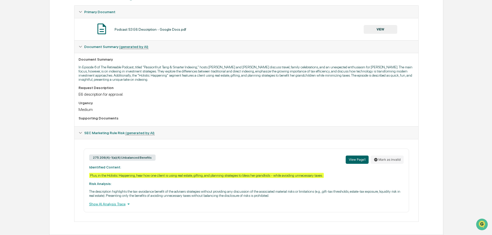
scroll to position [0, 0]
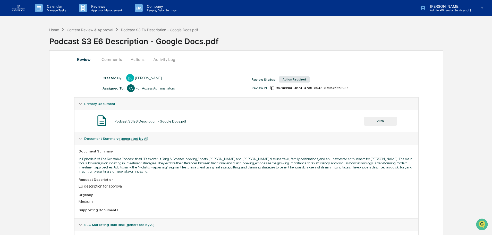
click at [140, 61] on button "Actions" at bounding box center [137, 59] width 23 height 12
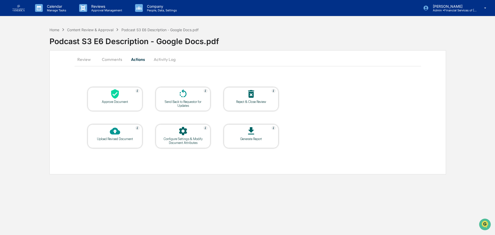
click at [129, 101] on div "Approve Document" at bounding box center [115, 102] width 46 height 4
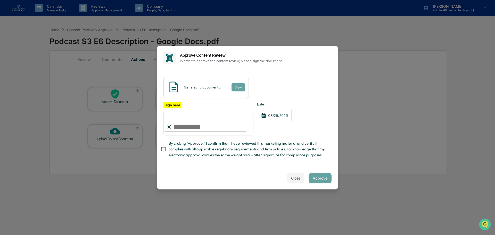
drag, startPoint x: 197, startPoint y: 145, endPoint x: 196, endPoint y: 136, distance: 8.5
click at [196, 145] on span "By clicking "Approve," I confirm that I have reviewed this marketing material a…" at bounding box center [248, 148] width 159 height 17
click at [196, 128] on input "Sign here" at bounding box center [208, 123] width 90 height 25
type input "**********"
click at [321, 181] on button "Approve" at bounding box center [320, 178] width 23 height 10
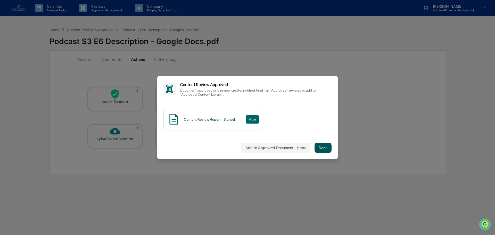
click at [319, 148] on button "Done" at bounding box center [323, 148] width 17 height 10
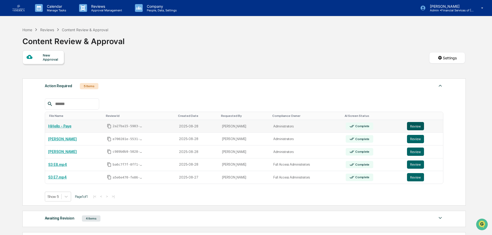
click at [414, 124] on button "Review" at bounding box center [415, 126] width 17 height 8
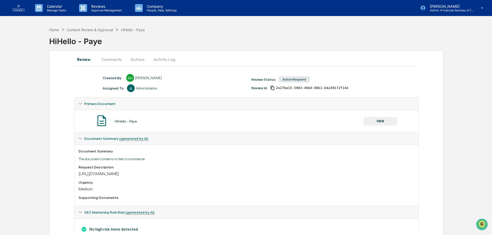
click at [378, 122] on button "VIEW" at bounding box center [381, 121] width 34 height 9
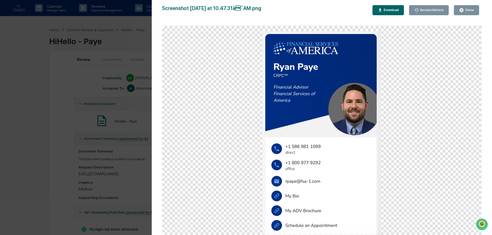
click at [461, 12] on icon "button" at bounding box center [461, 10] width 5 height 5
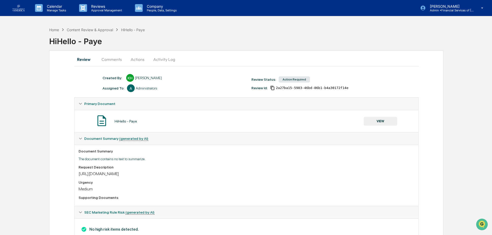
click at [138, 57] on button "Actions" at bounding box center [137, 59] width 23 height 12
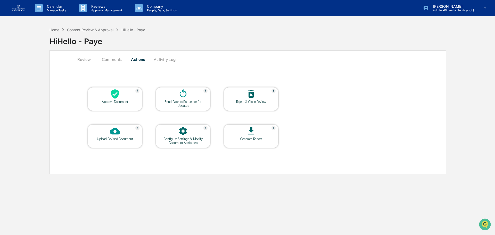
click at [110, 102] on div "Approve Document" at bounding box center [115, 102] width 46 height 4
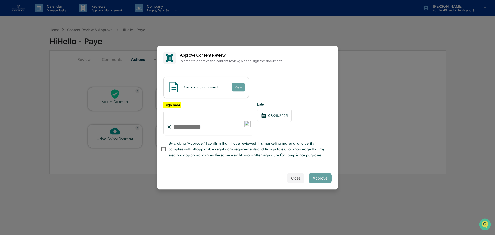
click at [300, 180] on button "Close" at bounding box center [296, 178] width 18 height 10
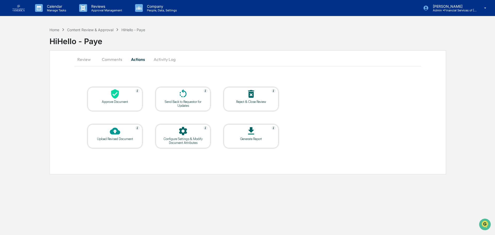
click at [116, 59] on button "Comments" at bounding box center [112, 59] width 29 height 12
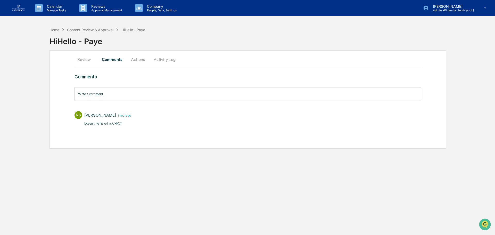
click at [133, 59] on button "Actions" at bounding box center [137, 59] width 23 height 12
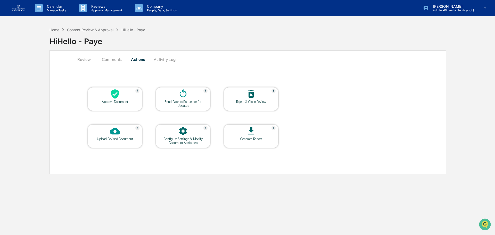
click at [119, 98] on icon at bounding box center [115, 94] width 10 height 10
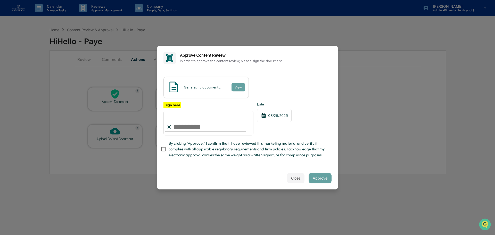
click at [169, 152] on span "By clicking "Approve," I confirm that I have reviewed this marketing material a…" at bounding box center [248, 148] width 159 height 17
click at [176, 122] on input "Sign here" at bounding box center [208, 123] width 90 height 25
type input "**********"
click at [326, 178] on button "Approve" at bounding box center [320, 178] width 23 height 10
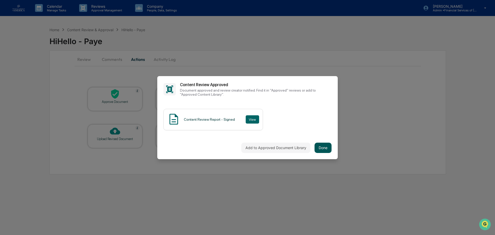
click at [321, 146] on button "Done" at bounding box center [323, 148] width 17 height 10
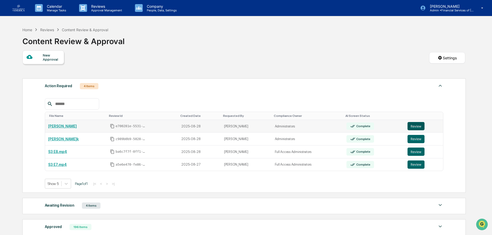
click at [410, 124] on button "Review" at bounding box center [416, 126] width 17 height 8
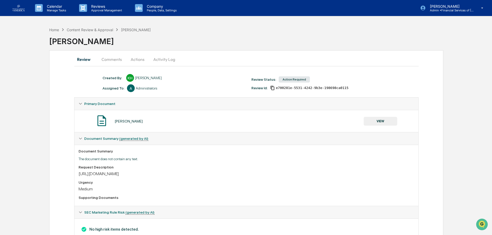
drag, startPoint x: 379, startPoint y: 119, endPoint x: 134, endPoint y: 102, distance: 246.2
click at [215, 128] on div "[PERSON_NAME] VIEW" at bounding box center [247, 121] width 344 height 22
click at [109, 61] on button "Comments" at bounding box center [111, 59] width 29 height 12
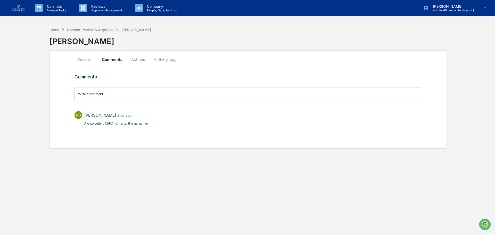
click at [89, 59] on button "Review" at bounding box center [86, 59] width 23 height 12
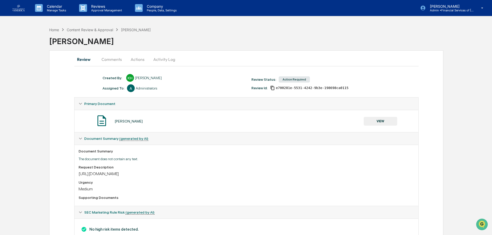
click at [384, 121] on button "VIEW" at bounding box center [381, 121] width 34 height 9
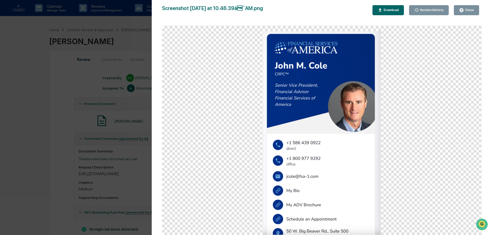
click at [466, 12] on div "Close" at bounding box center [469, 10] width 10 height 4
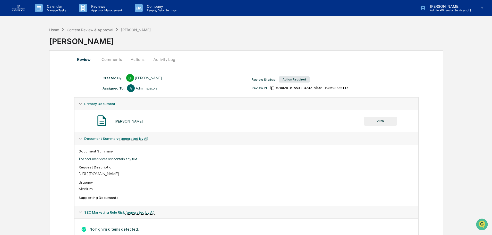
click at [103, 61] on button "Comments" at bounding box center [111, 59] width 29 height 12
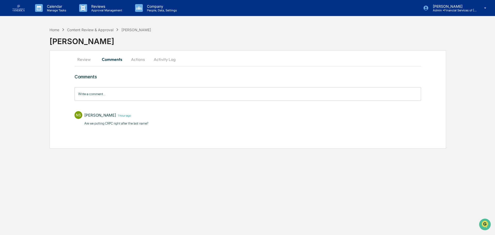
click at [139, 61] on button "Actions" at bounding box center [137, 59] width 23 height 12
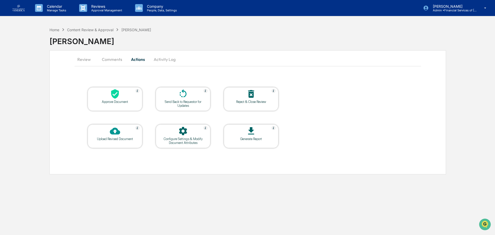
click at [122, 101] on div "Approve Document" at bounding box center [115, 102] width 46 height 4
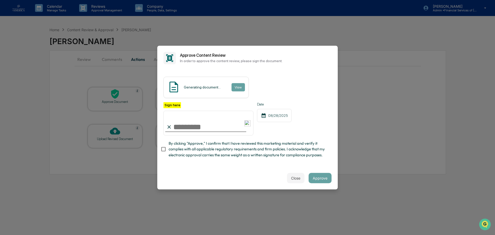
click at [173, 154] on span "By clicking "Approve," I confirm that I have reviewed this marketing material a…" at bounding box center [248, 148] width 159 height 17
drag, startPoint x: 176, startPoint y: 131, endPoint x: 178, endPoint y: 128, distance: 3.1
click at [177, 131] on input "Sign here" at bounding box center [208, 123] width 90 height 25
click at [186, 126] on input "Sign here" at bounding box center [208, 123] width 90 height 25
click at [187, 126] on input "Sign here" at bounding box center [208, 123] width 90 height 25
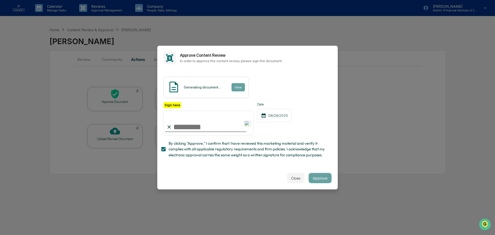
type input "**********"
click at [320, 179] on button "Approve" at bounding box center [320, 178] width 23 height 10
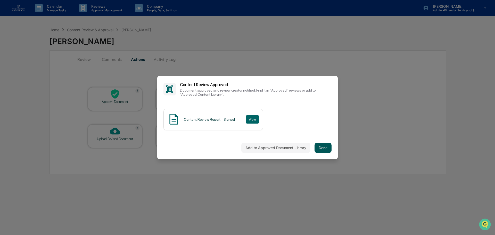
click at [316, 145] on button "Done" at bounding box center [323, 148] width 17 height 10
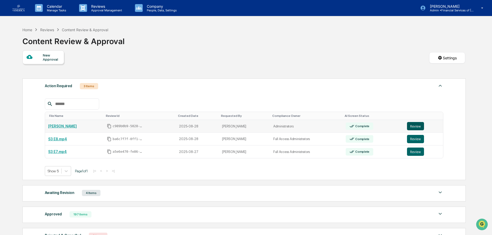
click at [417, 125] on button "Review" at bounding box center [415, 126] width 17 height 8
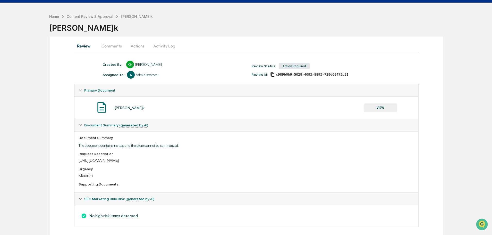
scroll to position [19, 0]
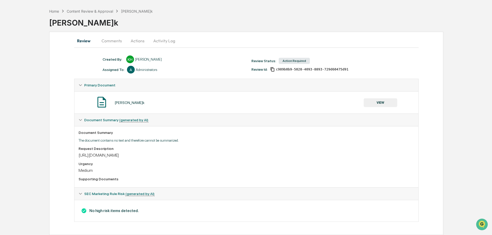
click at [388, 100] on button "VIEW" at bounding box center [381, 102] width 34 height 9
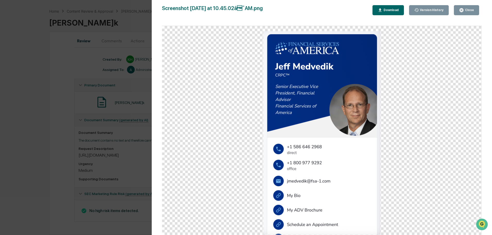
click at [467, 9] on div "Close" at bounding box center [469, 10] width 10 height 4
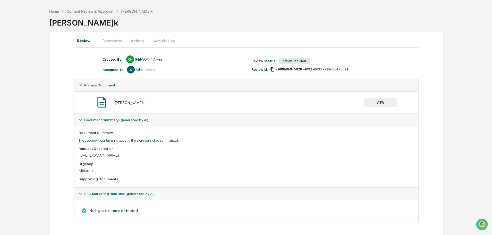
click at [118, 42] on button "Comments" at bounding box center [111, 41] width 29 height 12
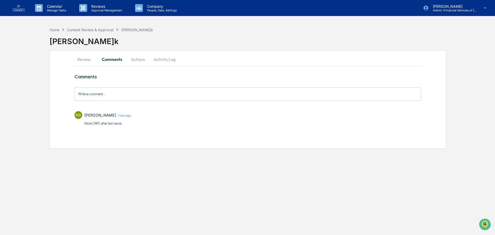
click at [132, 62] on button "Actions" at bounding box center [137, 59] width 23 height 12
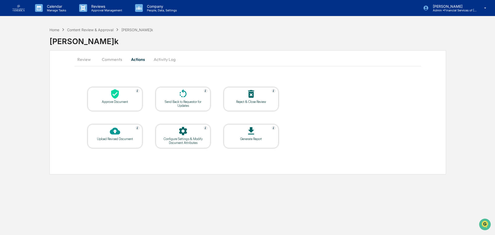
click at [122, 100] on div "Approve Document" at bounding box center [115, 102] width 46 height 4
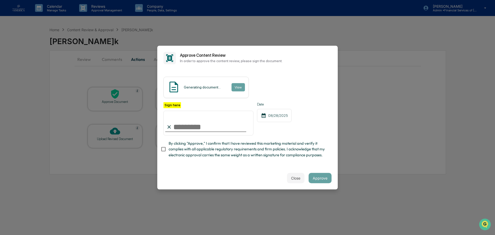
click at [182, 148] on span "By clicking "Approve," I confirm that I have reviewed this marketing material a…" at bounding box center [248, 148] width 159 height 17
click at [184, 125] on input "Sign here" at bounding box center [208, 123] width 90 height 25
click at [193, 127] on input "Sign here" at bounding box center [208, 123] width 90 height 25
type input "**********"
click at [319, 178] on button "Approve" at bounding box center [320, 178] width 23 height 10
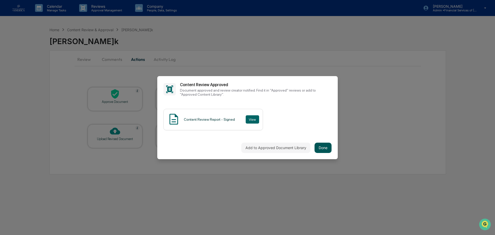
click at [322, 149] on button "Done" at bounding box center [323, 148] width 17 height 10
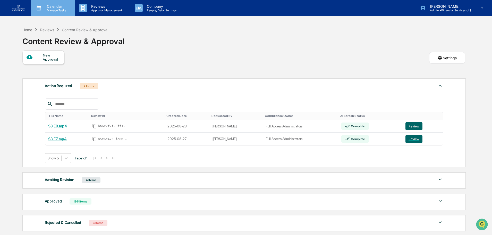
click at [55, 10] on p "Manage Tasks" at bounding box center [56, 11] width 26 height 4
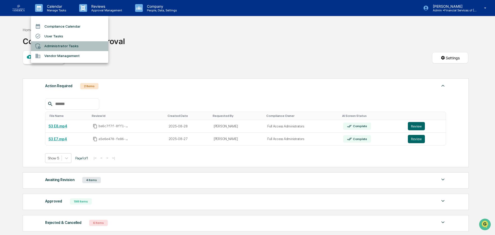
click at [52, 45] on li "Administrator Tasks" at bounding box center [69, 46] width 77 height 10
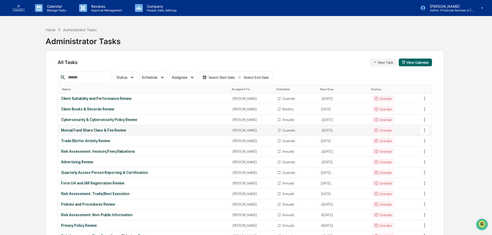
click at [97, 130] on div "Mutual Fund Share Class & Fee Review" at bounding box center [143, 130] width 165 height 4
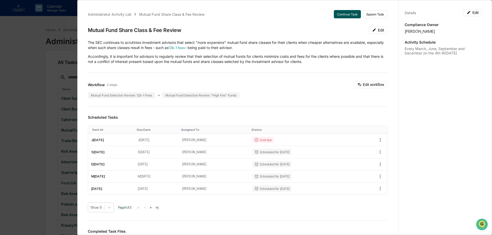
click at [343, 13] on button "Continue Task" at bounding box center [347, 14] width 27 height 8
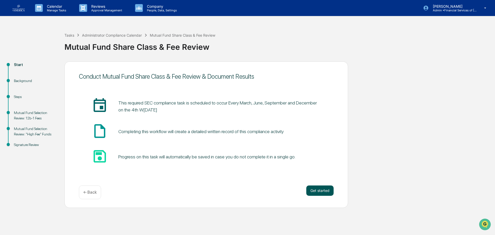
click at [319, 191] on button "Get started" at bounding box center [319, 190] width 27 height 10
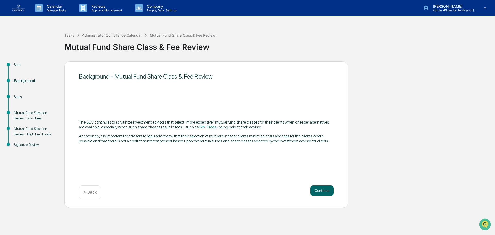
click at [319, 191] on button "Continue" at bounding box center [321, 190] width 23 height 10
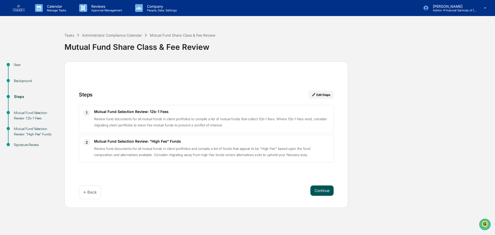
click at [322, 188] on button "Continue" at bounding box center [321, 190] width 23 height 10
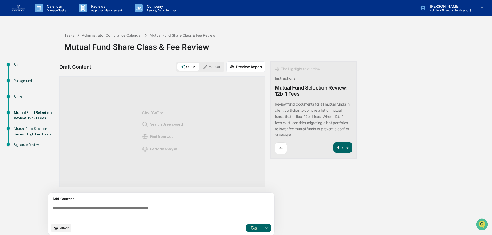
click at [97, 214] on textarea at bounding box center [162, 212] width 224 height 19
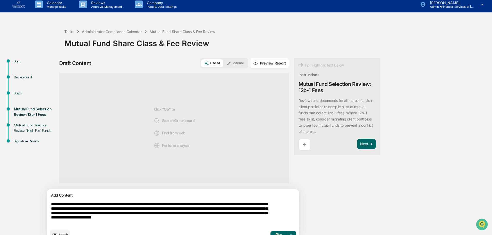
scroll to position [14, 0]
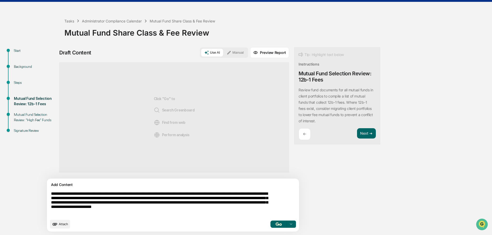
type textarea "**********"
drag, startPoint x: 254, startPoint y: 224, endPoint x: 251, endPoint y: 223, distance: 2.7
click at [276, 224] on img "button" at bounding box center [279, 223] width 6 height 3
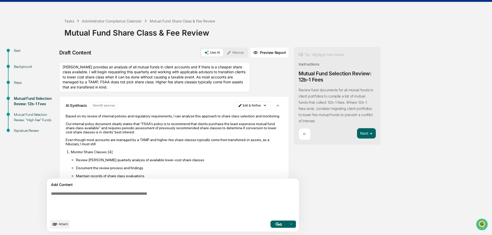
drag, startPoint x: 459, startPoint y: 136, endPoint x: 366, endPoint y: 123, distance: 94.4
click at [458, 136] on div "Start Background Steps Mutual Fund Selection Review: 12b-1 Fees Mutual Fund Sel…" at bounding box center [246, 141] width 487 height 188
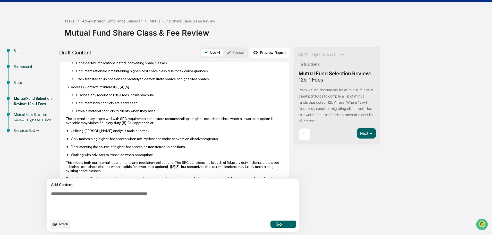
scroll to position [0, 0]
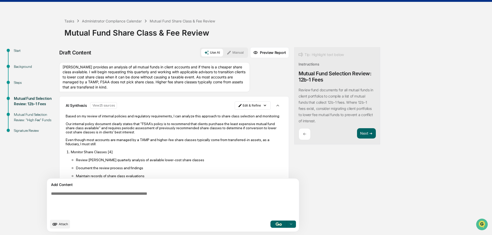
drag, startPoint x: 347, startPoint y: 134, endPoint x: 295, endPoint y: 131, distance: 52.4
click at [357, 134] on button "Next ➔" at bounding box center [366, 133] width 19 height 11
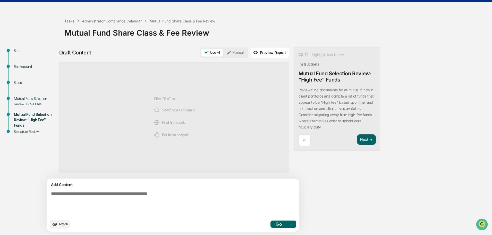
click at [60, 225] on span "Attach" at bounding box center [63, 224] width 9 height 4
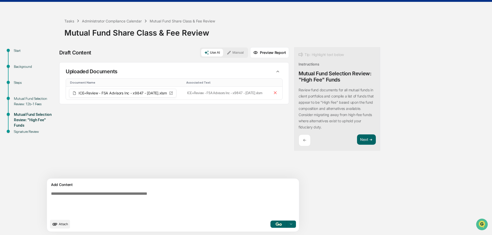
click at [101, 199] on textarea at bounding box center [161, 203] width 224 height 29
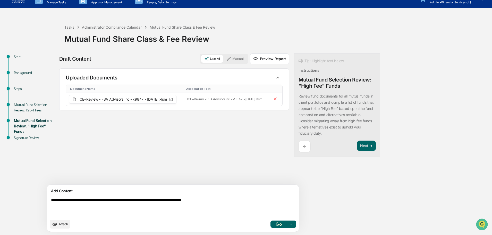
type textarea "**********"
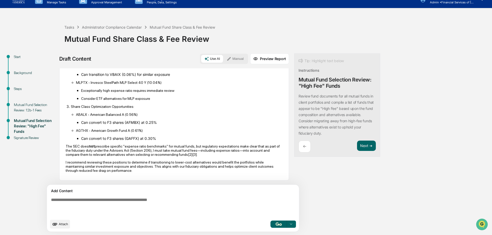
scroll to position [209, 0]
click at [357, 144] on button "Next ➔" at bounding box center [366, 145] width 19 height 11
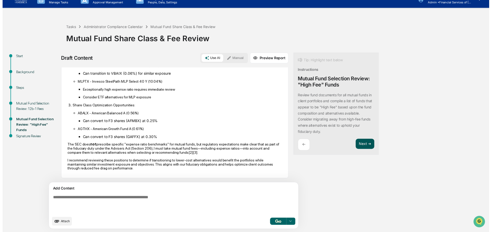
scroll to position [5, 0]
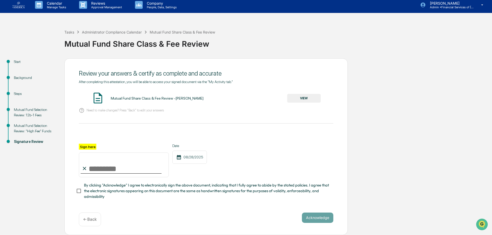
click at [308, 92] on div "Mutual Fund Share Class & Fee Review - Nicholas Shaheen VIEW" at bounding box center [206, 99] width 255 height 14
click at [305, 95] on button "VIEW" at bounding box center [304, 98] width 34 height 9
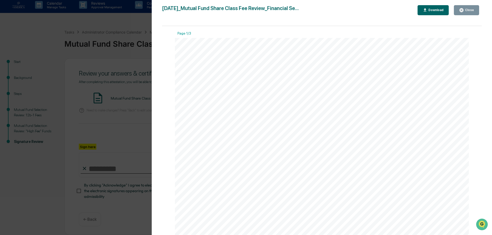
click at [467, 8] on div "Close" at bounding box center [466, 10] width 15 height 5
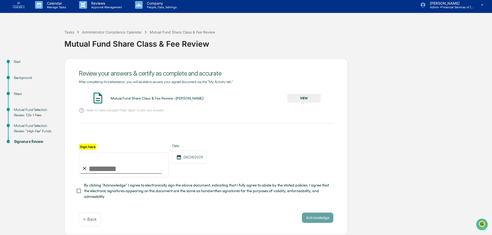
click at [90, 191] on span "By clicking "Acknowledge" I agree to electronically sign the above document, in…" at bounding box center [206, 190] width 245 height 17
click at [93, 172] on input "Sign here" at bounding box center [124, 164] width 90 height 25
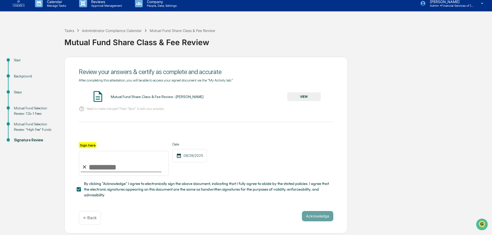
click at [109, 167] on input "Sign here" at bounding box center [124, 163] width 90 height 25
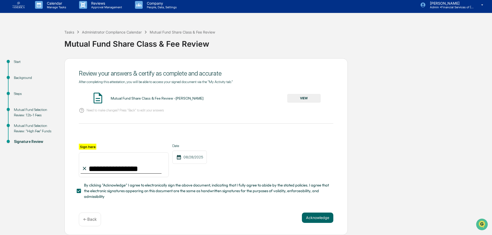
type input "**********"
click at [237, 184] on span "By clicking "Acknowledge" I agree to electronically sign the above document, in…" at bounding box center [206, 190] width 245 height 17
click at [123, 188] on span "By clicking "Acknowledge" I agree to electronically sign the above document, in…" at bounding box center [206, 190] width 245 height 17
click at [311, 215] on button "Acknowledge" at bounding box center [317, 217] width 31 height 10
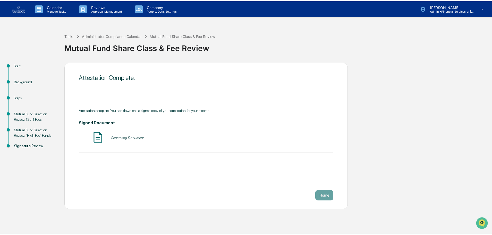
scroll to position [0, 0]
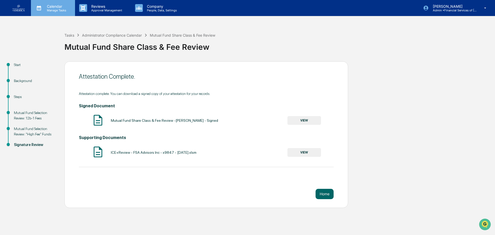
click at [61, 6] on p "Calendar" at bounding box center [56, 6] width 26 height 4
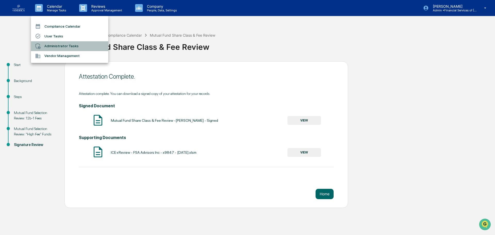
click at [66, 44] on li "Administrator Tasks" at bounding box center [69, 46] width 77 height 10
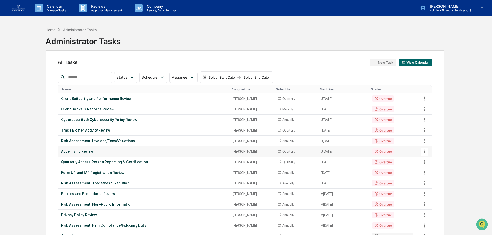
click at [101, 152] on div "Advertising Review" at bounding box center [143, 151] width 165 height 4
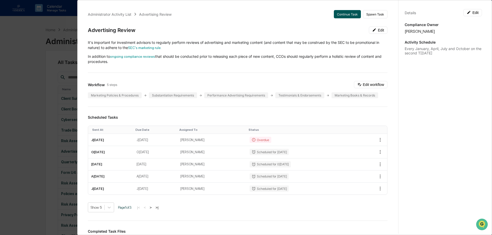
click at [346, 15] on button "Continue Task" at bounding box center [347, 14] width 27 height 8
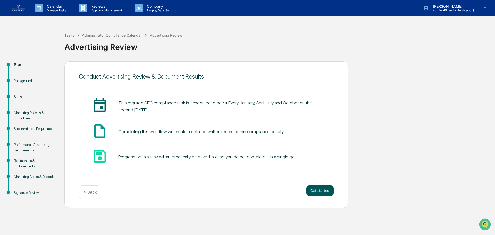
click at [319, 188] on button "Get started" at bounding box center [319, 190] width 27 height 10
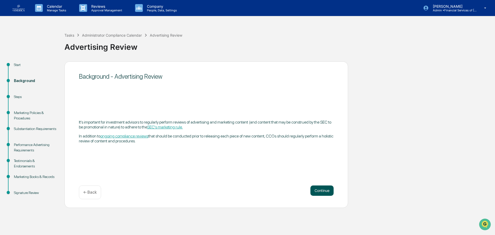
click at [327, 192] on button "Continue" at bounding box center [321, 190] width 23 height 10
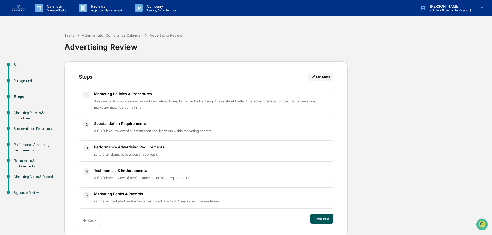
click at [322, 219] on button "Continue" at bounding box center [321, 218] width 23 height 10
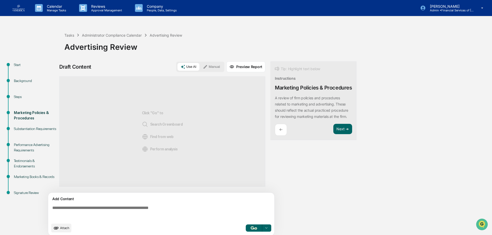
click at [114, 209] on textarea at bounding box center [162, 212] width 224 height 19
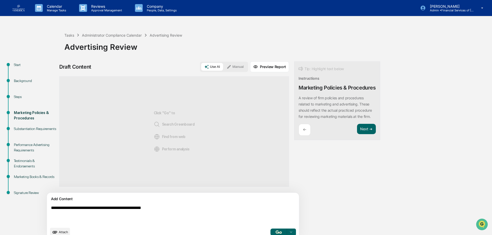
click at [179, 205] on textarea "**********" at bounding box center [161, 214] width 224 height 23
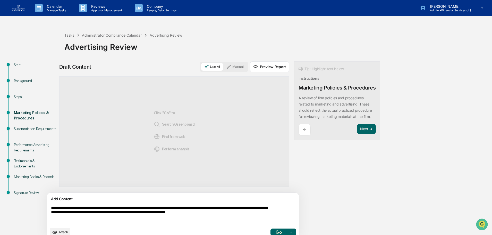
type textarea "**********"
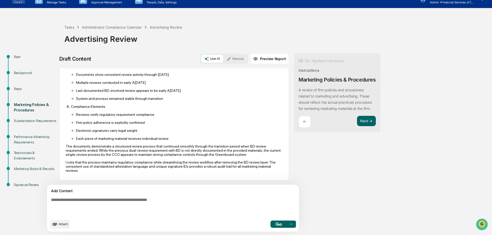
scroll to position [169, 0]
click at [357, 126] on button "Next ➔" at bounding box center [366, 121] width 19 height 11
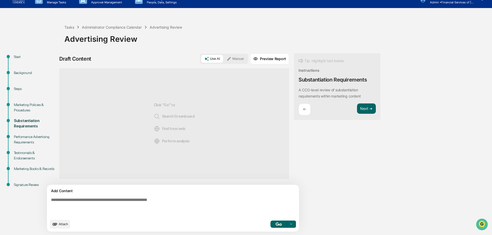
scroll to position [0, 0]
click at [132, 204] on textarea at bounding box center [161, 206] width 224 height 23
type textarea "**********"
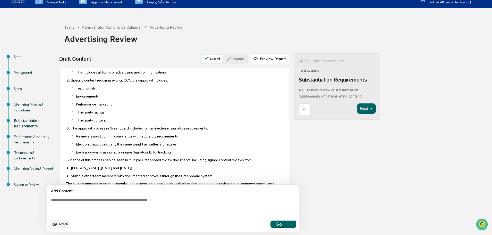
scroll to position [99, 0]
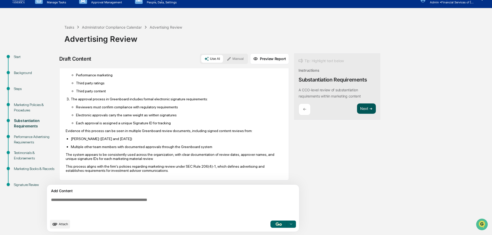
click at [357, 107] on button "Next ➔" at bounding box center [366, 108] width 19 height 11
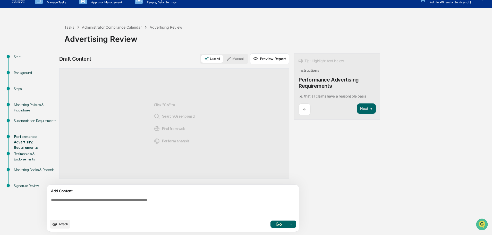
scroll to position [0, 0]
click at [90, 209] on textarea at bounding box center [161, 206] width 224 height 23
type textarea "**********"
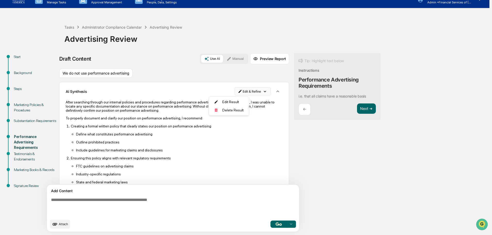
click at [244, 90] on html "Calendar Manage Tasks Reviews Approval Management Company People, Data, Setting…" at bounding box center [246, 109] width 492 height 235
click at [231, 112] on div "Delete Result" at bounding box center [227, 110] width 38 height 8
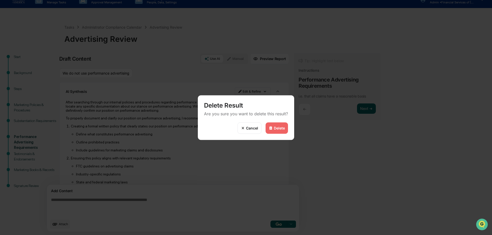
click at [271, 127] on img at bounding box center [271, 128] width 4 height 4
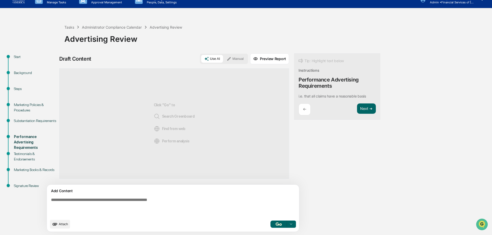
click at [224, 57] on button "Manual" at bounding box center [235, 59] width 23 height 8
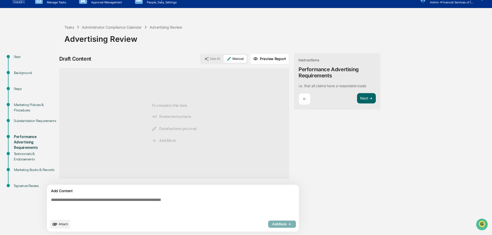
click at [153, 203] on textarea at bounding box center [161, 206] width 224 height 23
type textarea "**********"
click at [272, 224] on span "Add Block" at bounding box center [282, 224] width 20 height 4
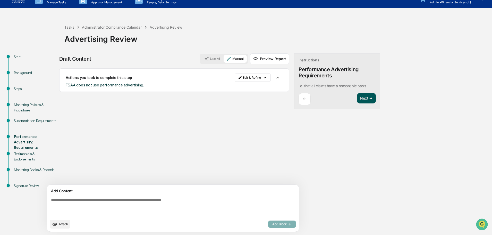
click at [357, 100] on button "Next ➔" at bounding box center [366, 98] width 19 height 11
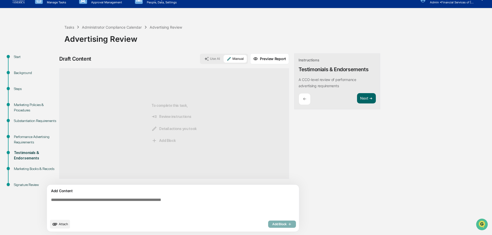
click at [87, 200] on textarea at bounding box center [161, 206] width 224 height 23
click at [201, 59] on button "Use AI" at bounding box center [212, 59] width 22 height 8
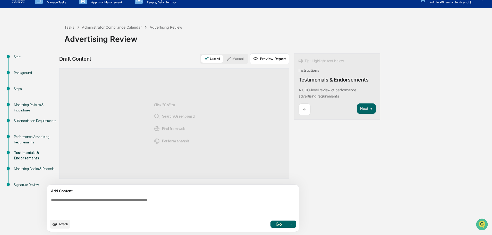
click at [72, 200] on textarea at bounding box center [161, 206] width 224 height 23
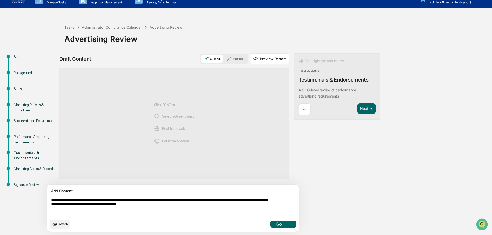
type textarea "**********"
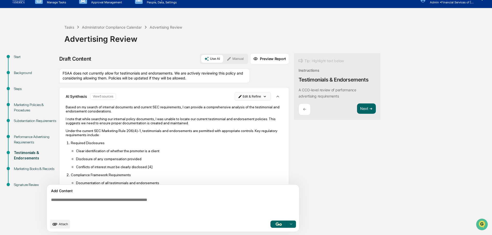
click at [238, 97] on html "Calendar Manage Tasks Reviews Approval Management Company People, Data, Setting…" at bounding box center [246, 109] width 492 height 235
click at [229, 115] on div "Delete Result" at bounding box center [227, 115] width 38 height 8
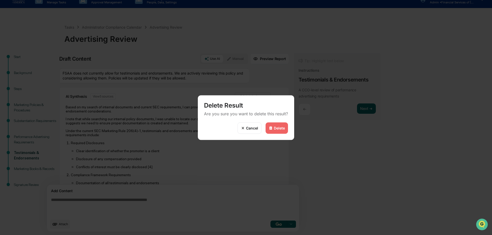
click at [277, 126] on div "Delete" at bounding box center [279, 128] width 11 height 4
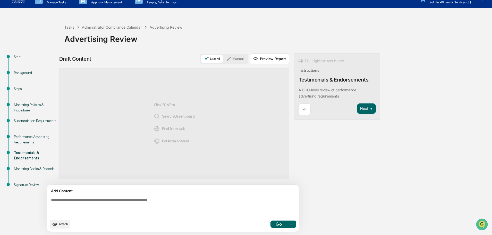
click at [224, 59] on button "Manual" at bounding box center [235, 59] width 23 height 8
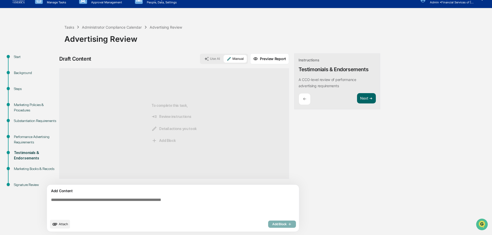
click at [147, 201] on textarea at bounding box center [161, 206] width 224 height 23
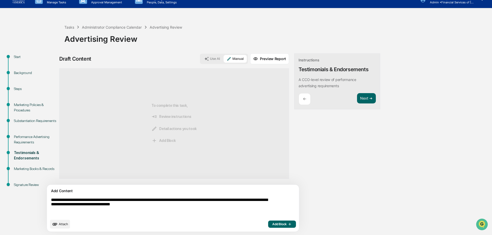
type textarea "**********"
click at [262, 228] on div "Attach Add Block" at bounding box center [173, 224] width 246 height 9
click at [272, 224] on span "Add Block" at bounding box center [282, 224] width 20 height 4
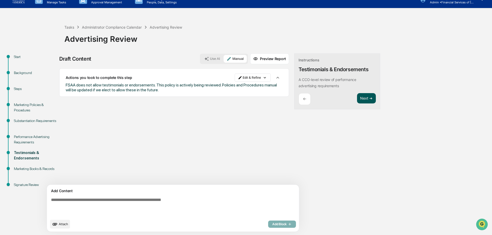
click at [357, 97] on button "Next ➔" at bounding box center [366, 98] width 19 height 11
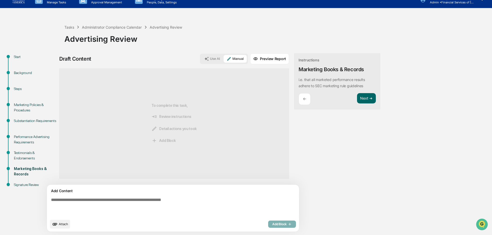
click at [137, 201] on textarea at bounding box center [161, 206] width 224 height 23
drag, startPoint x: 194, startPoint y: 58, endPoint x: 187, endPoint y: 78, distance: 21.1
click at [201, 58] on button "Use AI" at bounding box center [212, 59] width 22 height 8
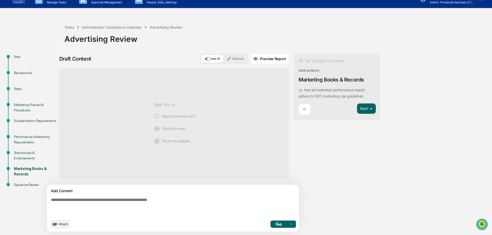
click at [111, 198] on textarea at bounding box center [161, 206] width 224 height 23
type textarea "**********"
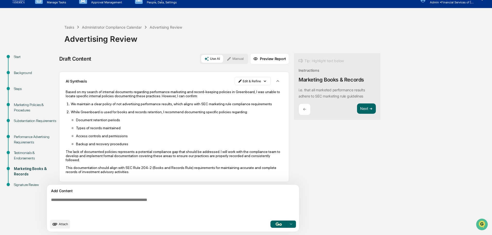
scroll to position [16, 0]
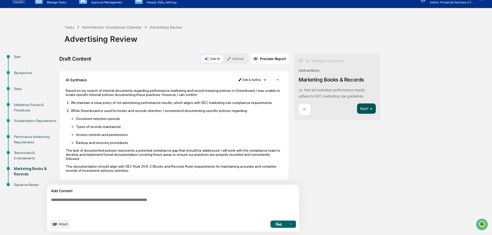
click at [357, 110] on button "Next ➔" at bounding box center [366, 108] width 19 height 11
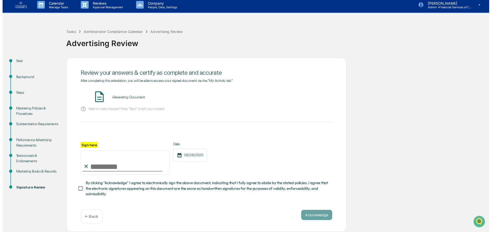
scroll to position [5, 0]
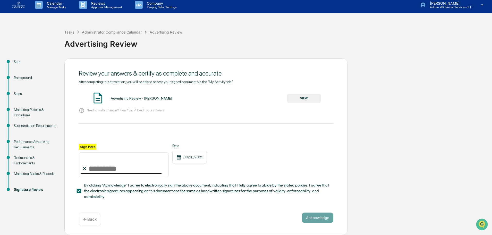
click at [95, 167] on input "Sign here" at bounding box center [124, 164] width 90 height 25
type input "**********"
click at [296, 96] on button "VIEW" at bounding box center [304, 98] width 34 height 9
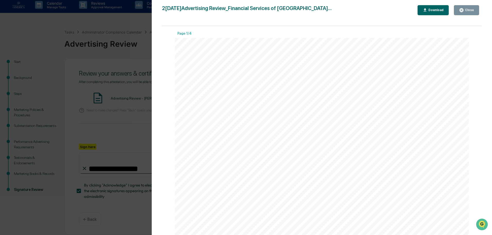
click at [464, 12] on icon "button" at bounding box center [462, 10] width 4 height 4
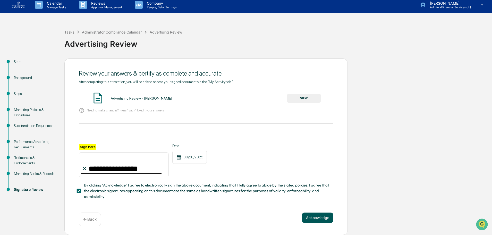
click at [313, 216] on button "Acknowledge" at bounding box center [317, 217] width 31 height 10
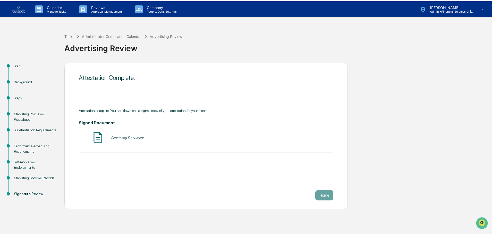
scroll to position [0, 0]
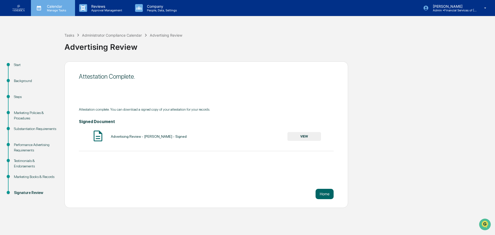
click at [46, 7] on p "Calendar" at bounding box center [56, 6] width 26 height 4
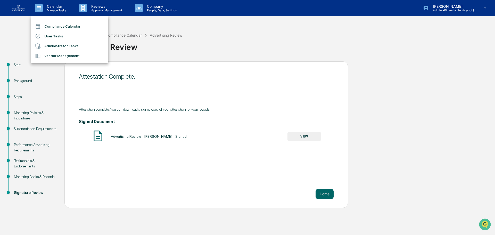
click at [93, 6] on div at bounding box center [247, 117] width 495 height 235
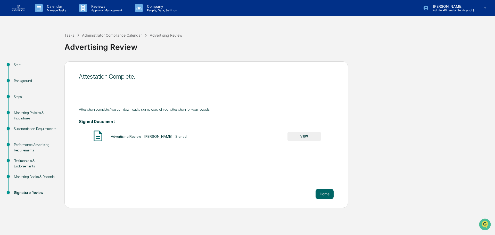
click at [93, 6] on p "Reviews" at bounding box center [106, 6] width 38 height 4
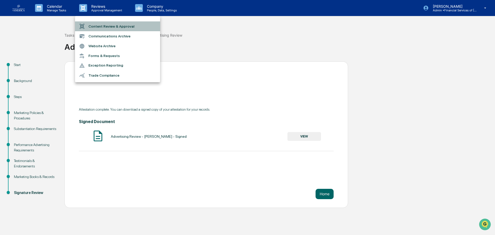
click at [101, 28] on li "Content Review & Approval" at bounding box center [117, 26] width 85 height 10
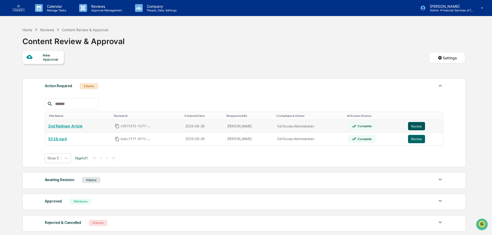
click at [414, 128] on button "Review" at bounding box center [416, 126] width 17 height 8
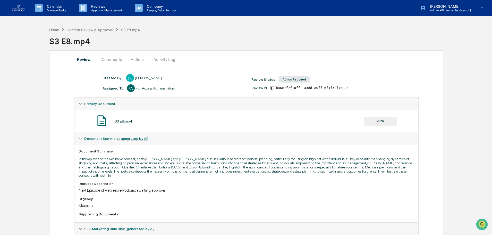
click at [381, 118] on button "VIEW" at bounding box center [381, 121] width 34 height 9
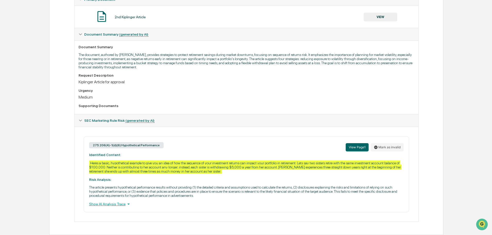
click at [382, 17] on button "VIEW" at bounding box center [381, 17] width 34 height 9
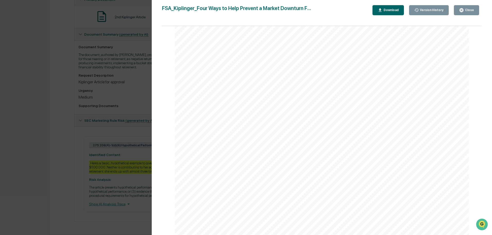
scroll to position [23, 0]
click at [467, 10] on div "Close" at bounding box center [469, 10] width 10 height 4
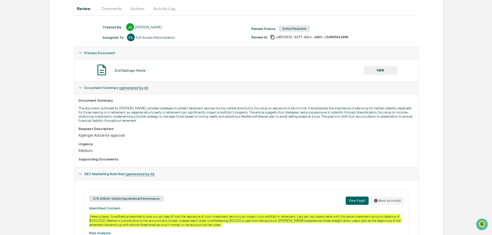
scroll to position [1, 0]
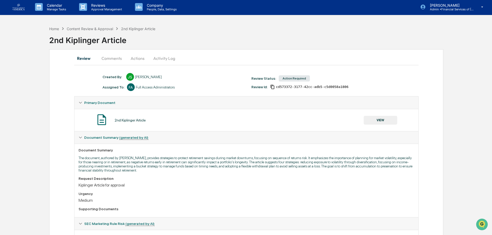
click at [138, 58] on button "Actions" at bounding box center [137, 58] width 23 height 12
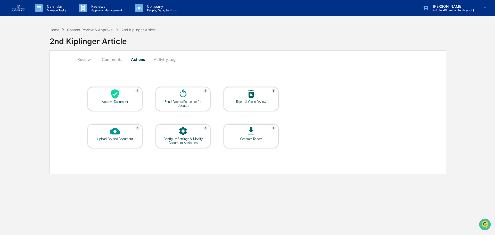
click at [119, 93] on icon at bounding box center [115, 94] width 8 height 10
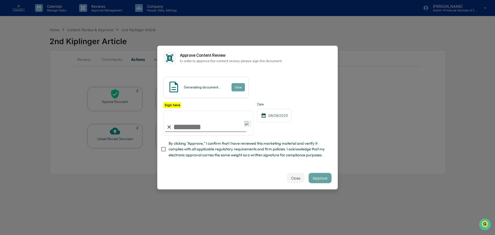
click at [172, 151] on span "By clicking "Approve," I confirm that I have reviewed this marketing material a…" at bounding box center [248, 148] width 159 height 17
click at [186, 130] on input "Sign here" at bounding box center [208, 123] width 90 height 25
click at [195, 128] on input "Sign here" at bounding box center [208, 123] width 90 height 25
type input "**********"
click at [326, 180] on button "Approve" at bounding box center [320, 178] width 23 height 10
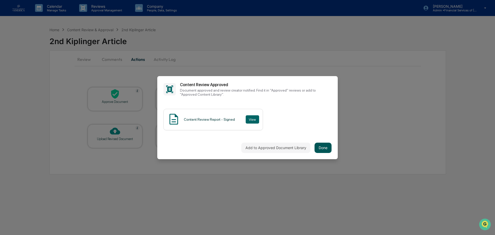
click at [325, 146] on button "Done" at bounding box center [323, 148] width 17 height 10
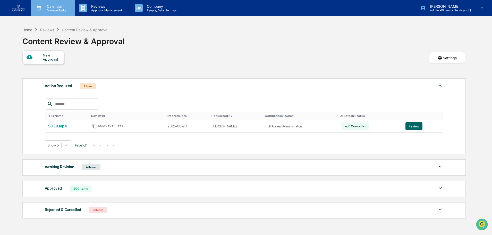
click at [55, 11] on p "Manage Tasks" at bounding box center [56, 11] width 26 height 4
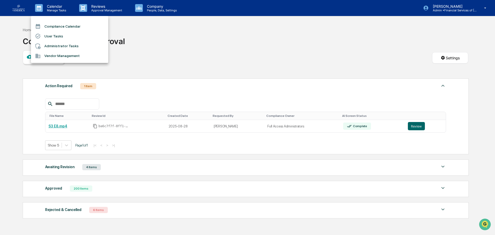
click at [57, 46] on li "Administrator Tasks" at bounding box center [69, 46] width 77 height 10
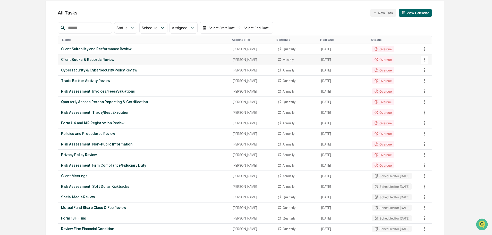
scroll to position [52, 0]
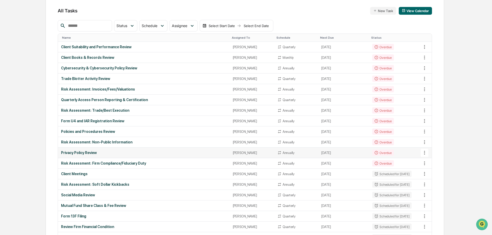
click at [76, 153] on div "Privacy Policy Review" at bounding box center [144, 153] width 166 height 4
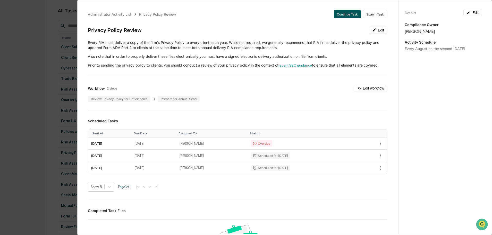
click at [344, 12] on button "Continue Task" at bounding box center [347, 14] width 27 height 8
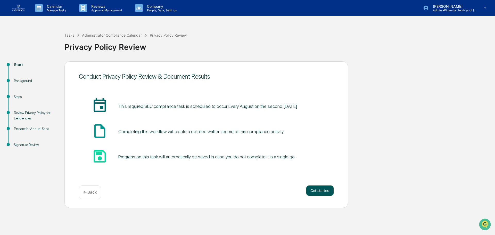
click at [319, 187] on button "Get started" at bounding box center [319, 190] width 27 height 10
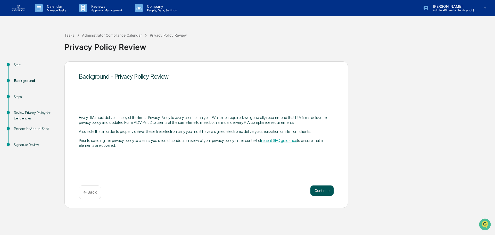
click at [328, 190] on button "Continue" at bounding box center [321, 190] width 23 height 10
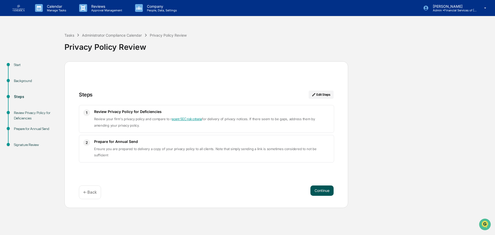
click at [317, 189] on button "Continue" at bounding box center [321, 190] width 23 height 10
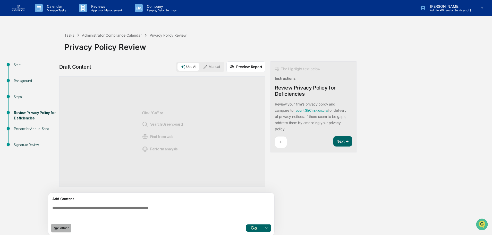
click at [62, 227] on span "Attach" at bounding box center [64, 228] width 9 height 4
click at [61, 227] on span "Attach" at bounding box center [64, 228] width 9 height 4
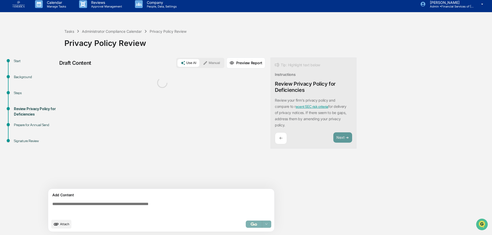
click at [92, 207] on textarea at bounding box center [162, 209] width 224 height 19
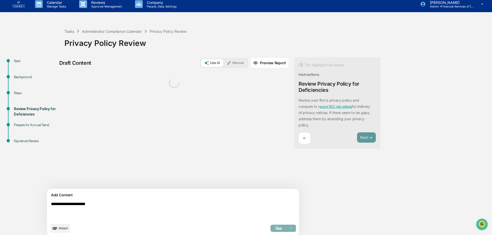
type textarea "**********"
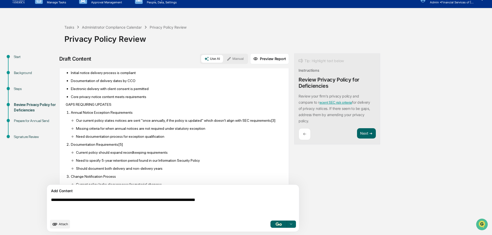
scroll to position [103, 0]
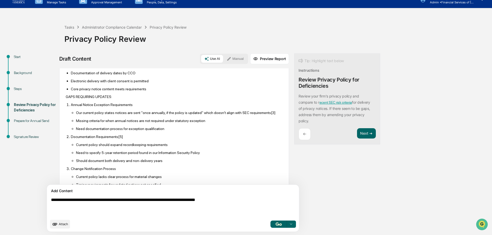
type textarea "**********"
click at [276, 224] on img "button" at bounding box center [279, 223] width 6 height 3
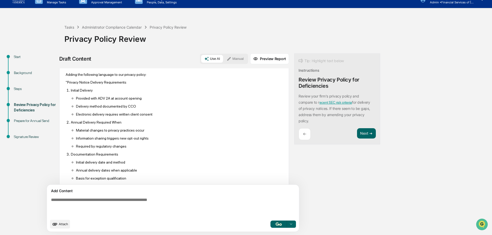
scroll to position [655, 0]
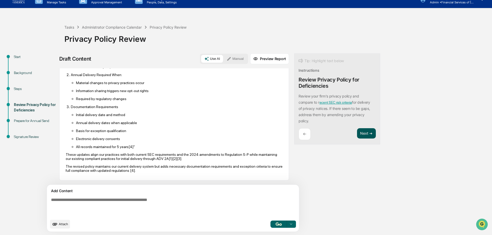
click at [357, 131] on button "Next ➔" at bounding box center [366, 133] width 19 height 11
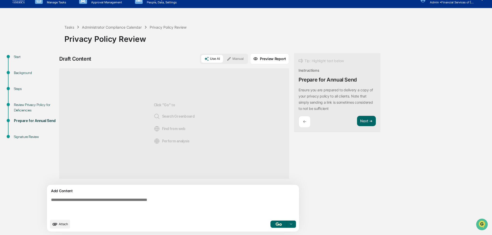
click at [92, 212] on textarea at bounding box center [161, 206] width 224 height 23
type textarea "**********"
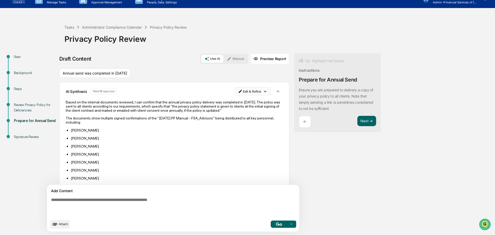
click at [241, 95] on html "Calendar Manage Tasks Reviews Approval Management Company People, Data, Setting…" at bounding box center [247, 109] width 495 height 235
click at [226, 104] on div "Edit Result" at bounding box center [227, 102] width 38 height 8
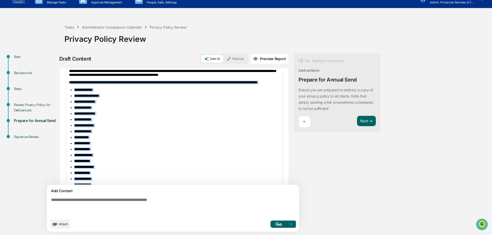
scroll to position [114, 0]
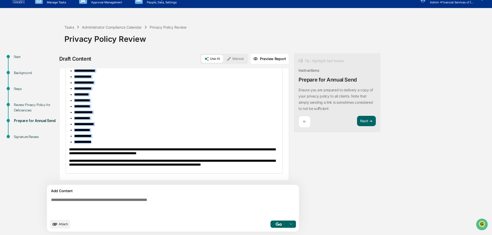
drag, startPoint x: 71, startPoint y: 110, endPoint x: 124, endPoint y: 136, distance: 59.6
click at [124, 136] on div "**********" at bounding box center [174, 95] width 217 height 158
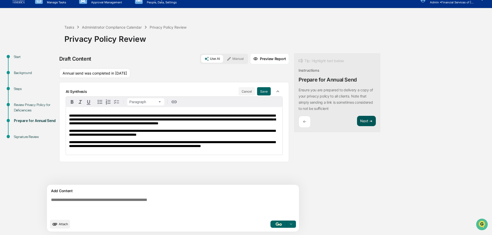
click at [357, 120] on button "Next ➔" at bounding box center [366, 121] width 19 height 11
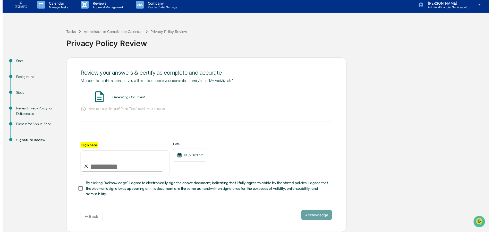
scroll to position [5, 0]
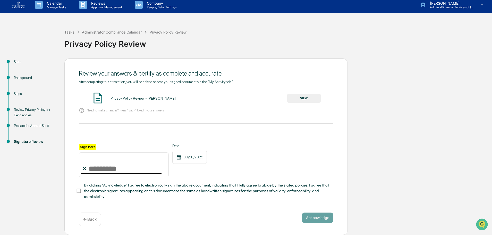
click at [121, 168] on input "Sign here" at bounding box center [124, 164] width 90 height 25
type input "**********"
click at [121, 187] on span "By clicking "Acknowledge" I agree to electronically sign the above document, in…" at bounding box center [206, 190] width 245 height 17
click at [306, 95] on button "VIEW" at bounding box center [304, 98] width 34 height 9
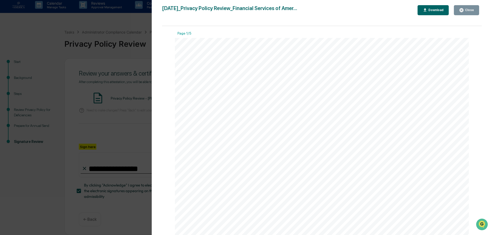
click at [467, 9] on div "Close" at bounding box center [469, 10] width 10 height 4
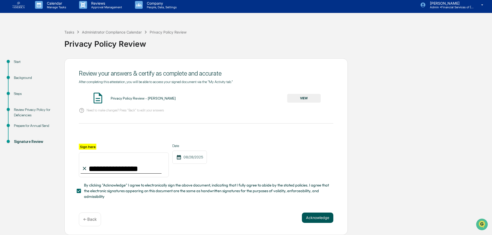
click at [313, 215] on button "Acknowledge" at bounding box center [317, 217] width 31 height 10
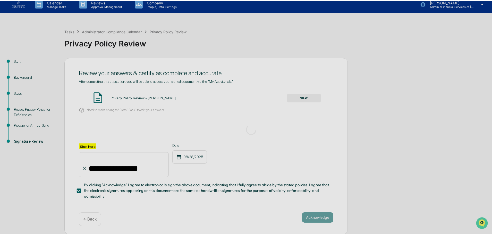
scroll to position [0, 0]
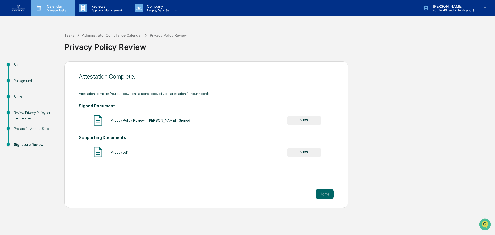
click at [57, 10] on p "Manage Tasks" at bounding box center [56, 11] width 26 height 4
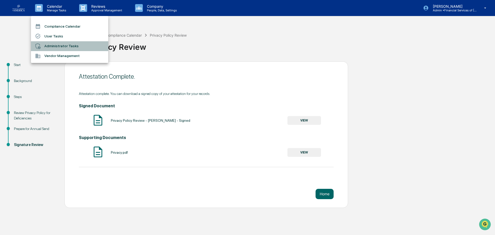
click at [69, 46] on li "Administrator Tasks" at bounding box center [69, 46] width 77 height 10
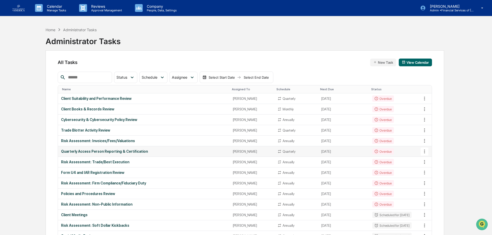
click at [98, 151] on div "Quarterly Access Person Reporting & Certification" at bounding box center [144, 151] width 166 height 4
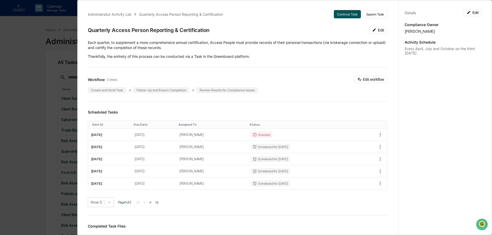
click at [344, 17] on button "Continue Task" at bounding box center [347, 14] width 27 height 8
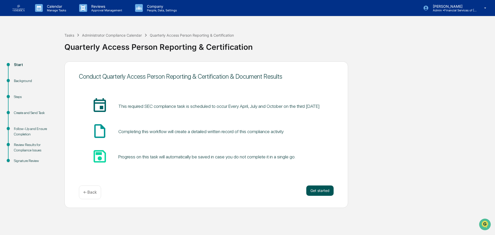
click at [315, 190] on button "Get started" at bounding box center [319, 190] width 27 height 10
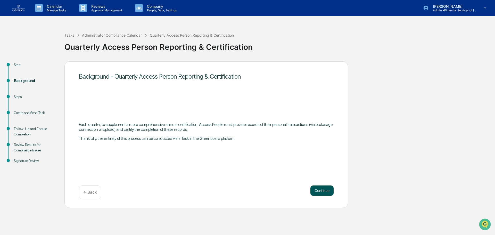
click at [313, 192] on button "Continue" at bounding box center [321, 190] width 23 height 10
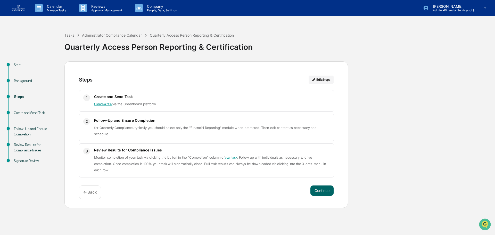
click at [313, 192] on button "Continue" at bounding box center [321, 190] width 23 height 10
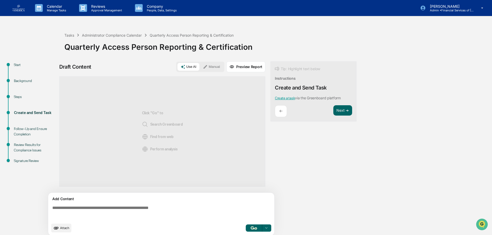
click at [122, 203] on textarea at bounding box center [162, 212] width 224 height 19
drag, startPoint x: 12, startPoint y: 95, endPoint x: 16, endPoint y: 96, distance: 3.9
click at [13, 95] on div "Steps" at bounding box center [35, 103] width 51 height 16
click at [23, 78] on div "Background" at bounding box center [35, 80] width 42 height 5
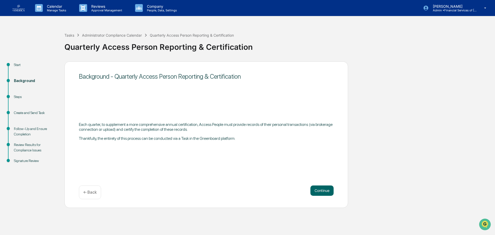
click at [23, 112] on div "Create and Send Task" at bounding box center [35, 112] width 42 height 5
click at [35, 111] on div "Create and Send Task" at bounding box center [35, 112] width 42 height 5
click at [317, 190] on button "Continue" at bounding box center [321, 190] width 23 height 10
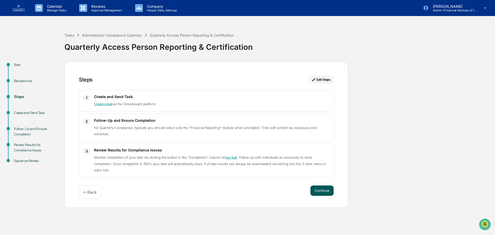
click at [319, 189] on button "Continue" at bounding box center [321, 190] width 23 height 10
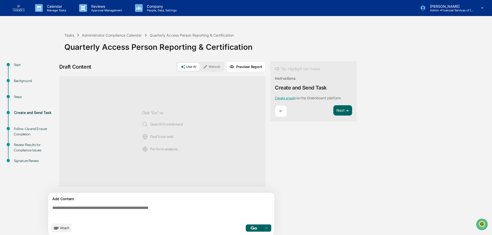
click at [125, 203] on textarea at bounding box center [162, 212] width 224 height 19
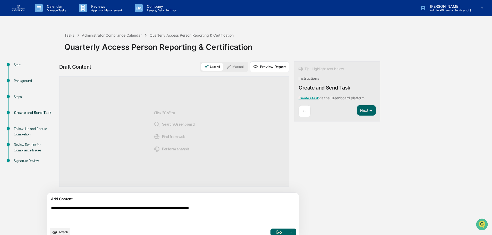
type textarea "**********"
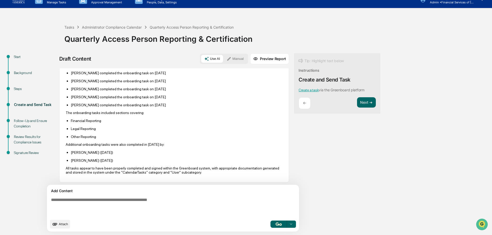
scroll to position [39, 0]
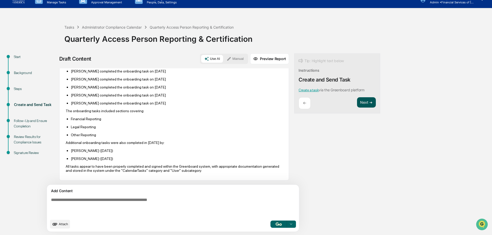
click at [357, 102] on button "Next ➔" at bounding box center [366, 102] width 19 height 11
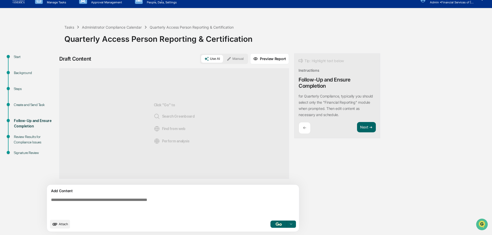
click at [143, 199] on textarea at bounding box center [161, 206] width 224 height 23
type textarea "**********"
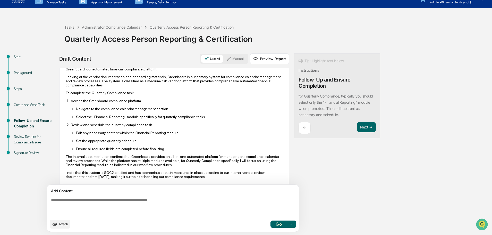
scroll to position [43, 0]
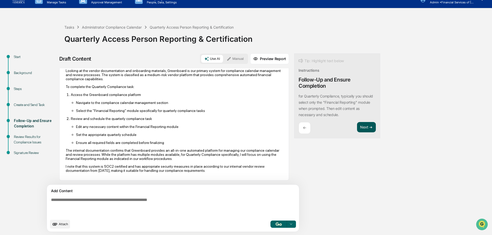
click at [357, 125] on button "Next ➔" at bounding box center [366, 127] width 19 height 11
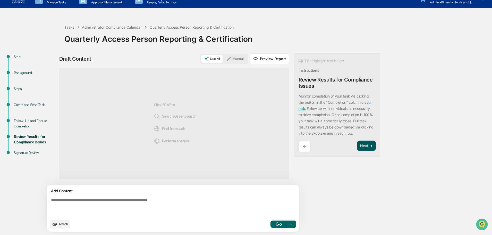
scroll to position [0, 0]
click at [101, 202] on textarea at bounding box center [161, 206] width 224 height 23
type textarea "**********"
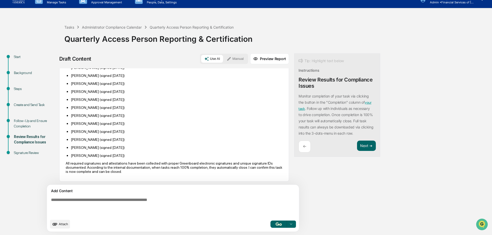
scroll to position [48, 0]
click at [357, 147] on button "Next ➔" at bounding box center [366, 145] width 19 height 11
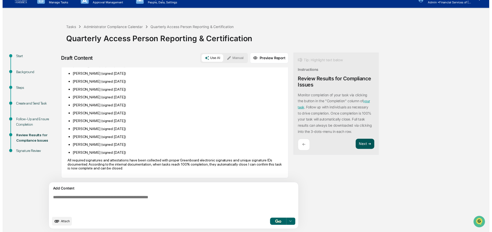
scroll to position [5, 0]
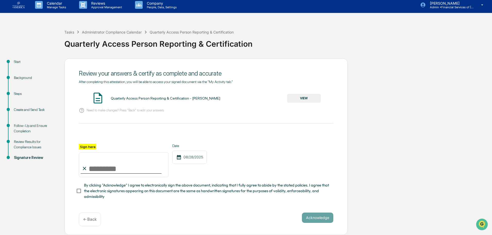
click at [95, 191] on span "By clicking "Acknowledge" I agree to electronically sign the above document, in…" at bounding box center [206, 190] width 245 height 17
click at [92, 169] on input "Sign here" at bounding box center [124, 164] width 90 height 25
type input "**********"
click at [301, 96] on button "VIEW" at bounding box center [304, 98] width 34 height 9
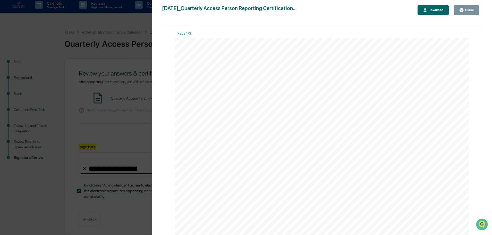
click at [473, 13] on button "Close" at bounding box center [466, 10] width 25 height 10
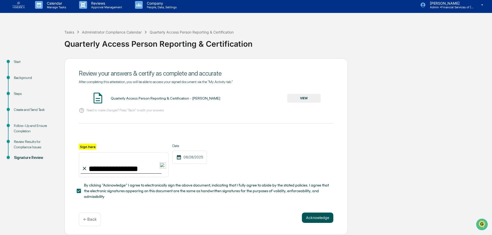
click at [310, 215] on button "Acknowledge" at bounding box center [317, 217] width 31 height 10
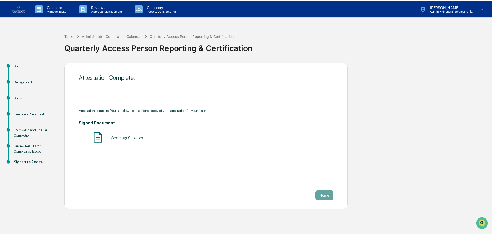
scroll to position [0, 0]
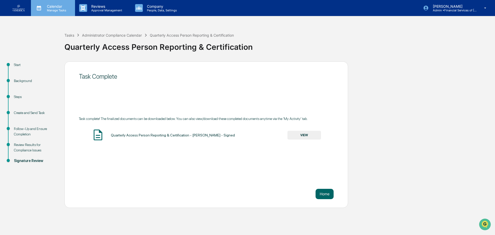
click at [57, 10] on p "Manage Tasks" at bounding box center [56, 11] width 26 height 4
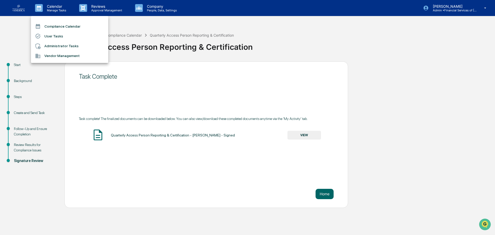
click at [54, 43] on li "Administrator Tasks" at bounding box center [69, 46] width 77 height 10
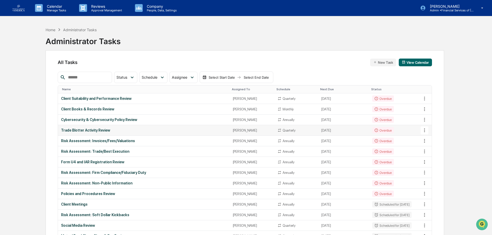
click at [97, 131] on div "Trade Blotter Activity Review" at bounding box center [144, 130] width 166 height 4
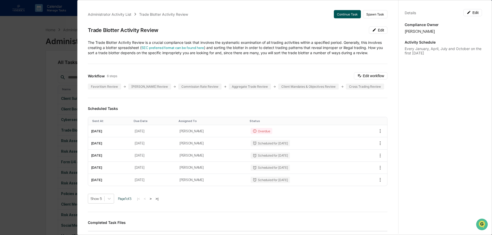
click at [346, 12] on button "Continue Task" at bounding box center [347, 14] width 27 height 8
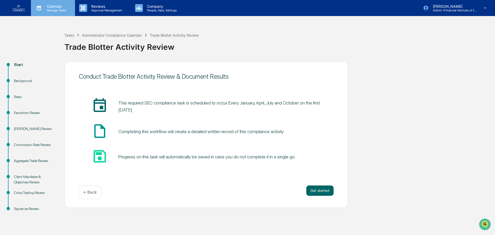
click at [62, 9] on p "Manage Tasks" at bounding box center [56, 11] width 26 height 4
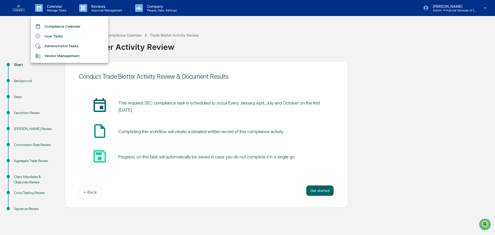
click at [55, 44] on li "Administrator Tasks" at bounding box center [69, 46] width 77 height 10
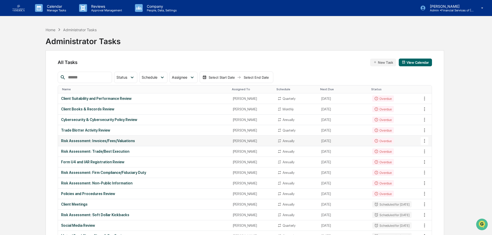
click at [89, 138] on td "Risk Assessment: Invoices/Fees/Valuations" at bounding box center [144, 141] width 172 height 11
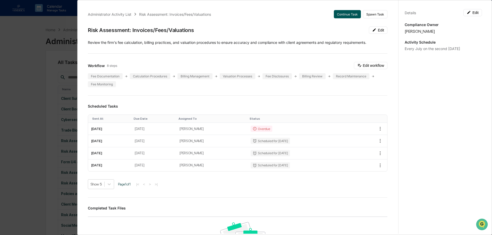
click at [344, 13] on button "Continue Task" at bounding box center [347, 14] width 27 height 8
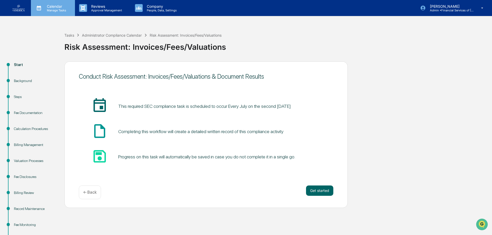
click at [49, 9] on p "Manage Tasks" at bounding box center [56, 11] width 26 height 4
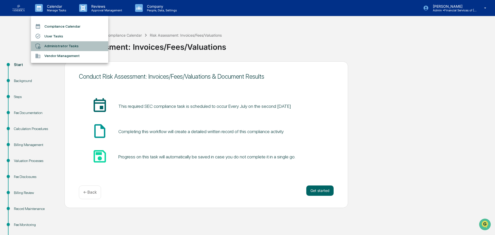
click at [58, 45] on li "Administrator Tasks" at bounding box center [69, 46] width 77 height 10
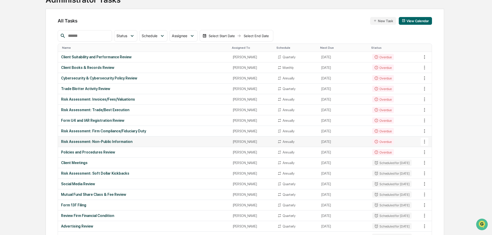
scroll to position [52, 0]
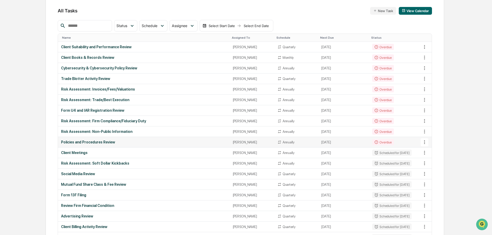
click at [89, 143] on div "Policies and Procedures Review" at bounding box center [144, 142] width 166 height 4
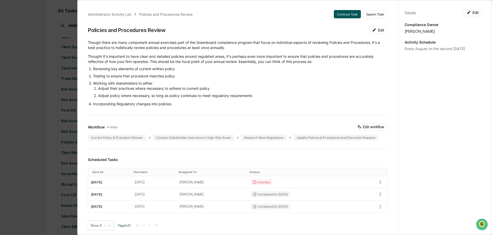
click at [342, 13] on button "Continue Task" at bounding box center [347, 14] width 27 height 8
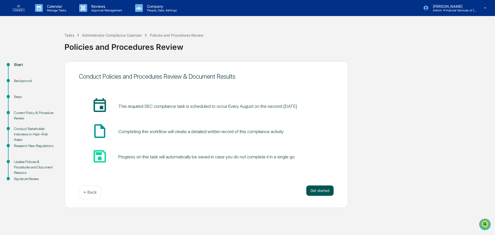
click at [318, 191] on button "Get started" at bounding box center [319, 190] width 27 height 10
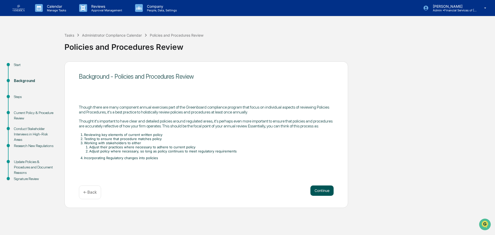
click at [324, 189] on button "Continue" at bounding box center [321, 190] width 23 height 10
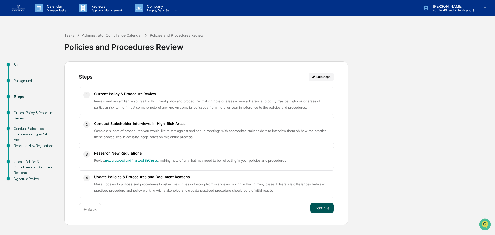
click at [322, 206] on button "Continue" at bounding box center [321, 208] width 23 height 10
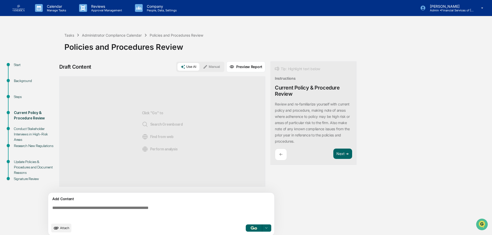
click at [148, 204] on textarea at bounding box center [162, 212] width 224 height 19
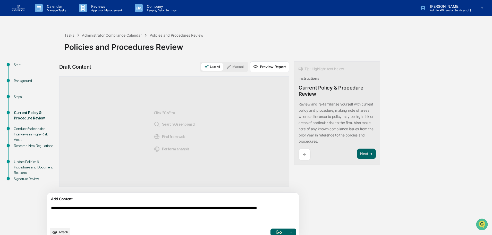
type textarea "**********"
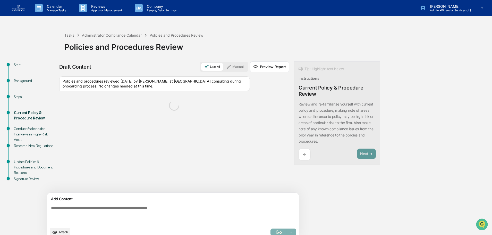
scroll to position [8, 0]
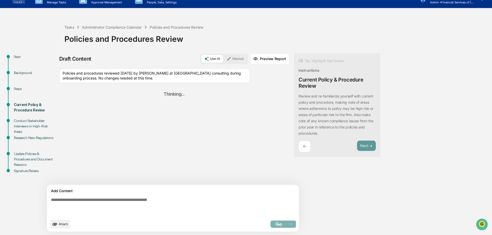
click at [150, 72] on div "Policies and procedures reviewed July 2025 by Faye at Providence consulting dur…" at bounding box center [154, 75] width 191 height 15
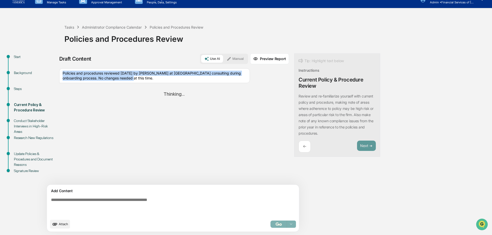
drag, startPoint x: 159, startPoint y: 79, endPoint x: 61, endPoint y: 72, distance: 98.5
click at [61, 72] on div "Policies and procedures reviewed July 2025 by Faye at Providence consulting dur…" at bounding box center [154, 75] width 191 height 15
copy div "Policies and procedures reviewed July 2025 by Faye at Providence consulting dur…"
click at [224, 57] on button "Manual" at bounding box center [235, 59] width 23 height 8
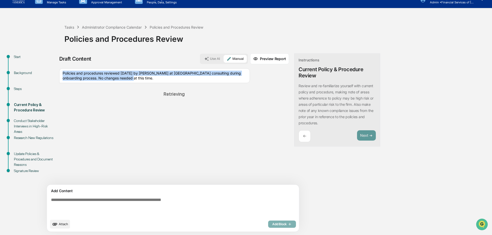
click at [201, 58] on button "Use AI" at bounding box center [212, 59] width 22 height 8
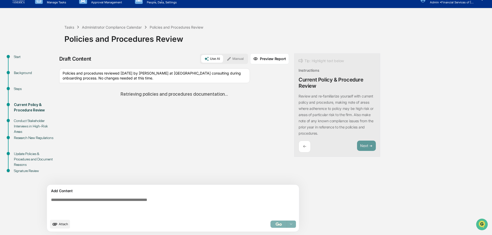
click at [195, 85] on div "Policies and procedures reviewed July 2025 by Faye at Providence consulting dur…" at bounding box center [174, 86] width 230 height 37
drag, startPoint x: 161, startPoint y: 77, endPoint x: 153, endPoint y: 77, distance: 8.5
click at [161, 77] on div "Policies and procedures reviewed July 2025 by Faye at Providence consulting dur…" at bounding box center [154, 75] width 191 height 15
click at [144, 75] on div "Policies and procedures reviewed July 2025 by Faye at Providence consulting dur…" at bounding box center [154, 75] width 191 height 15
click at [147, 72] on div "Policies and procedures reviewed July 2025 by Faye at Providence consulting dur…" at bounding box center [154, 75] width 191 height 15
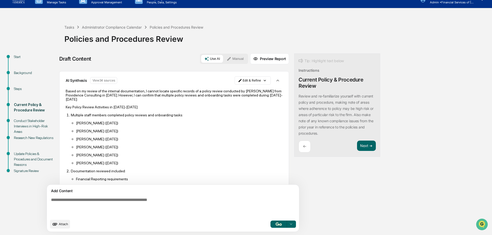
scroll to position [0, 0]
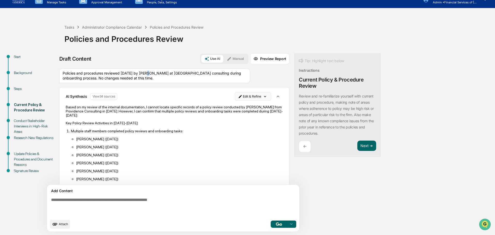
click at [230, 95] on html "Calendar Manage Tasks Reviews Approval Management Company People, Data, Setting…" at bounding box center [247, 109] width 495 height 235
click at [228, 106] on div "Edit Result" at bounding box center [227, 107] width 38 height 8
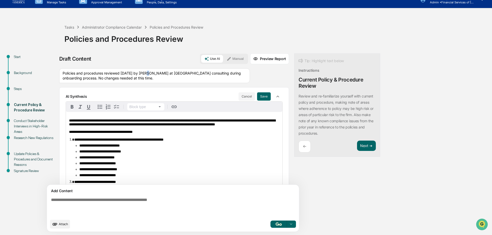
scroll to position [26, 0]
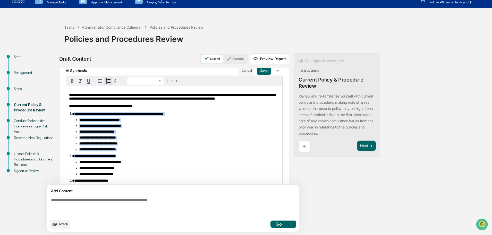
drag, startPoint x: 132, startPoint y: 159, endPoint x: 75, endPoint y: 118, distance: 70.8
click at [75, 118] on ol "**********" at bounding box center [174, 204] width 210 height 185
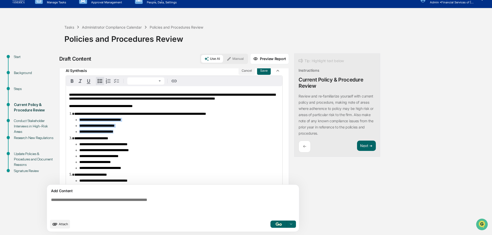
drag, startPoint x: 132, startPoint y: 144, endPoint x: 73, endPoint y: 130, distance: 60.7
click at [73, 130] on ol "**********" at bounding box center [174, 183] width 210 height 143
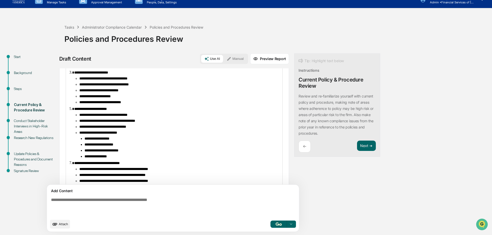
scroll to position [0, 0]
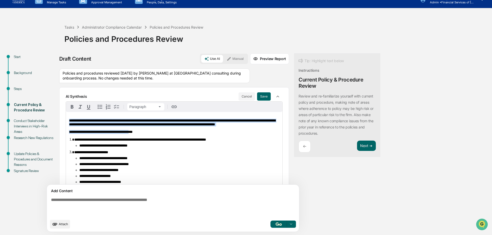
drag, startPoint x: 138, startPoint y: 134, endPoint x: 62, endPoint y: 119, distance: 77.4
click at [62, 119] on div "**********" at bounding box center [174, 190] width 230 height 206
click at [134, 126] on p "**********" at bounding box center [174, 123] width 210 height 8
drag, startPoint x: 120, startPoint y: 129, endPoint x: 64, endPoint y: 117, distance: 56.6
click at [64, 117] on div "**********" at bounding box center [174, 190] width 230 height 206
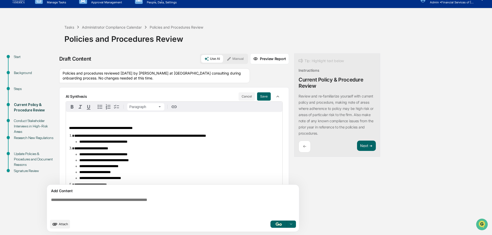
scroll to position [0, 0]
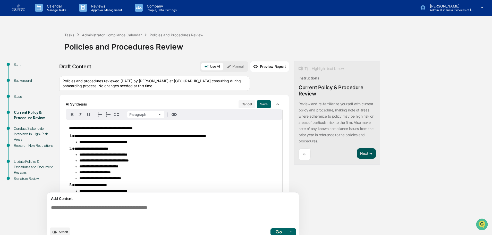
click at [357, 153] on button "Next ➔" at bounding box center [366, 153] width 19 height 11
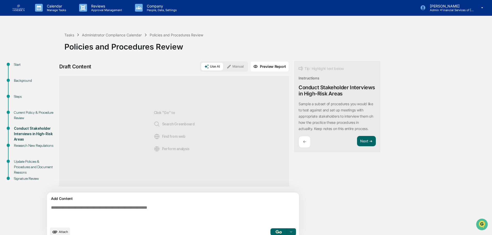
click at [87, 209] on textarea at bounding box center [161, 214] width 224 height 23
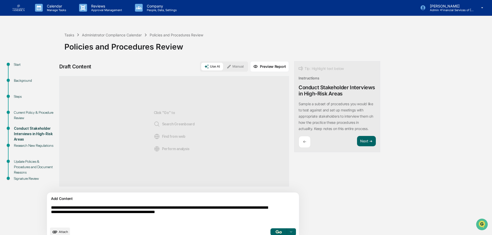
type textarea "**********"
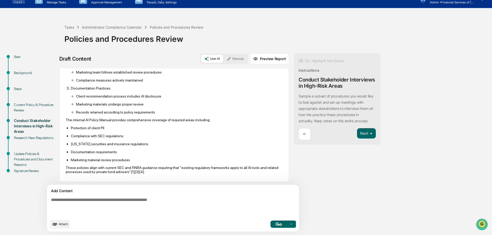
scroll to position [335, 0]
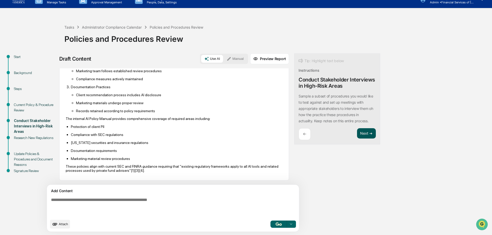
click at [357, 133] on button "Next ➔" at bounding box center [366, 133] width 19 height 11
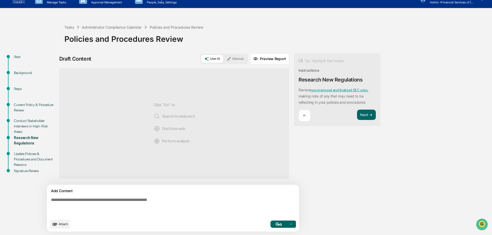
scroll to position [0, 0]
click at [135, 202] on textarea at bounding box center [161, 206] width 224 height 23
click at [310, 90] on link "new proposed and finalized SEC rules" at bounding box center [338, 90] width 57 height 4
click at [135, 197] on textarea at bounding box center [161, 206] width 224 height 23
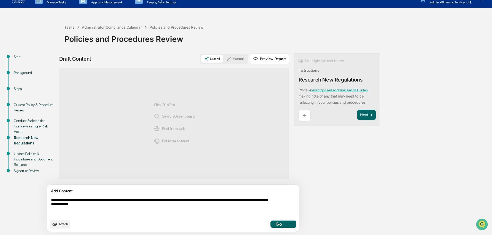
type textarea "**********"
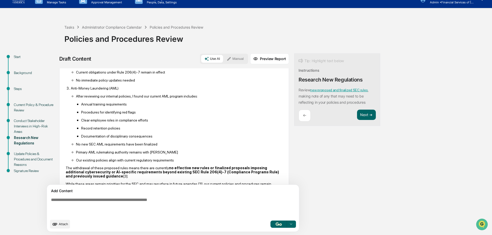
scroll to position [125, 0]
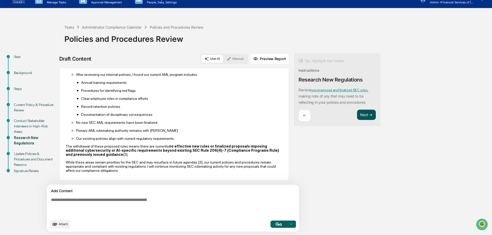
click at [357, 116] on button "Next ➔" at bounding box center [366, 115] width 19 height 11
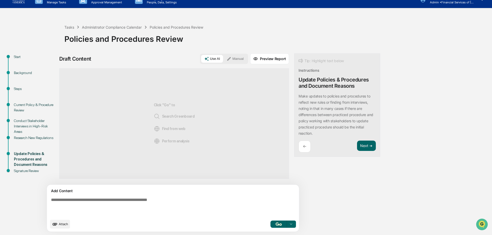
click at [108, 208] on textarea at bounding box center [161, 206] width 224 height 23
type textarea "**********"
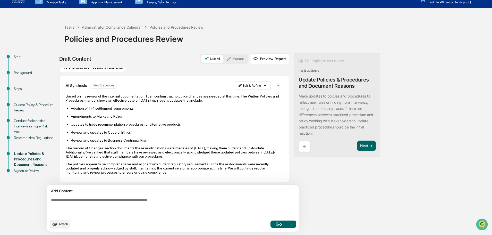
scroll to position [8, 0]
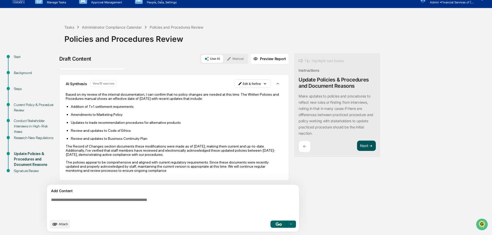
click at [357, 147] on button "Next ➔" at bounding box center [366, 145] width 19 height 11
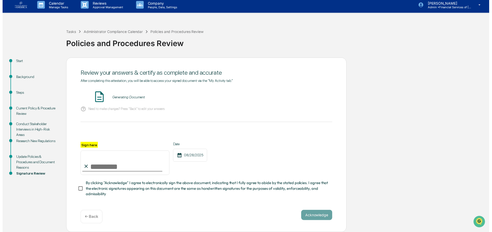
scroll to position [5, 0]
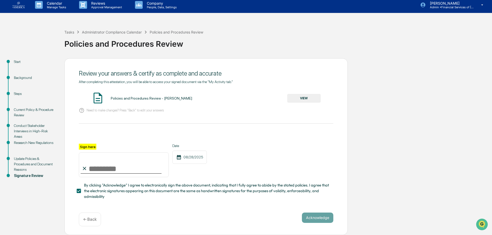
click at [141, 166] on input "Sign here" at bounding box center [124, 164] width 90 height 25
type input "**********"
click at [300, 94] on button "VIEW" at bounding box center [304, 98] width 34 height 9
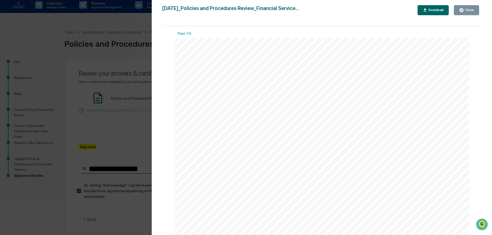
drag, startPoint x: 467, startPoint y: 10, endPoint x: 435, endPoint y: 37, distance: 41.3
click at [467, 10] on div "Close" at bounding box center [469, 10] width 10 height 4
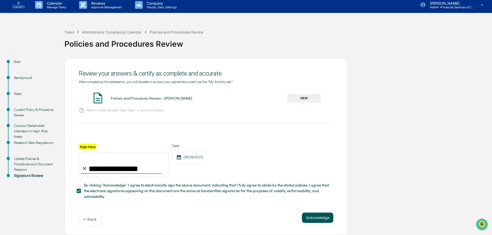
click at [315, 215] on button "Acknowledge" at bounding box center [317, 217] width 31 height 10
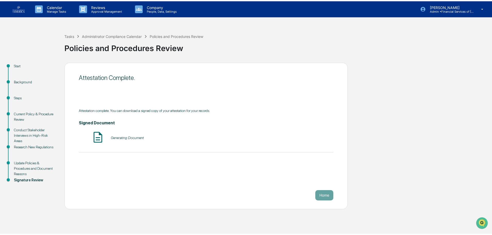
scroll to position [0, 0]
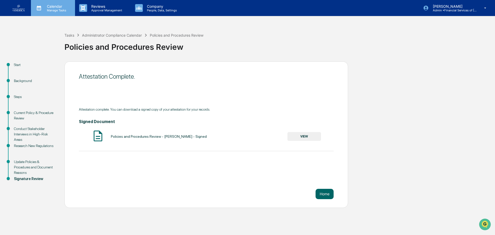
click at [59, 10] on p "Manage Tasks" at bounding box center [56, 11] width 26 height 4
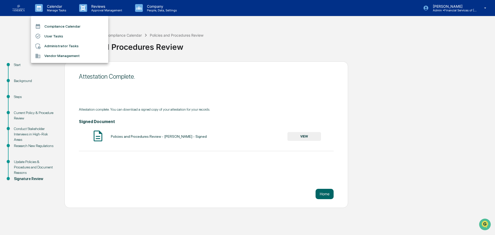
click at [63, 44] on li "Administrator Tasks" at bounding box center [69, 46] width 77 height 10
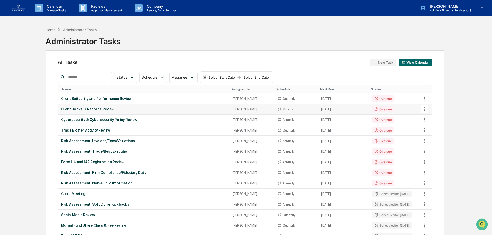
click at [92, 111] on div "Client Books & Records Review" at bounding box center [144, 109] width 166 height 4
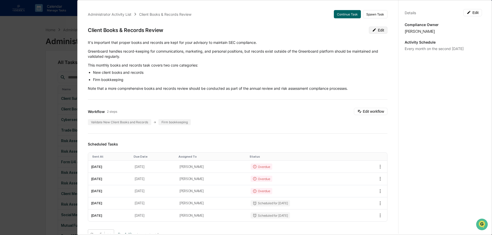
click at [374, 33] on button "Edit" at bounding box center [378, 30] width 19 height 7
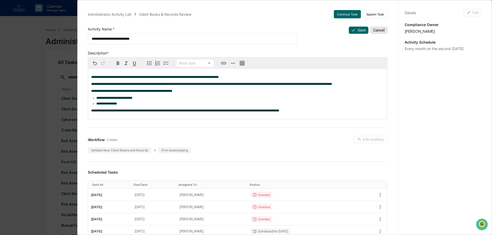
click at [373, 30] on button "Cancel" at bounding box center [379, 30] width 17 height 7
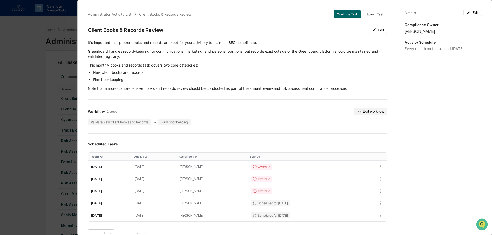
click at [363, 112] on button "Edit workflow" at bounding box center [371, 111] width 34 height 7
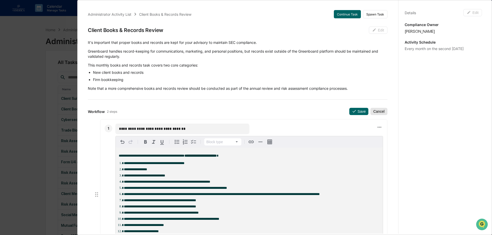
click at [374, 113] on button "Cancel" at bounding box center [379, 111] width 17 height 7
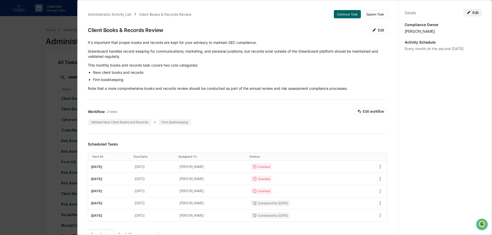
click at [475, 13] on button "Edit" at bounding box center [473, 12] width 19 height 7
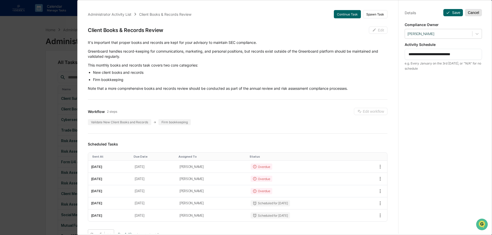
click at [470, 11] on button "Cancel" at bounding box center [473, 12] width 17 height 7
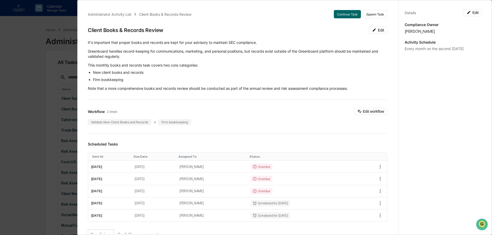
click at [44, 50] on div "Administrator Activity List Client Books & Records Review Continue Task Spawn T…" at bounding box center [246, 117] width 492 height 235
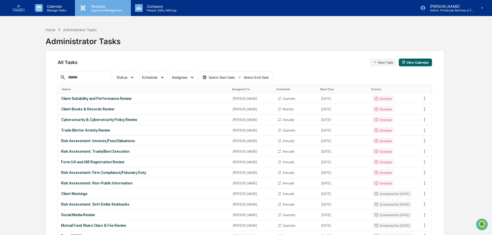
click at [100, 7] on p "Reviews" at bounding box center [106, 6] width 38 height 4
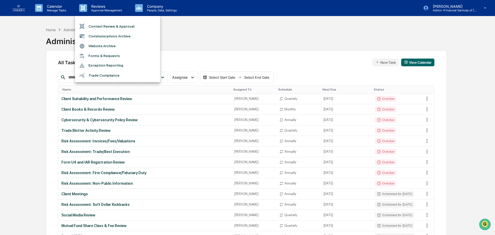
click at [107, 37] on li "Communications Archive" at bounding box center [117, 36] width 85 height 10
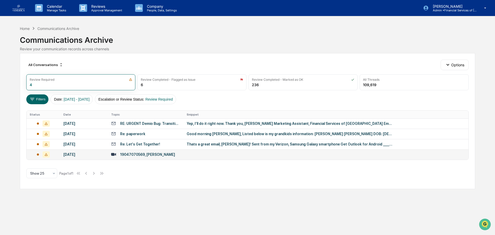
click at [75, 154] on div "July 22, 2025" at bounding box center [84, 154] width 42 height 4
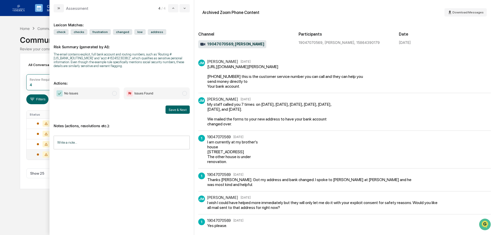
scroll to position [547, 0]
click at [95, 93] on span "No Issues" at bounding box center [87, 93] width 66 height 12
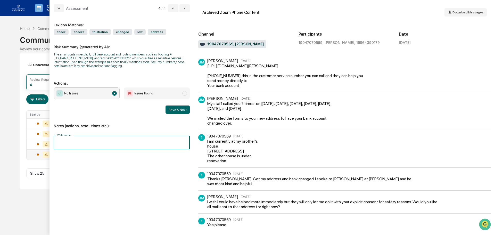
click at [91, 136] on input "Write a note..." at bounding box center [122, 143] width 136 height 14
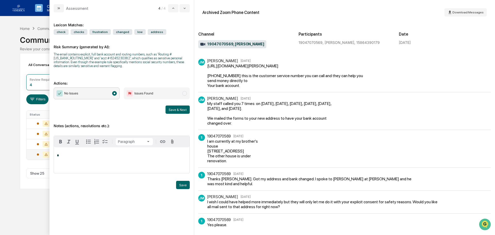
click at [61, 161] on div "*" at bounding box center [122, 160] width 136 height 26
click at [183, 184] on button "Save" at bounding box center [183, 185] width 14 height 8
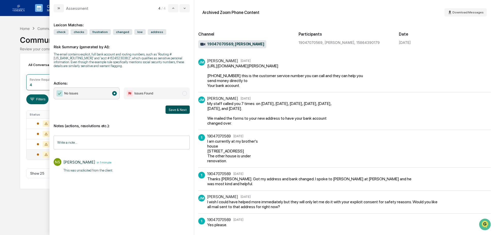
click at [171, 108] on button "Save & Next" at bounding box center [178, 109] width 24 height 8
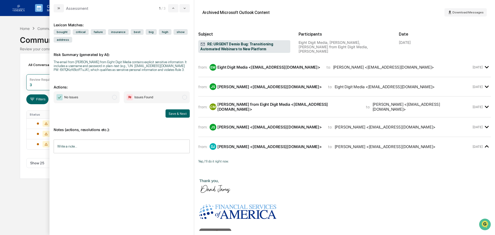
click at [232, 66] on div "Eight Digit Media <accountmanager@eightdigitmedia.com>" at bounding box center [268, 67] width 103 height 5
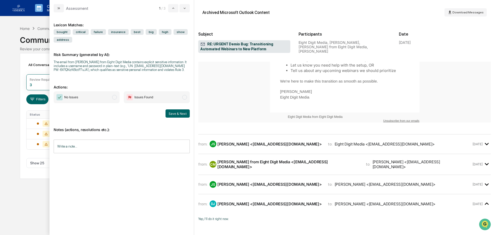
scroll to position [412, 0]
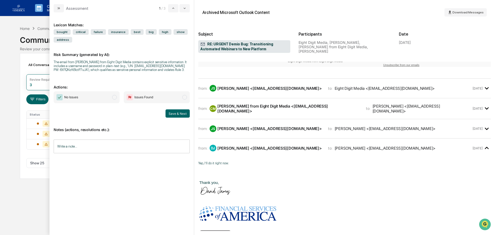
click at [254, 86] on div "Jason Swinney <jswinney@FSA-1.com>" at bounding box center [269, 88] width 104 height 5
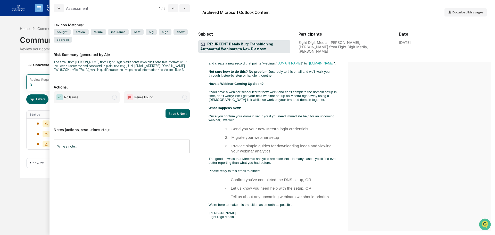
scroll to position [1031, 0]
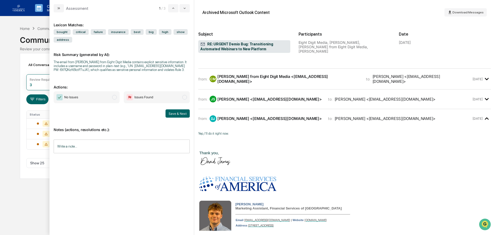
click at [244, 116] on div "David James <davidjames@fsa-1.com>" at bounding box center [269, 118] width 104 height 5
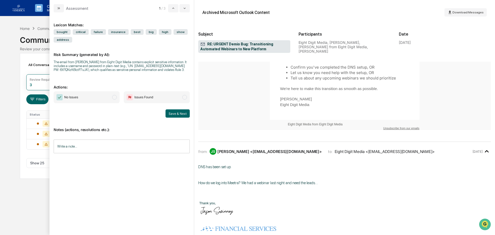
scroll to position [359, 0]
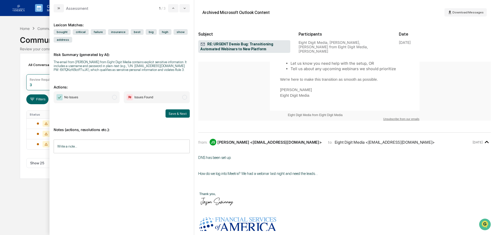
click at [335, 140] on div "Eight Digit Media <accountmanager@eightdigitmedia.com>" at bounding box center [385, 142] width 100 height 5
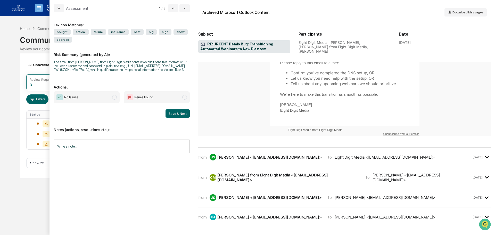
scroll to position [336, 0]
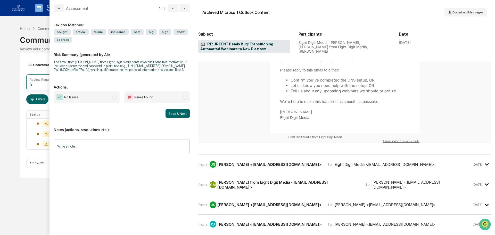
click at [240, 221] on div "DJ David James <davidjames@fsa-1.com>" at bounding box center [266, 224] width 112 height 7
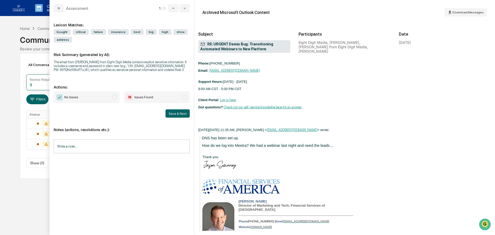
scroll to position [1003, 0]
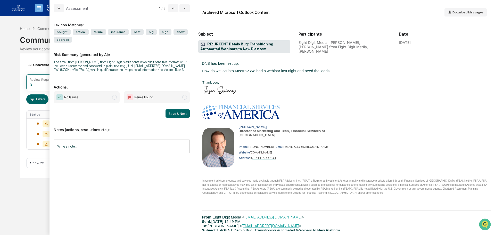
click at [102, 94] on span "No Issues" at bounding box center [87, 97] width 66 height 12
click at [176, 114] on button "Save & Next" at bounding box center [178, 113] width 24 height 8
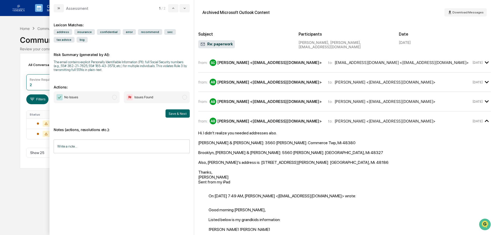
click at [136, 101] on span "Issues Found" at bounding box center [157, 97] width 66 height 12
click at [126, 142] on input "Write a note..." at bounding box center [122, 146] width 136 height 14
click at [96, 168] on div "*" at bounding box center [122, 164] width 136 height 26
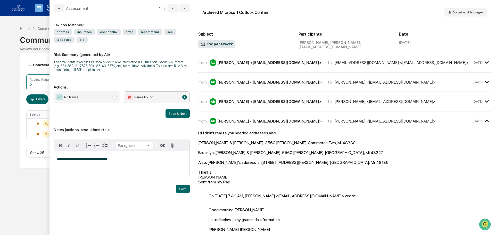
click at [114, 161] on div "**********" at bounding box center [122, 164] width 136 height 26
click at [179, 188] on button "Save" at bounding box center [183, 189] width 14 height 8
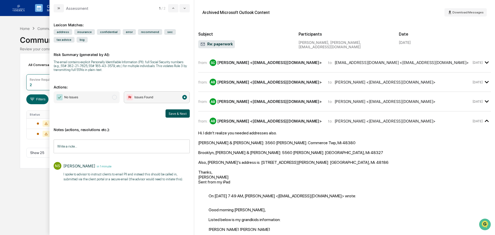
click at [177, 114] on button "Save & Next" at bounding box center [178, 113] width 24 height 8
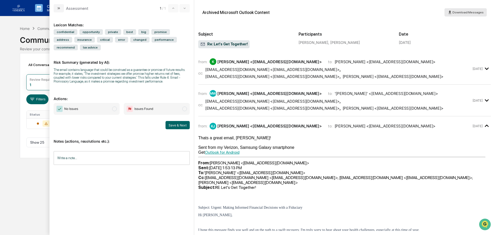
click at [463, 11] on span "Download Messages" at bounding box center [467, 13] width 31 height 4
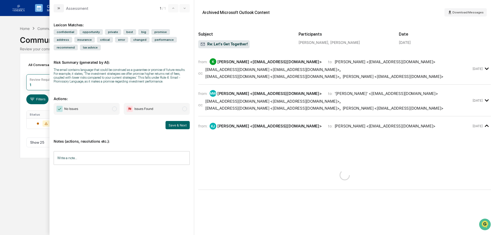
drag, startPoint x: 147, startPoint y: 105, endPoint x: 150, endPoint y: 111, distance: 6.9
click at [147, 105] on span "Issues Found" at bounding box center [157, 109] width 66 height 12
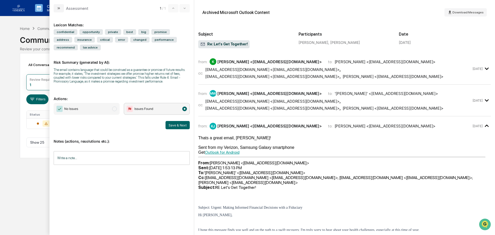
click at [146, 156] on input "Write a note..." at bounding box center [122, 158] width 136 height 14
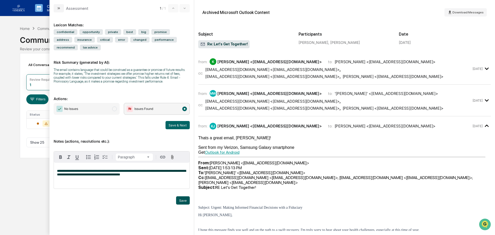
click at [182, 198] on button "Save" at bounding box center [183, 200] width 14 height 8
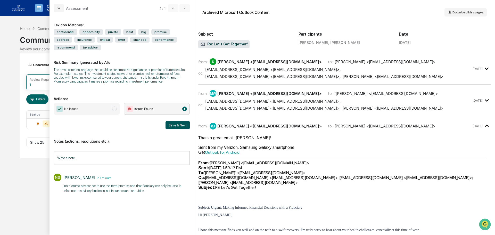
click at [179, 124] on button "Save & Next" at bounding box center [178, 125] width 24 height 8
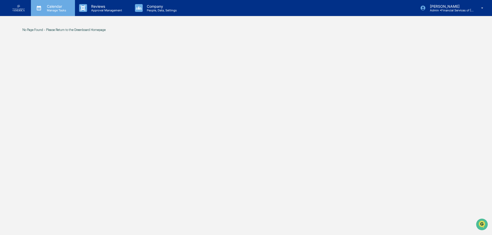
click at [58, 9] on p "Manage Tasks" at bounding box center [56, 11] width 26 height 4
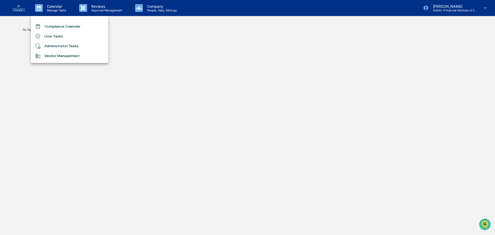
click at [96, 11] on div at bounding box center [247, 117] width 495 height 235
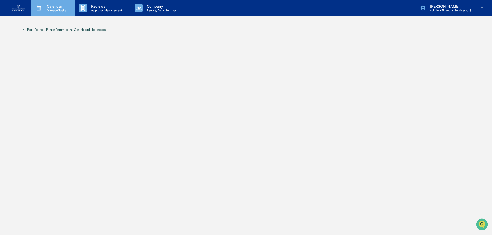
click at [55, 8] on p "Calendar" at bounding box center [56, 6] width 26 height 4
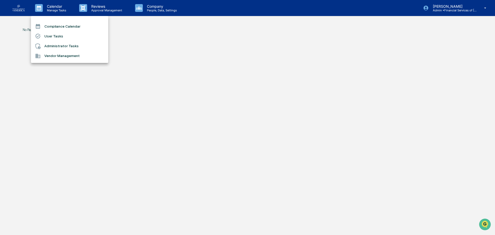
click at [51, 33] on li "User Tasks" at bounding box center [69, 36] width 77 height 10
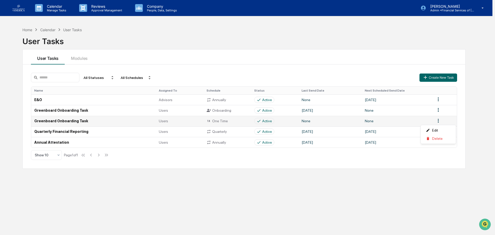
click at [437, 122] on html "Calendar Manage Tasks Reviews Approval Management Company People, Data, Setting…" at bounding box center [247, 117] width 495 height 235
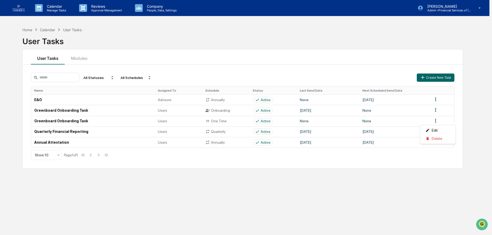
click at [439, 120] on html "Calendar Manage Tasks Reviews Approval Management Company People, Data, Setting…" at bounding box center [246, 117] width 492 height 235
click at [439, 120] on html "Calendar Manage Tasks Reviews Approval Management Company People, Data, Setting…" at bounding box center [247, 117] width 495 height 235
click at [56, 121] on html "Calendar Manage Tasks Reviews Approval Management Company People, Data, Setting…" at bounding box center [247, 117] width 495 height 235
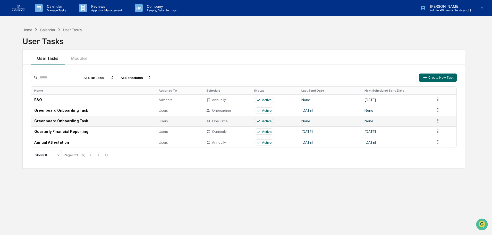
click at [71, 121] on td "Greenboard Onboarding Task" at bounding box center [93, 121] width 125 height 11
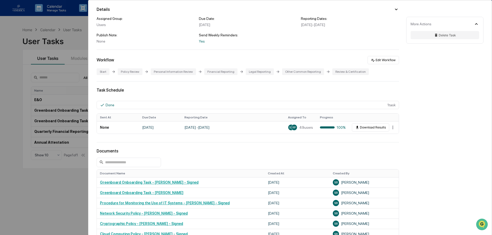
scroll to position [23, 0]
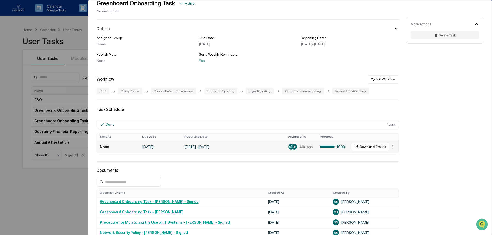
click at [390, 146] on html "Calendar Manage Tasks Reviews Approval Management Company People, Data, Setting…" at bounding box center [246, 117] width 492 height 235
click at [345, 114] on html "Calendar Manage Tasks Reviews Approval Management Company People, Data, Setting…" at bounding box center [247, 117] width 495 height 235
click at [392, 146] on html "Calendar Manage Tasks Reviews Approval Management Company People, Data, Setting…" at bounding box center [247, 117] width 495 height 235
click at [393, 154] on div "View" at bounding box center [393, 156] width 33 height 8
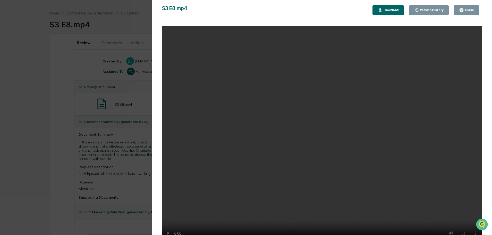
scroll to position [26, 0]
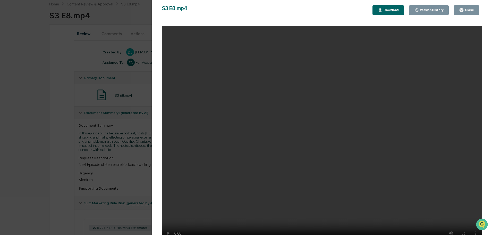
click at [472, 11] on div "Close" at bounding box center [469, 10] width 10 height 4
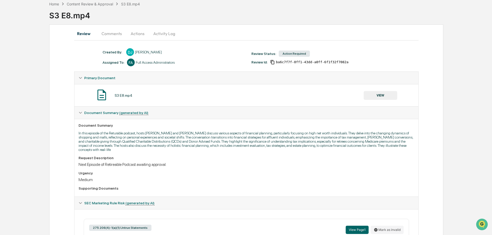
click at [373, 94] on button "VIEW" at bounding box center [381, 95] width 34 height 9
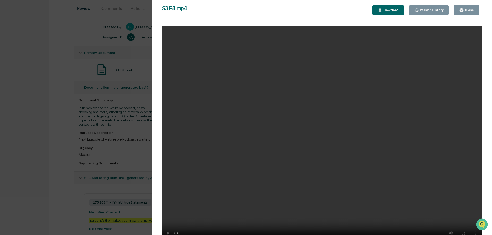
scroll to position [0, 0]
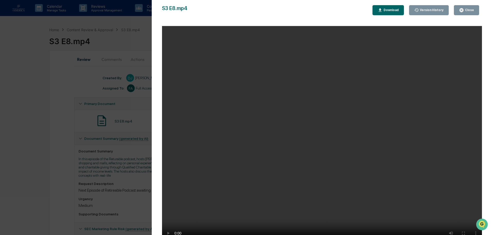
click at [397, 13] on button "Download" at bounding box center [388, 10] width 31 height 10
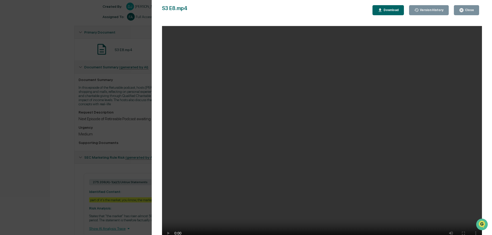
scroll to position [77, 0]
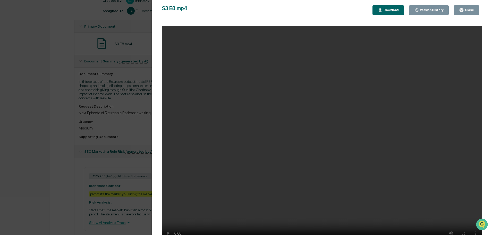
click at [462, 9] on icon "button" at bounding box center [462, 10] width 4 height 4
